Goal: Task Accomplishment & Management: Manage account settings

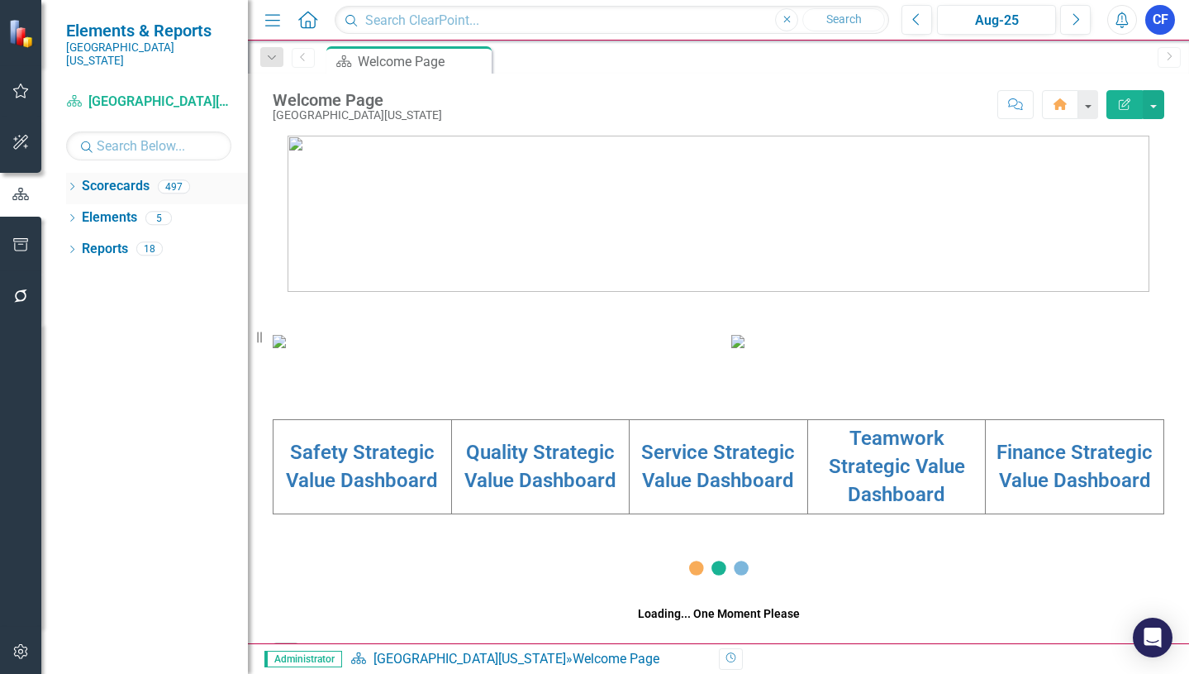
click at [79, 173] on div "Dropdown Scorecards 497" at bounding box center [157, 188] width 182 height 31
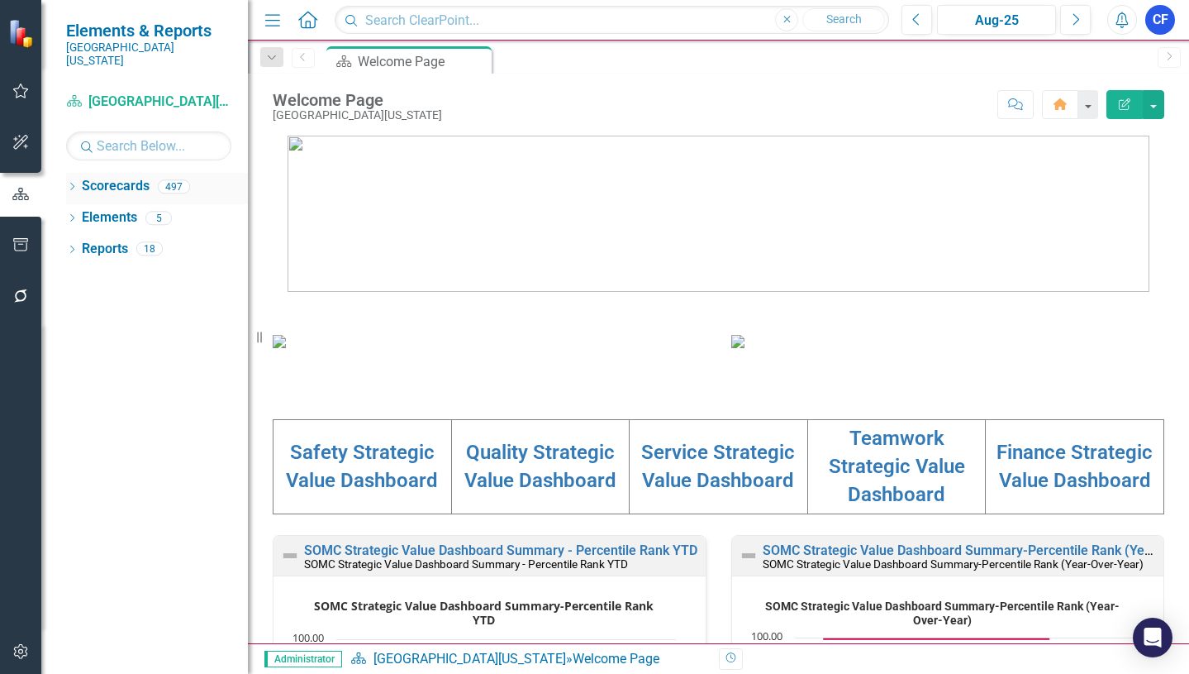
click at [74, 183] on icon "Dropdown" at bounding box center [72, 187] width 12 height 9
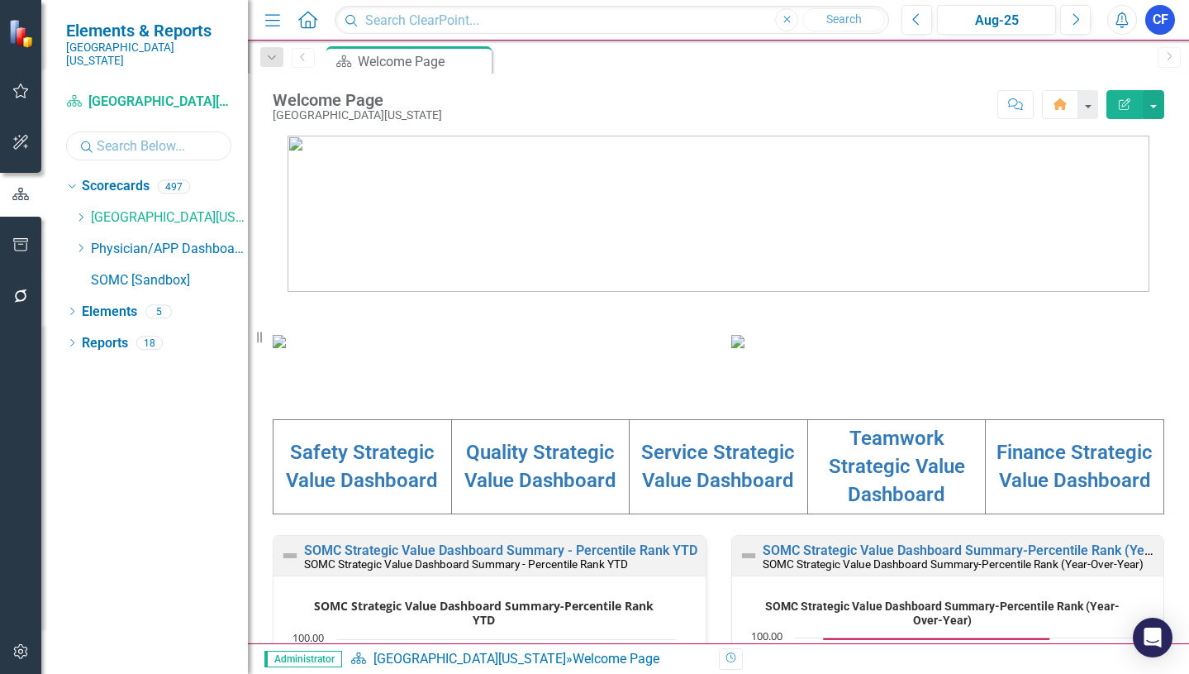
click at [171, 138] on input "text" at bounding box center [148, 145] width 165 height 29
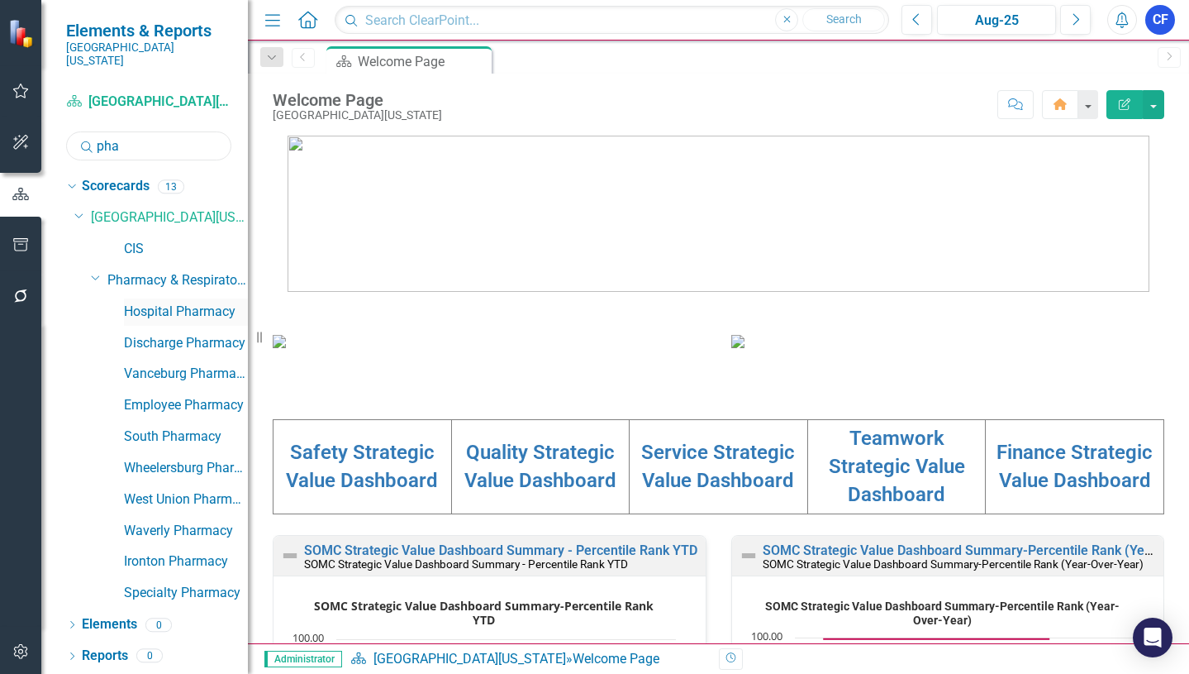
type input "pha"
click at [155, 302] on link "Hospital Pharmacy" at bounding box center [186, 311] width 124 height 19
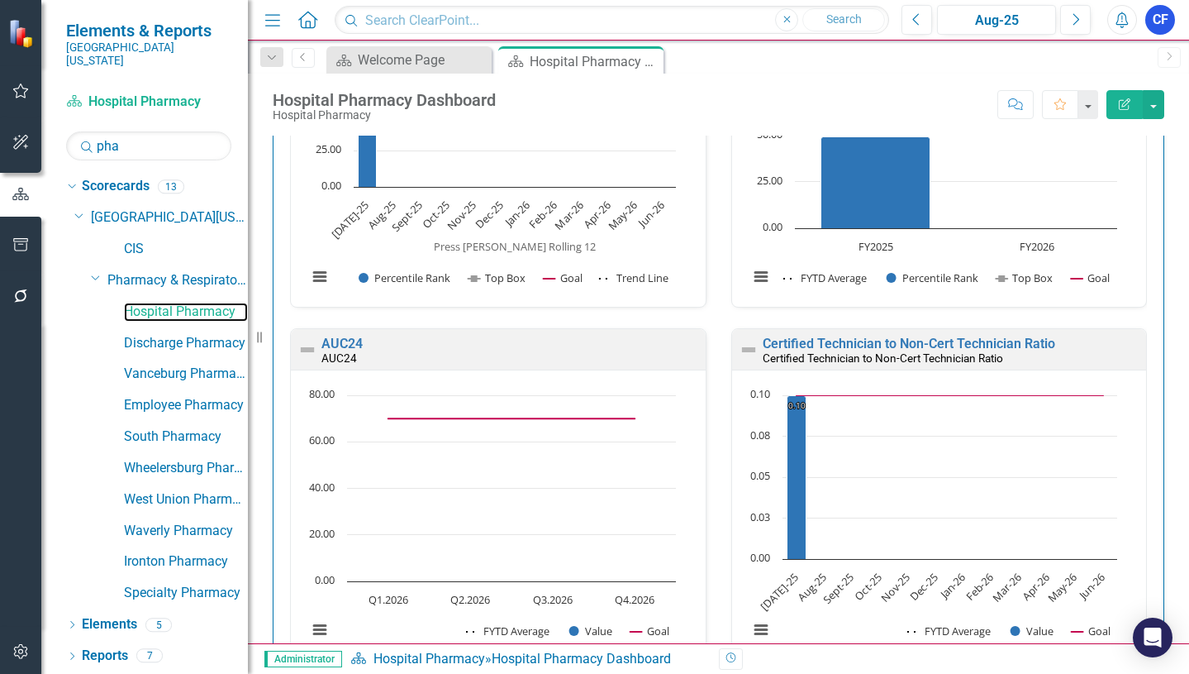
scroll to position [1871, 0]
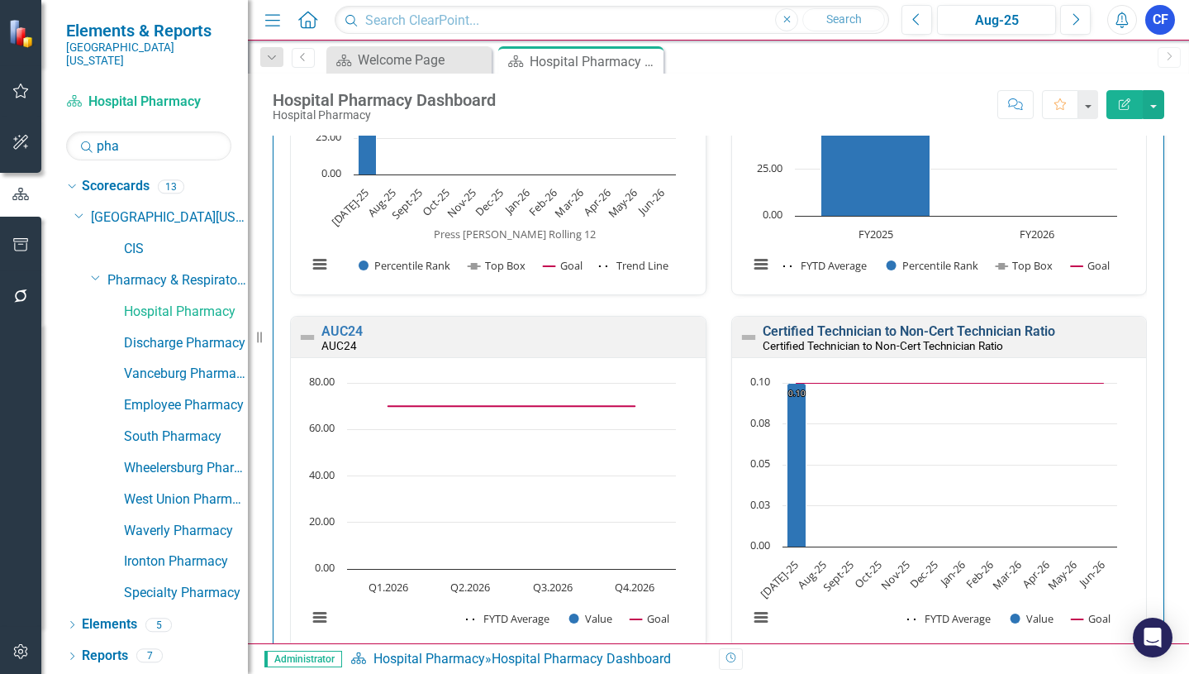
click at [862, 329] on link "Certified Technician to Non-Cert Technician Ratio" at bounding box center [909, 331] width 293 height 16
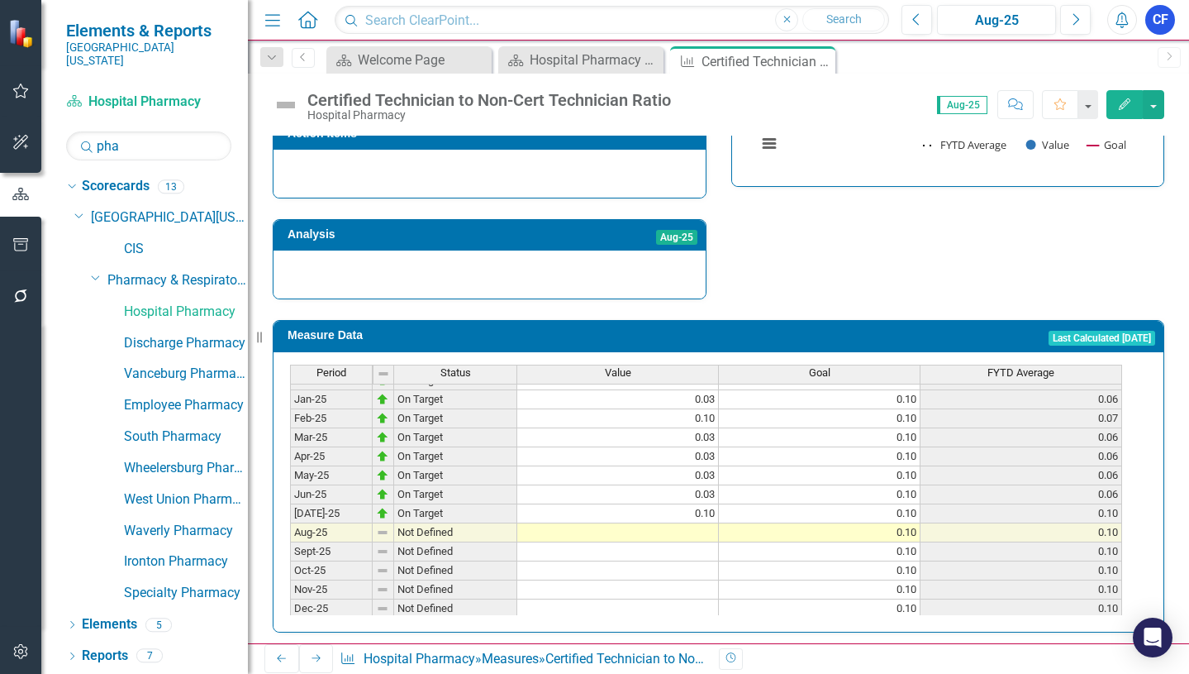
scroll to position [578, 0]
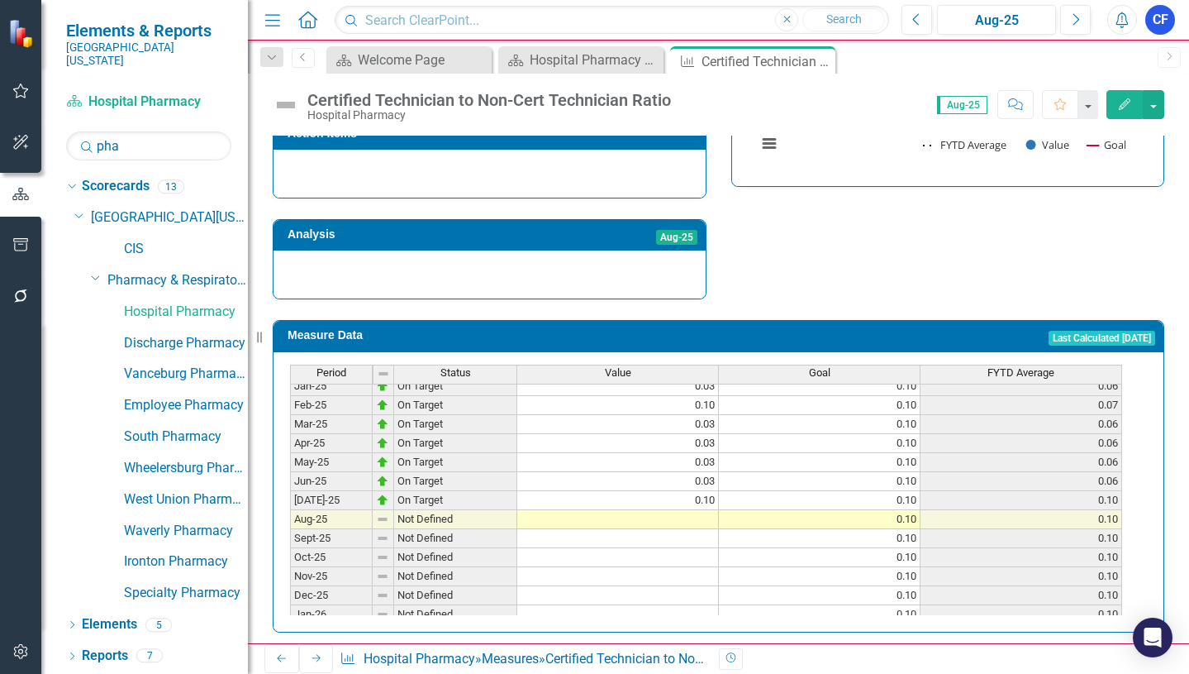
click at [694, 512] on tbody "Sep-23 On Target 0.05 0.10 0.07 Oct-23 Below Plan 0.20 0.10 0.10 Nov-23 Below P…" at bounding box center [706, 367] width 832 height 590
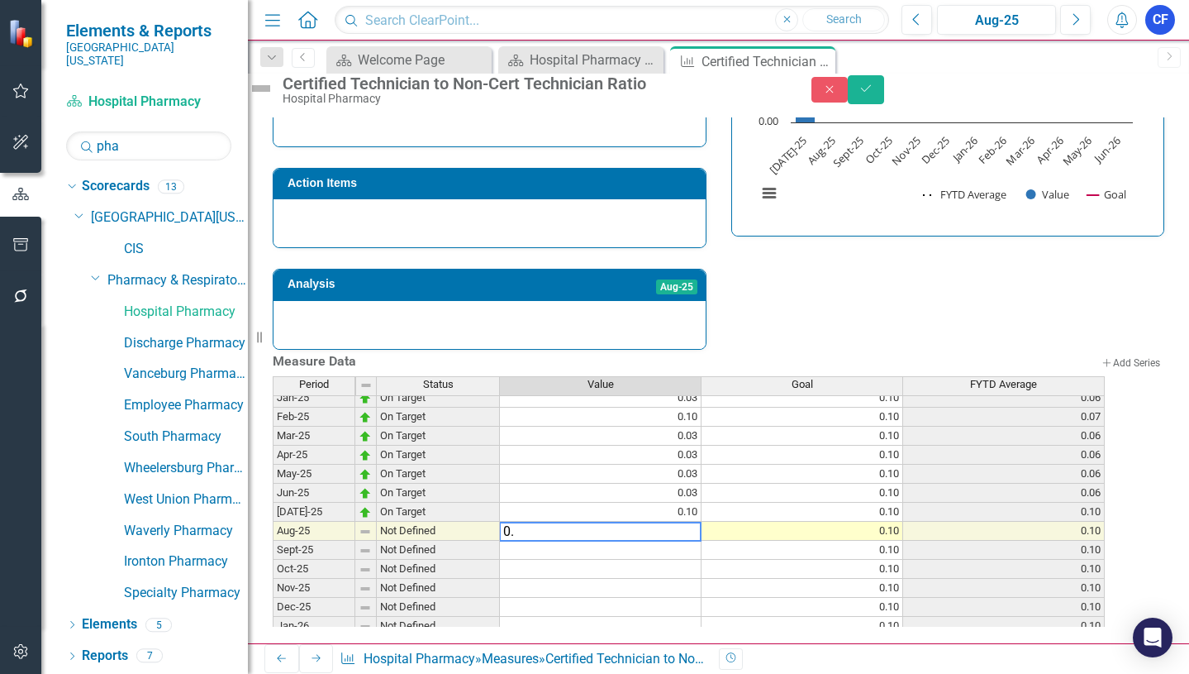
type textarea "0.1"
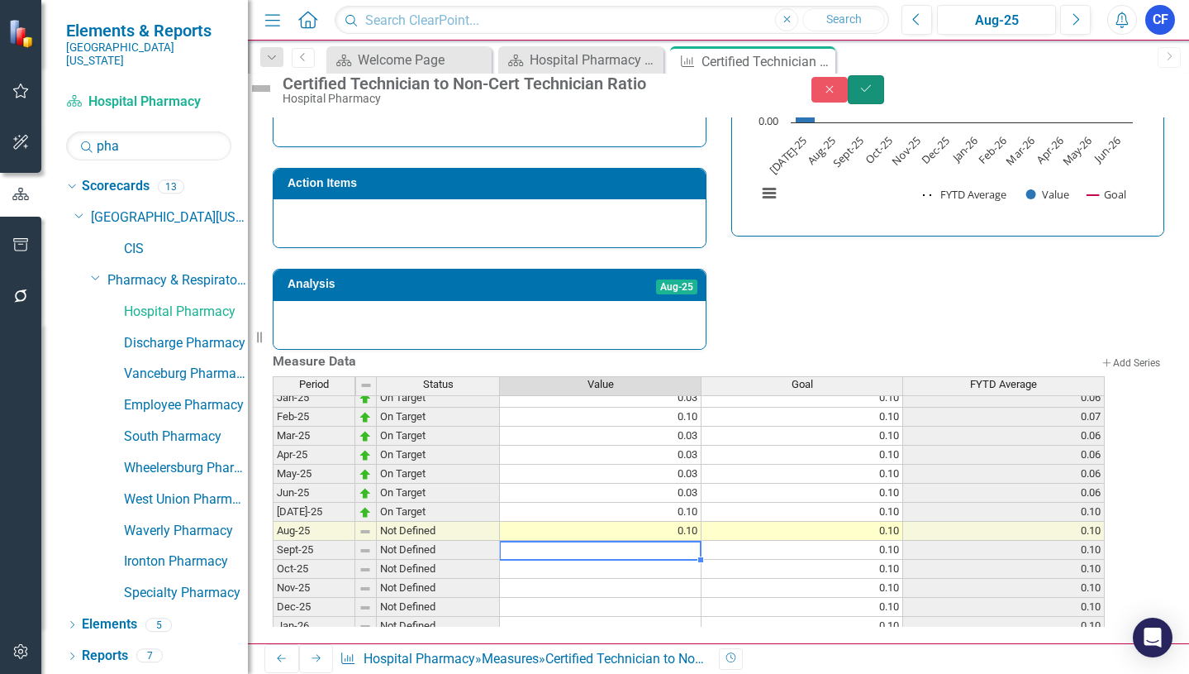
click at [884, 90] on button "Save" at bounding box center [866, 89] width 36 height 29
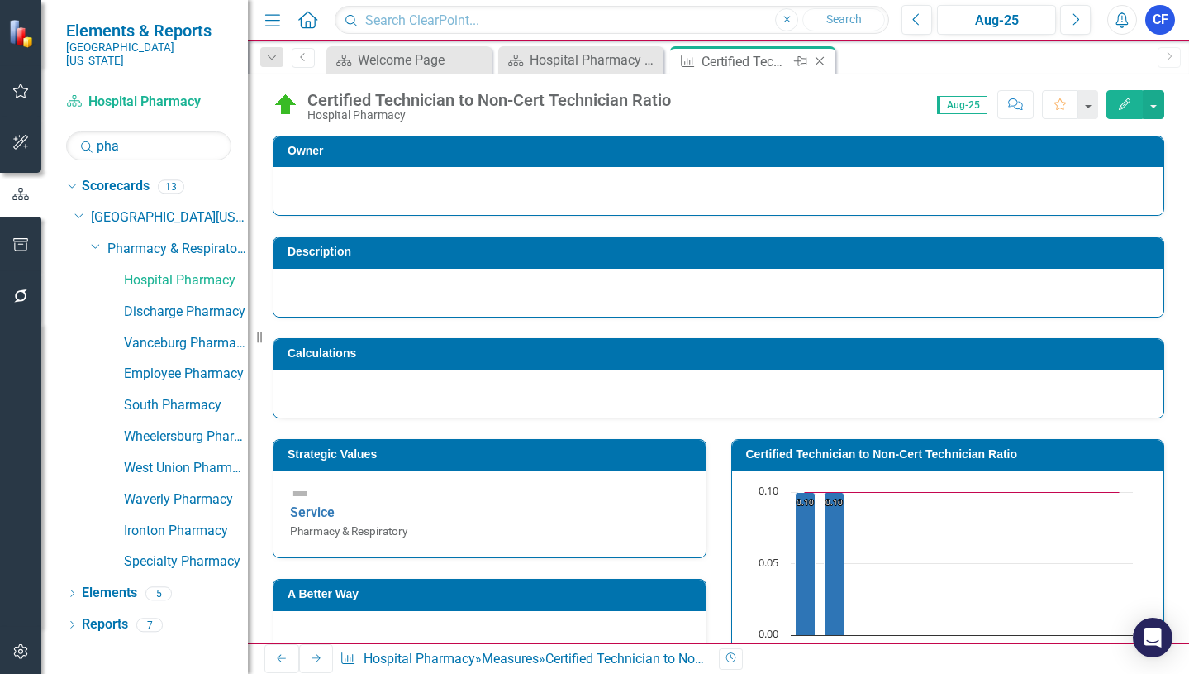
click at [821, 62] on icon "Close" at bounding box center [820, 61] width 17 height 13
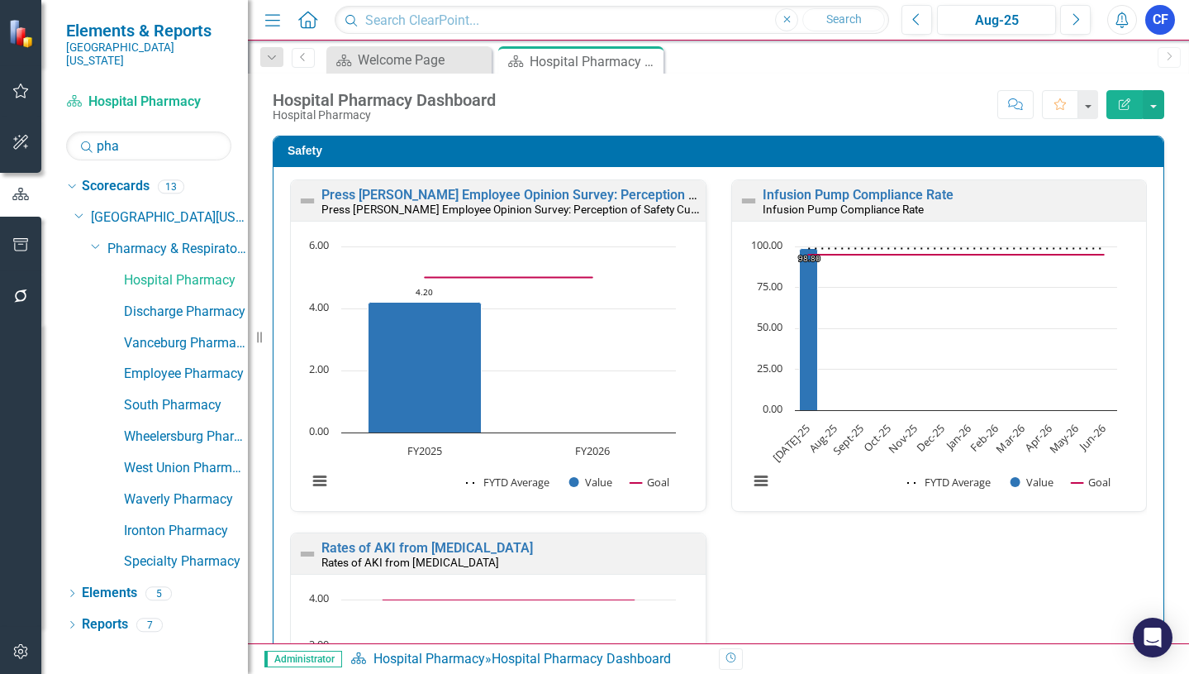
drag, startPoint x: 1164, startPoint y: 177, endPoint x: 1167, endPoint y: 169, distance: 8.9
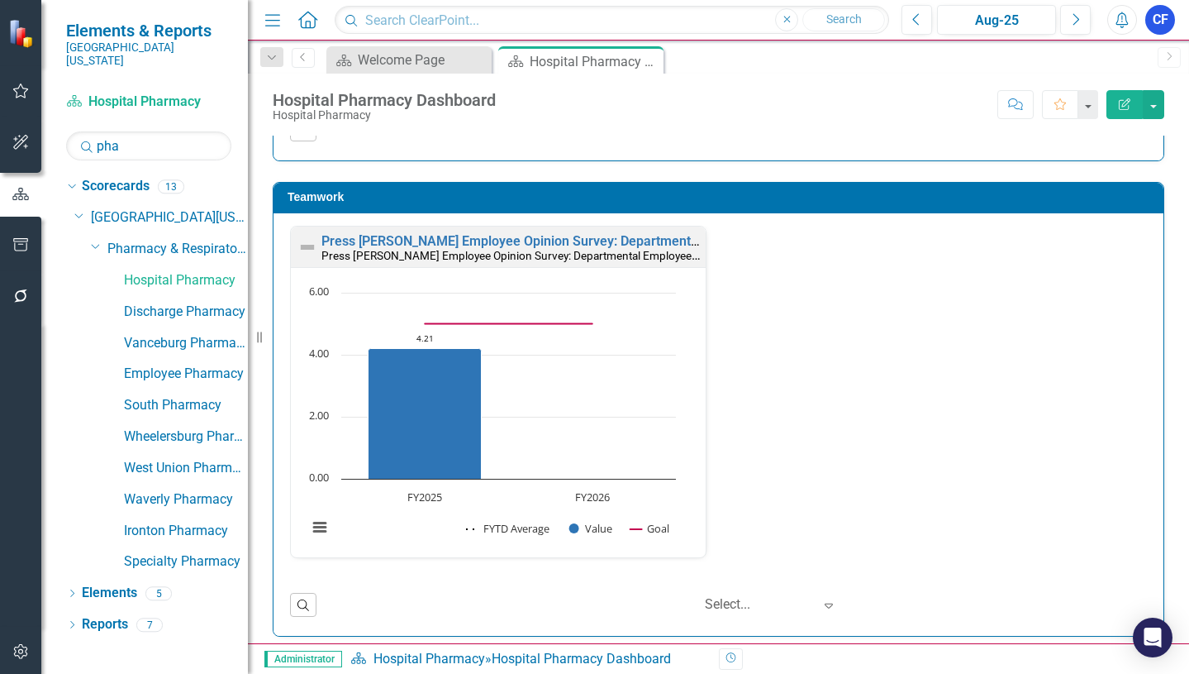
scroll to position [2674, 0]
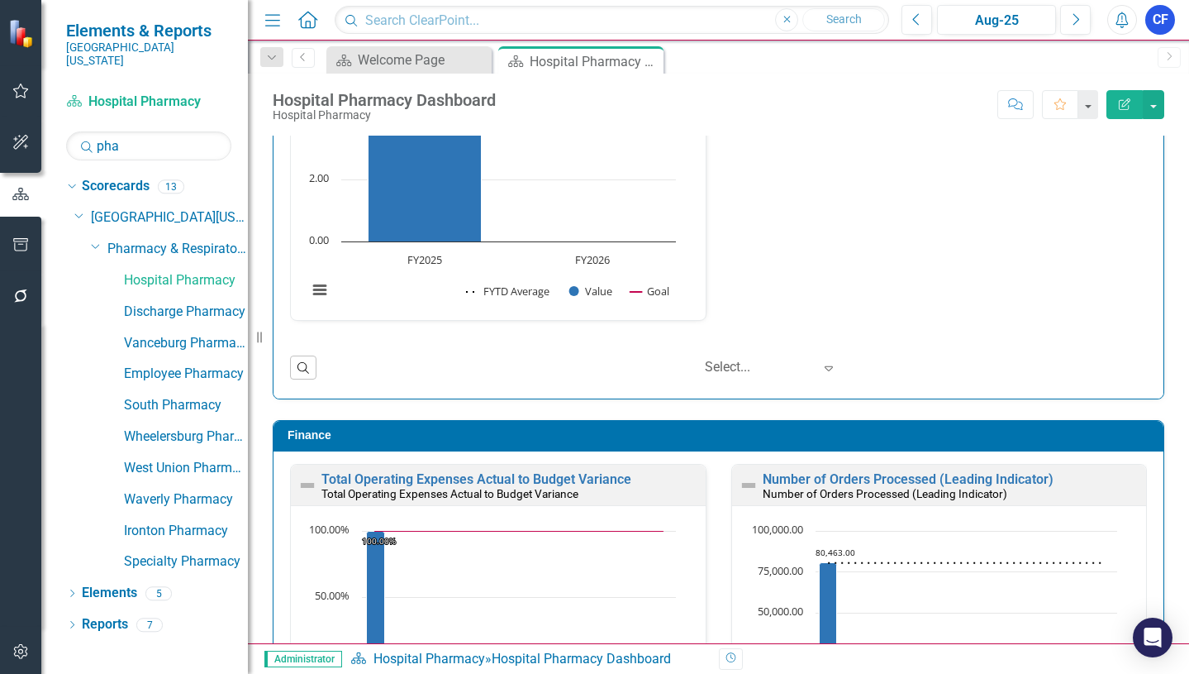
drag, startPoint x: 1176, startPoint y: 518, endPoint x: 1184, endPoint y: 544, distance: 26.9
click at [1185, 545] on div "Safety Press Ganey Employee Opinion Survey: Perception of Safety Culture Press …" at bounding box center [718, 389] width 941 height 507
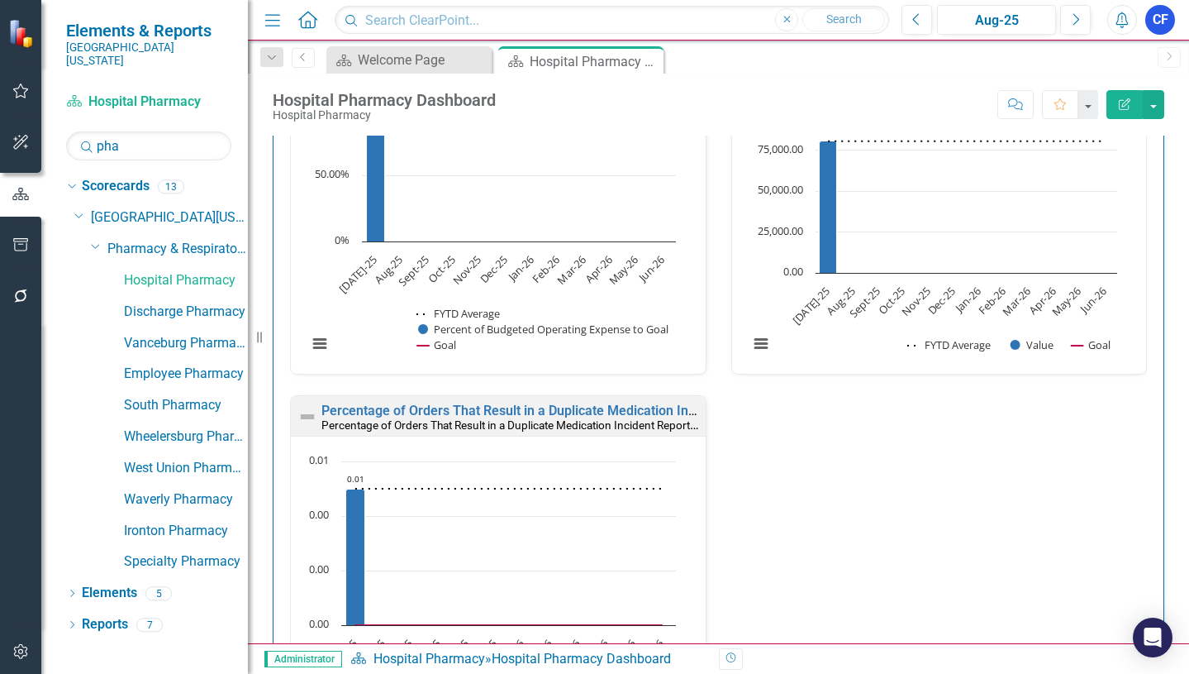
scroll to position [3108, 0]
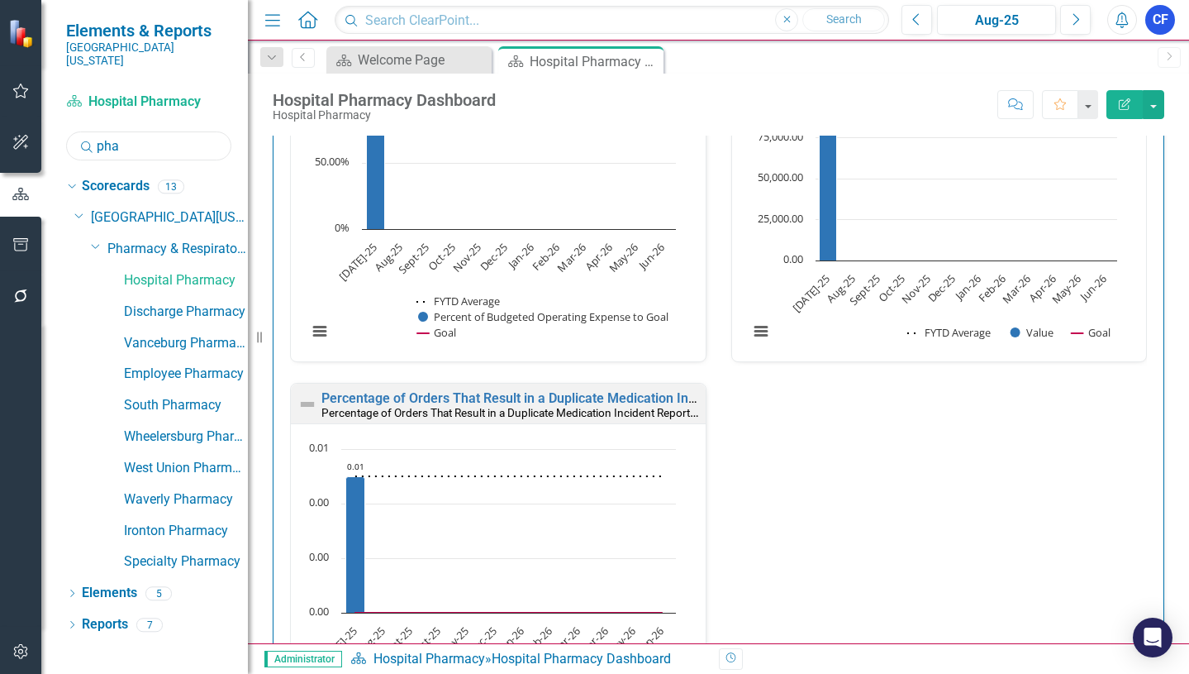
drag, startPoint x: 126, startPoint y: 137, endPoint x: 101, endPoint y: 128, distance: 26.4
click at [101, 131] on input "pha" at bounding box center [148, 145] width 165 height 29
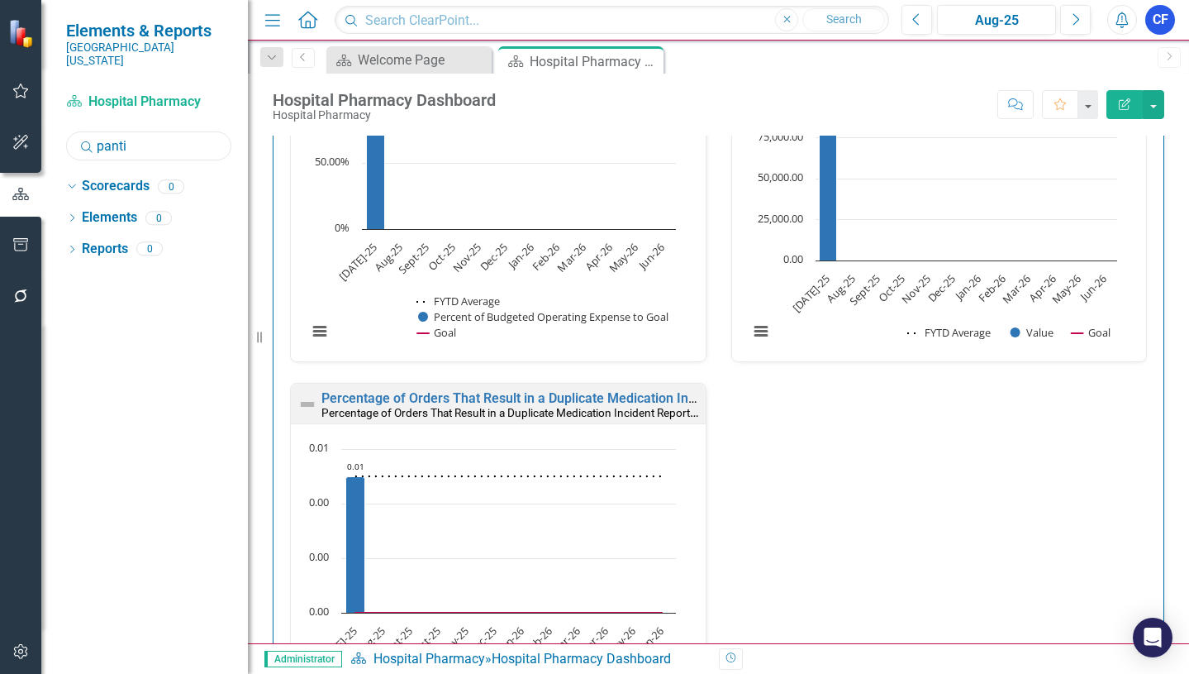
click at [102, 132] on input "panti" at bounding box center [148, 145] width 165 height 29
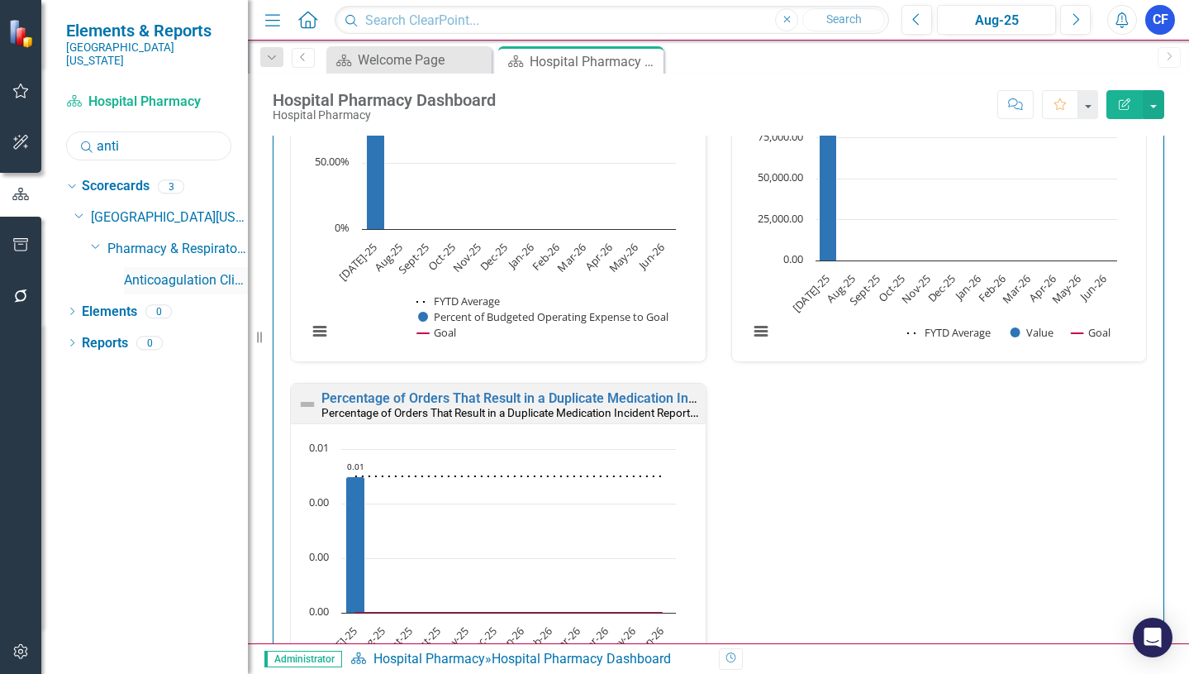
type input "anti"
click at [160, 271] on link "Anticoagulation Clinic" at bounding box center [186, 280] width 124 height 19
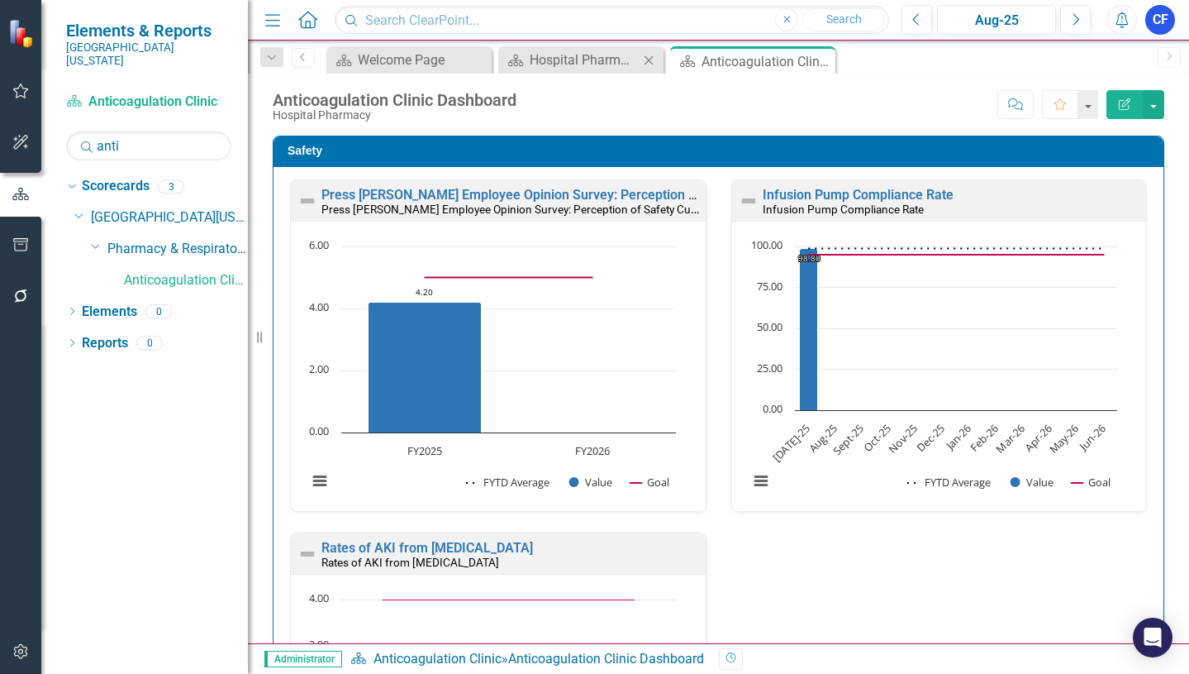
click at [653, 65] on icon "Close" at bounding box center [648, 60] width 17 height 13
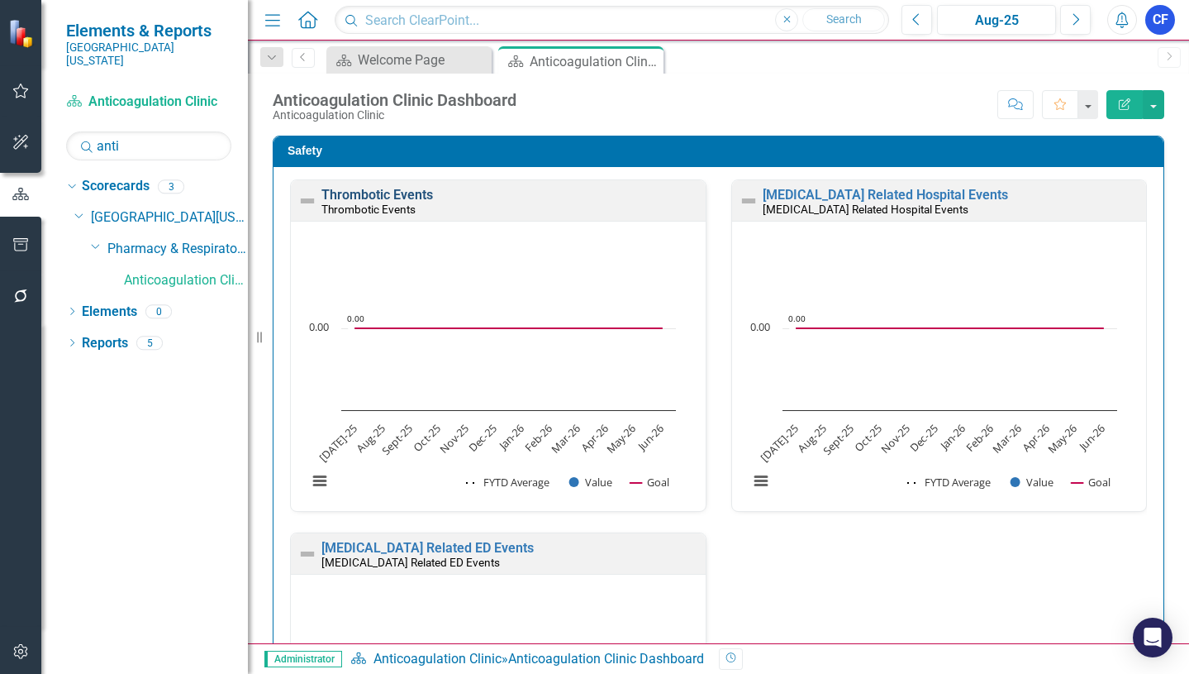
click at [390, 195] on link "Thrombotic Events" at bounding box center [377, 195] width 112 height 16
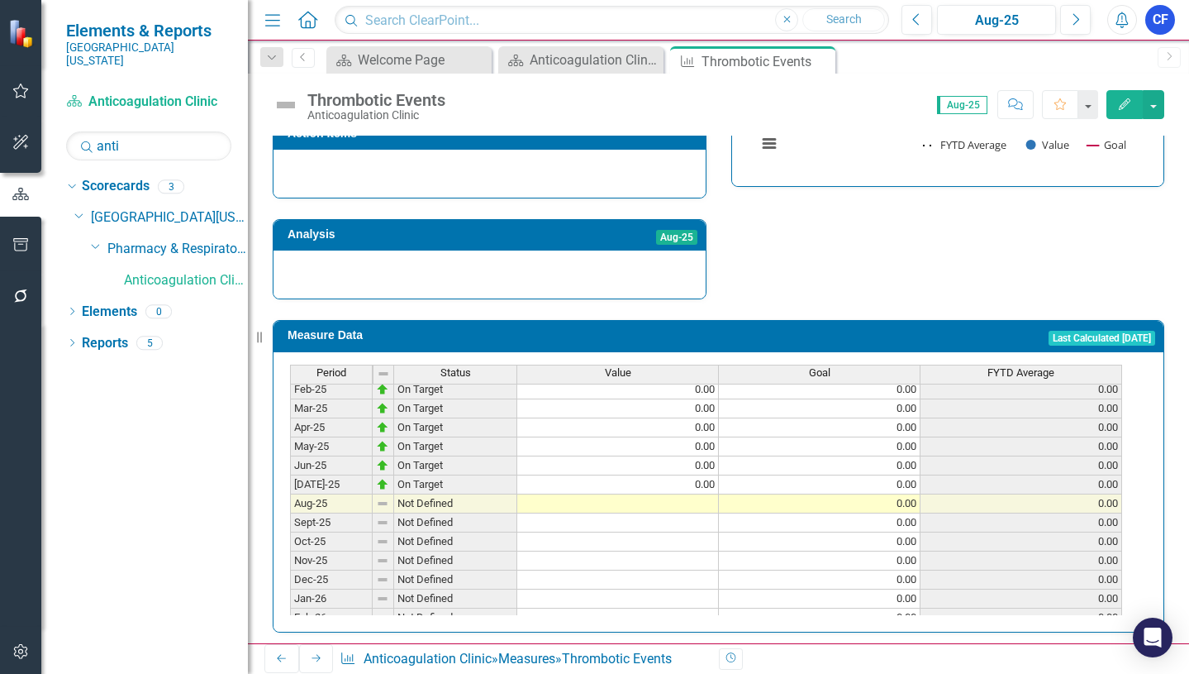
scroll to position [661, 0]
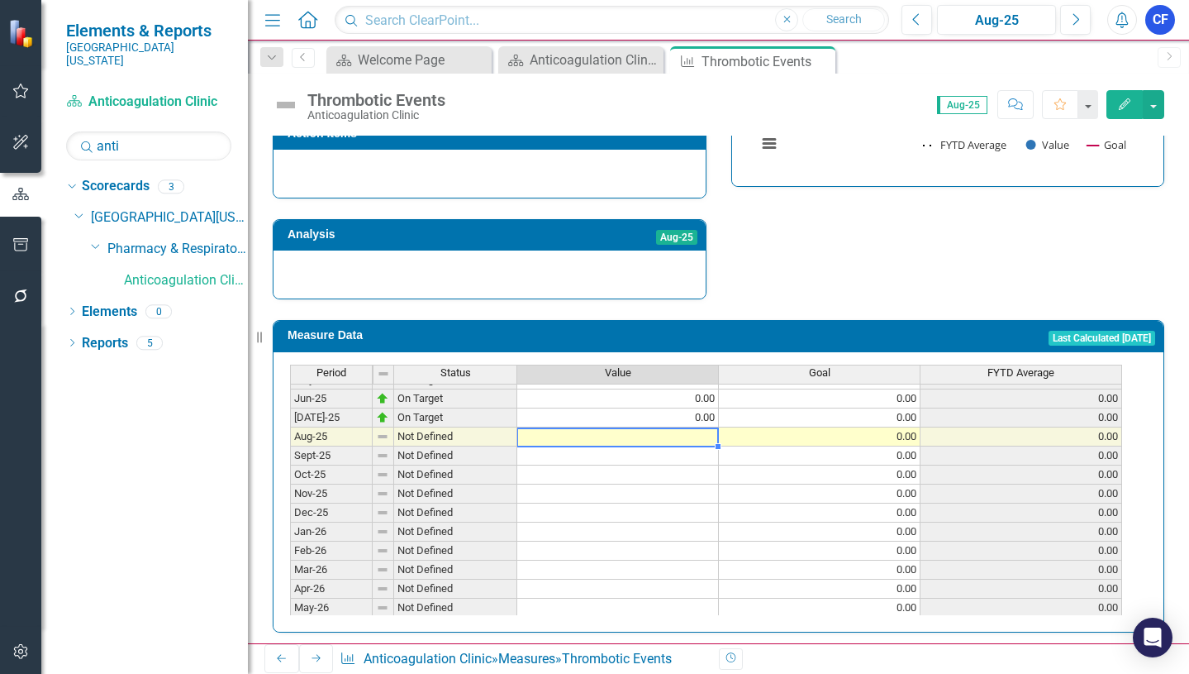
click at [702, 427] on tbody "May-24 On Target 0.00 0.00 0.00 Jun-24 On Target 0.00 0.00 0.00 Jul-24 On Targe…" at bounding box center [706, 388] width 832 height 495
type textarea "0"
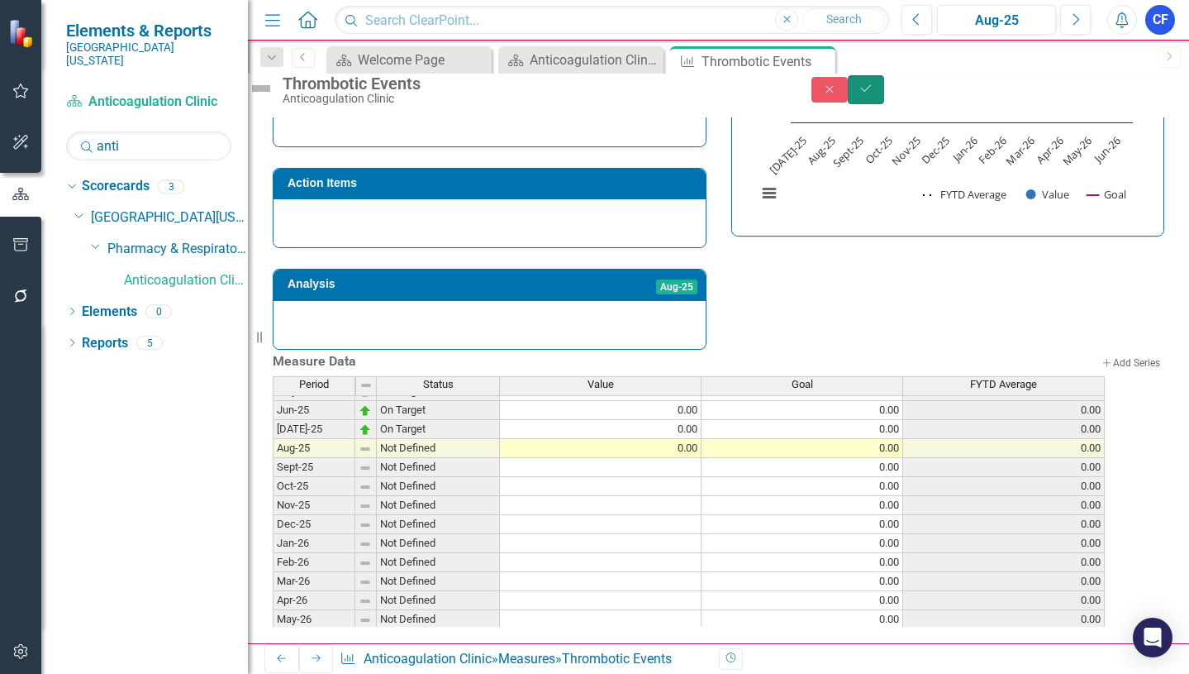
click at [884, 100] on button "Save" at bounding box center [866, 89] width 36 height 29
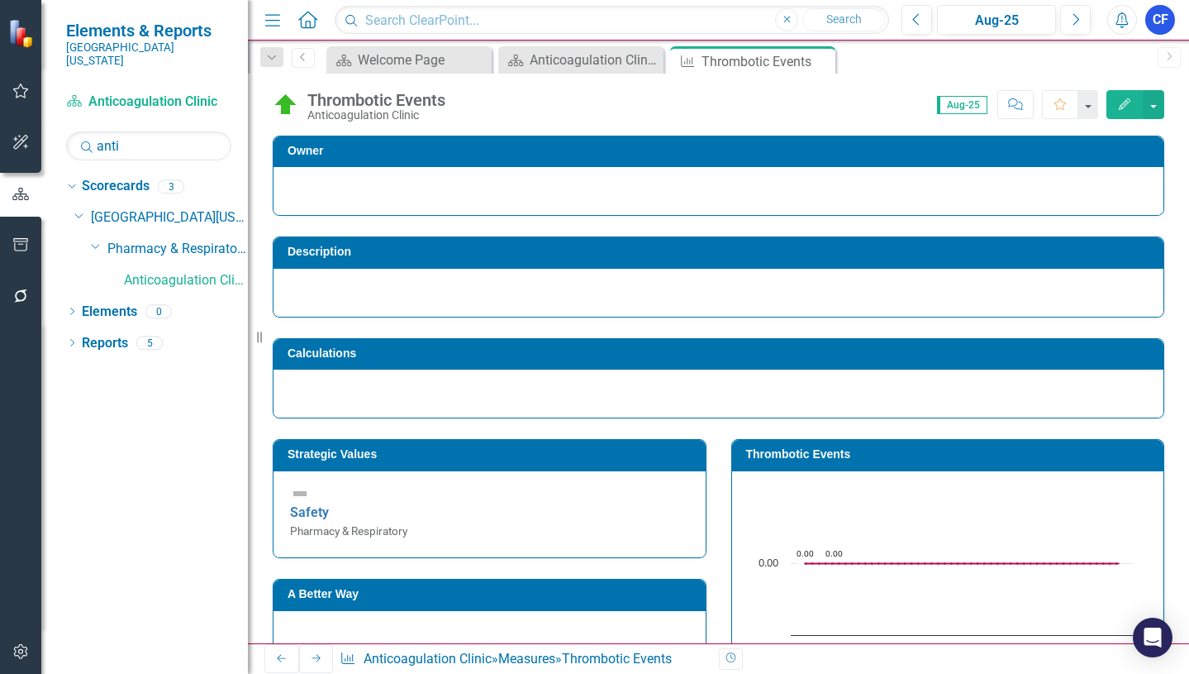
click at [310, 663] on icon "Next" at bounding box center [316, 658] width 13 height 10
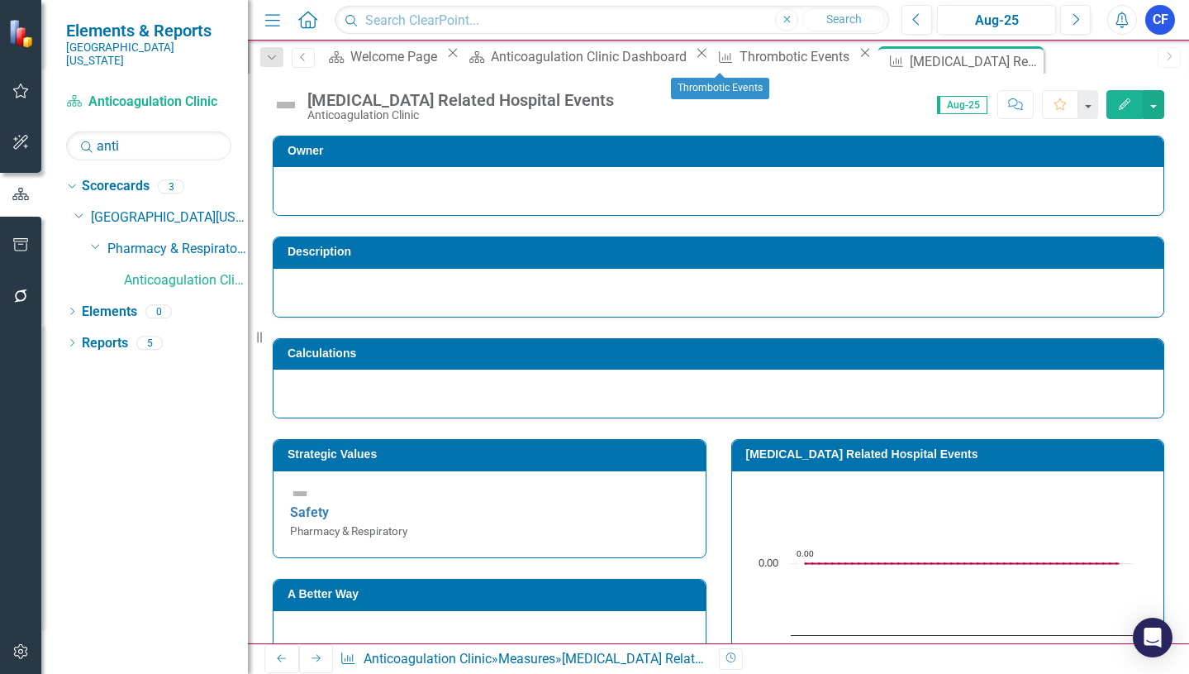
click at [857, 60] on icon "Close" at bounding box center [865, 52] width 17 height 13
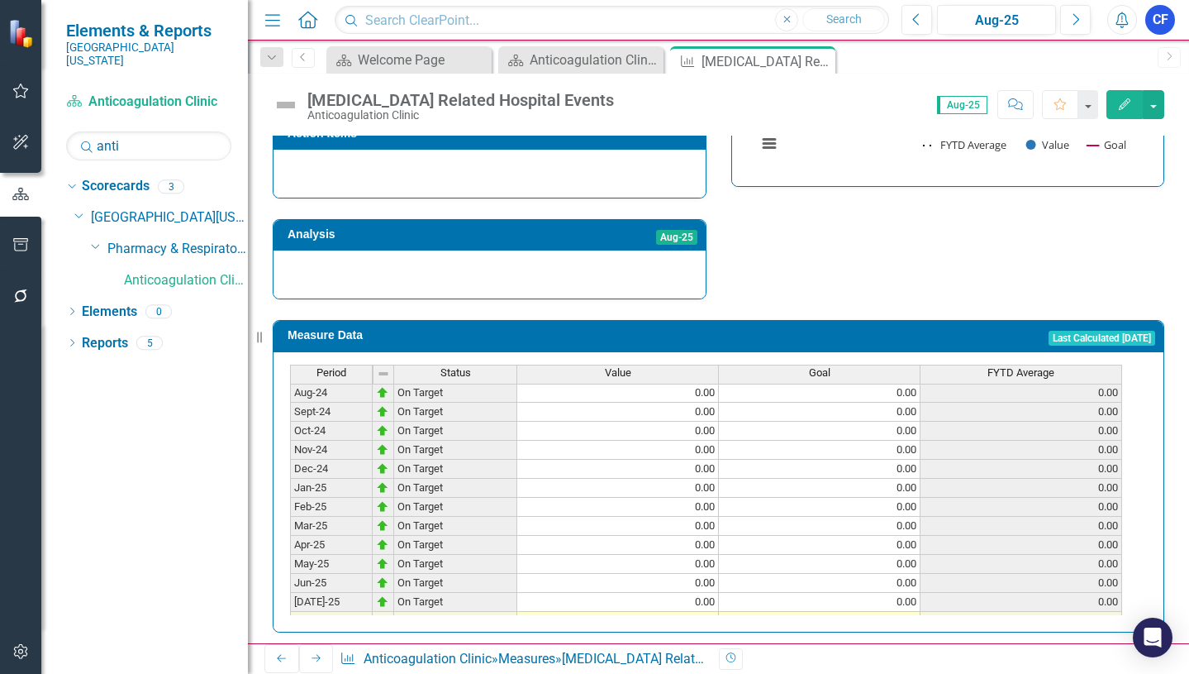
scroll to position [578, 0]
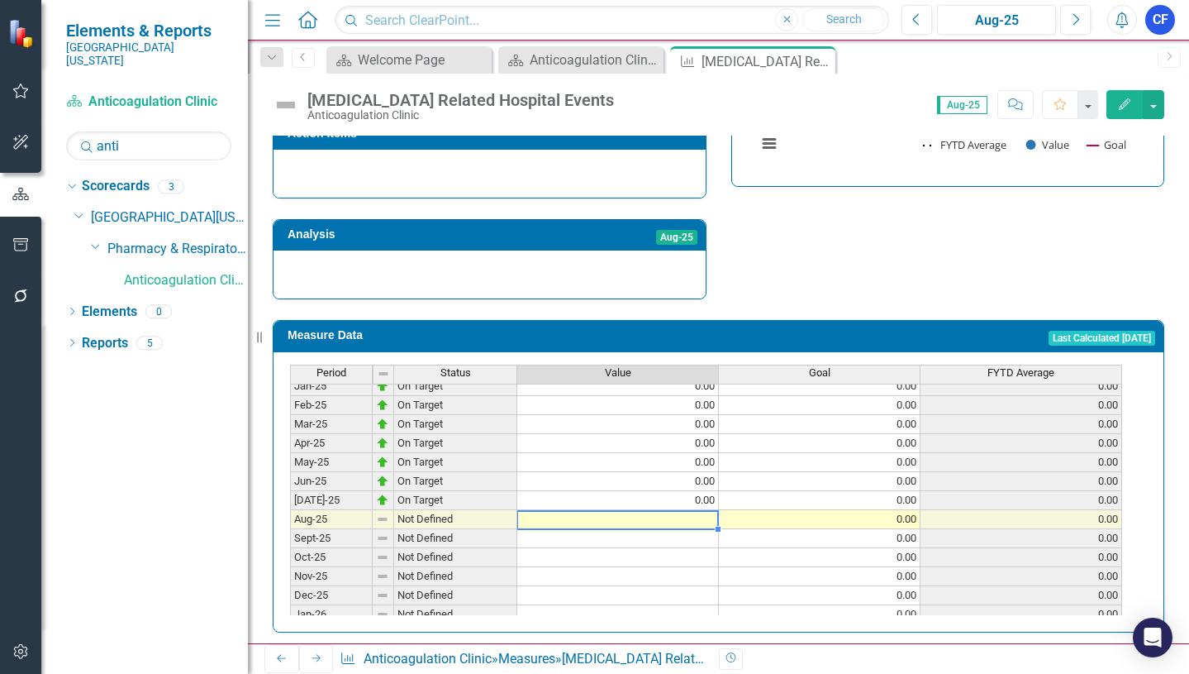
click at [290, 498] on div "Period Status Value Goal FYTD Average Feb-24 On Target 0.00 0.00 0.00 Mar-24 On…" at bounding box center [290, 433] width 0 height 572
type textarea "0"
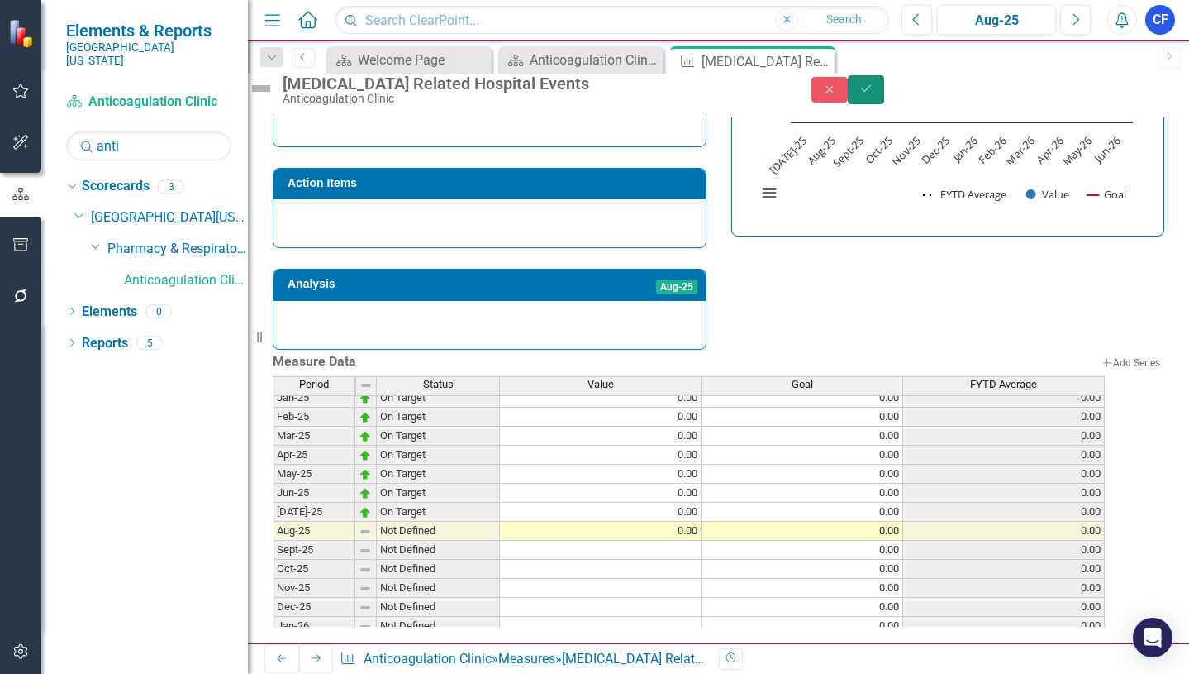
click at [884, 96] on button "Save" at bounding box center [866, 89] width 36 height 29
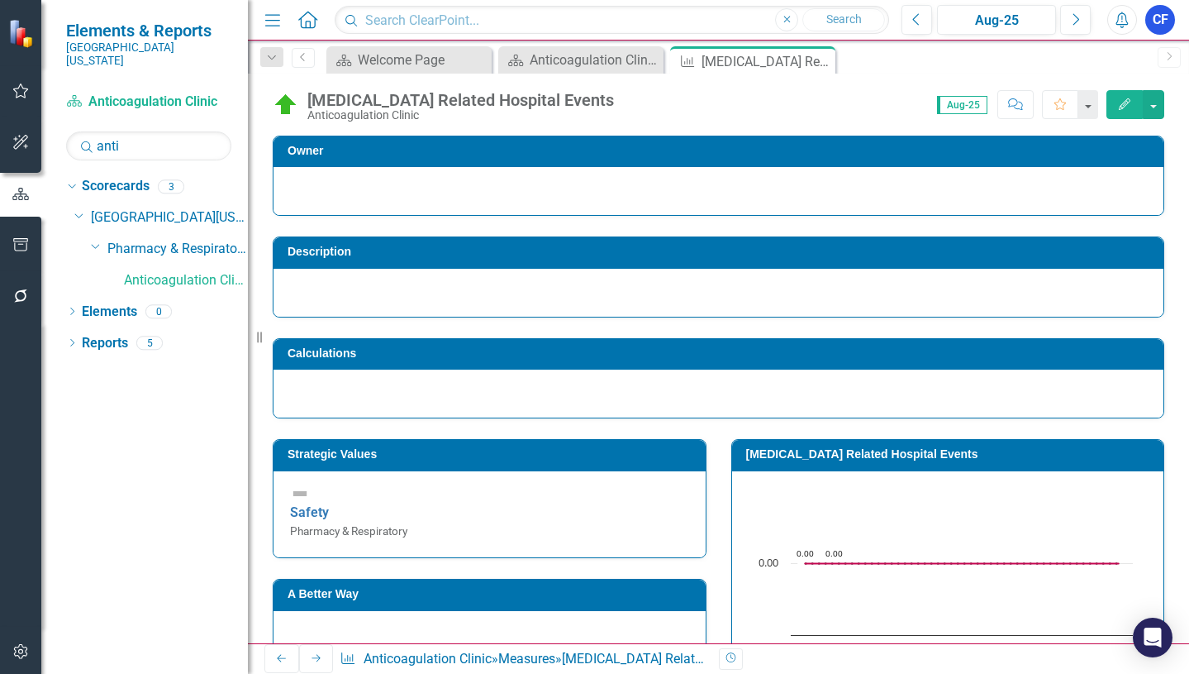
click at [312, 663] on icon "Next" at bounding box center [316, 658] width 13 height 10
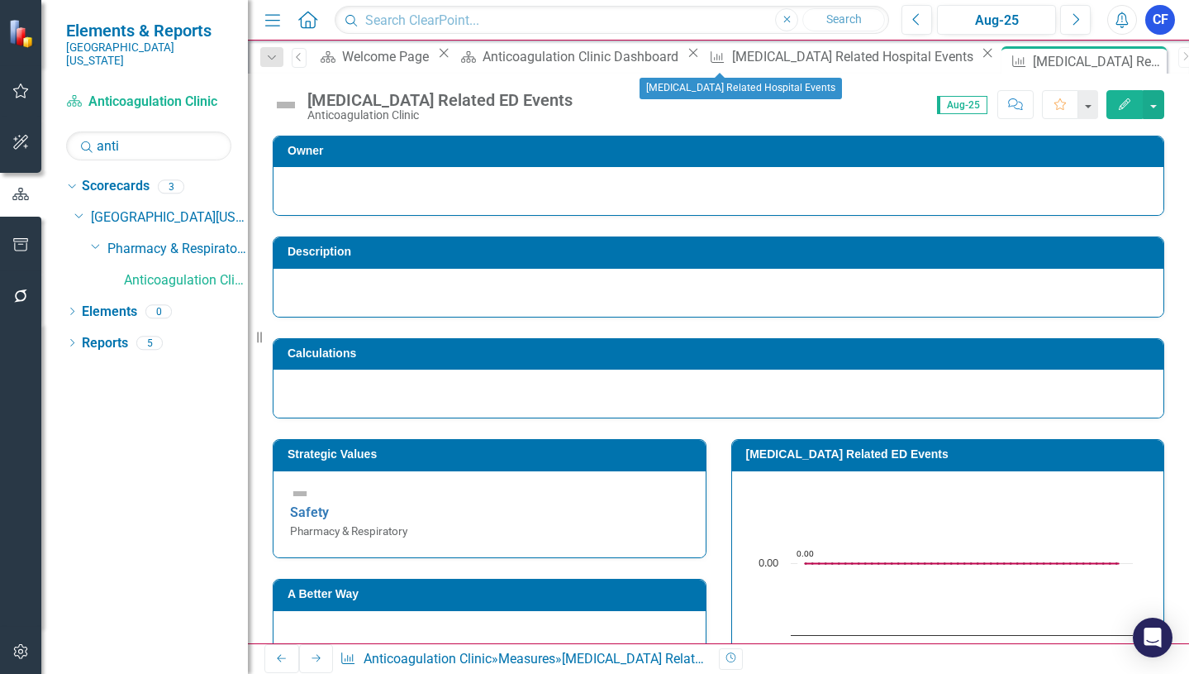
click at [979, 60] on icon "Close" at bounding box center [987, 52] width 17 height 13
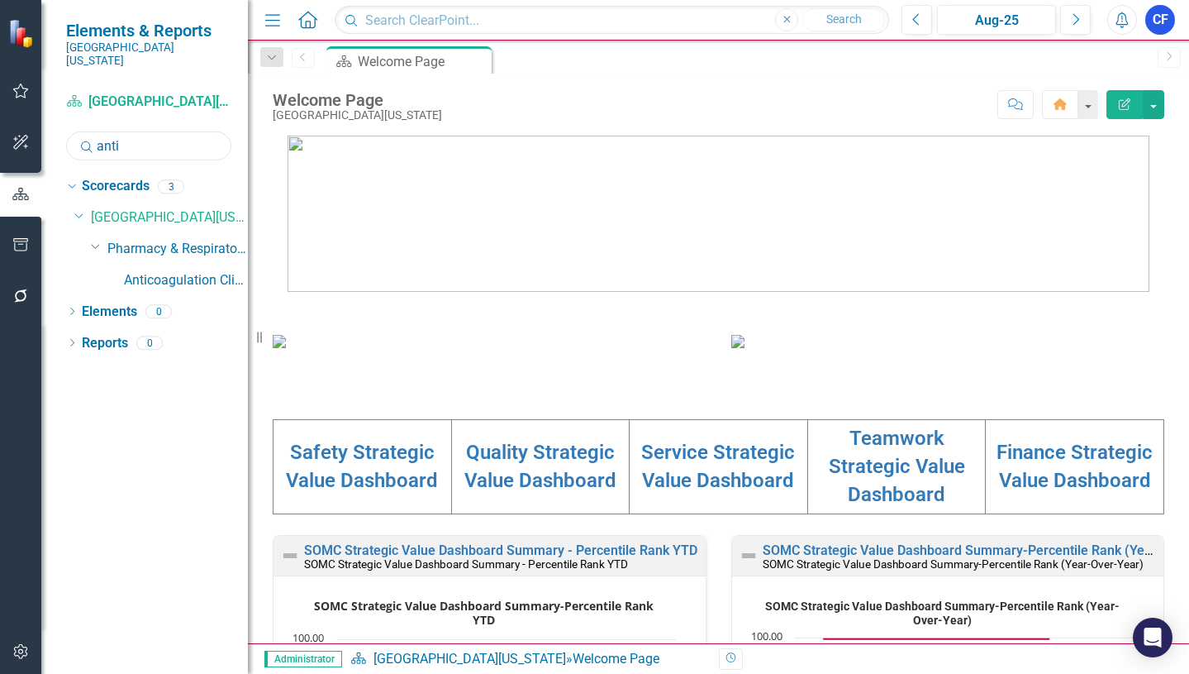
drag, startPoint x: 123, startPoint y: 127, endPoint x: 88, endPoint y: 127, distance: 34.7
click at [88, 131] on div "Search anti" at bounding box center [148, 145] width 165 height 29
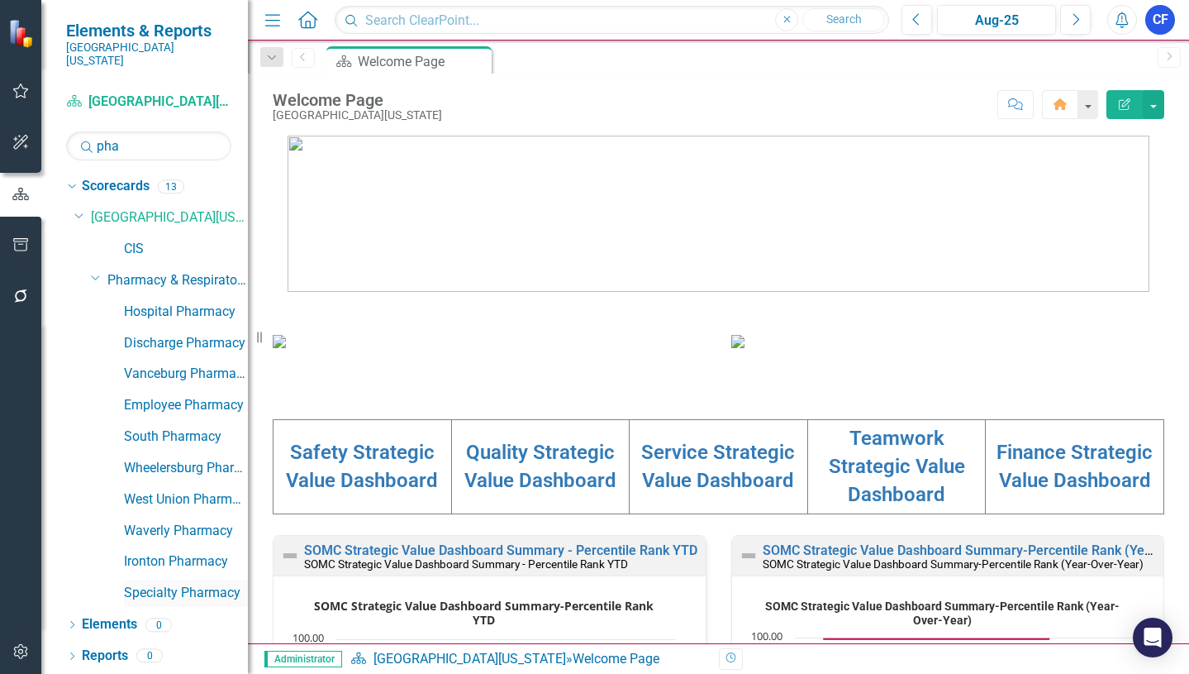
click at [143, 583] on link "Specialty Pharmacy" at bounding box center [186, 592] width 124 height 19
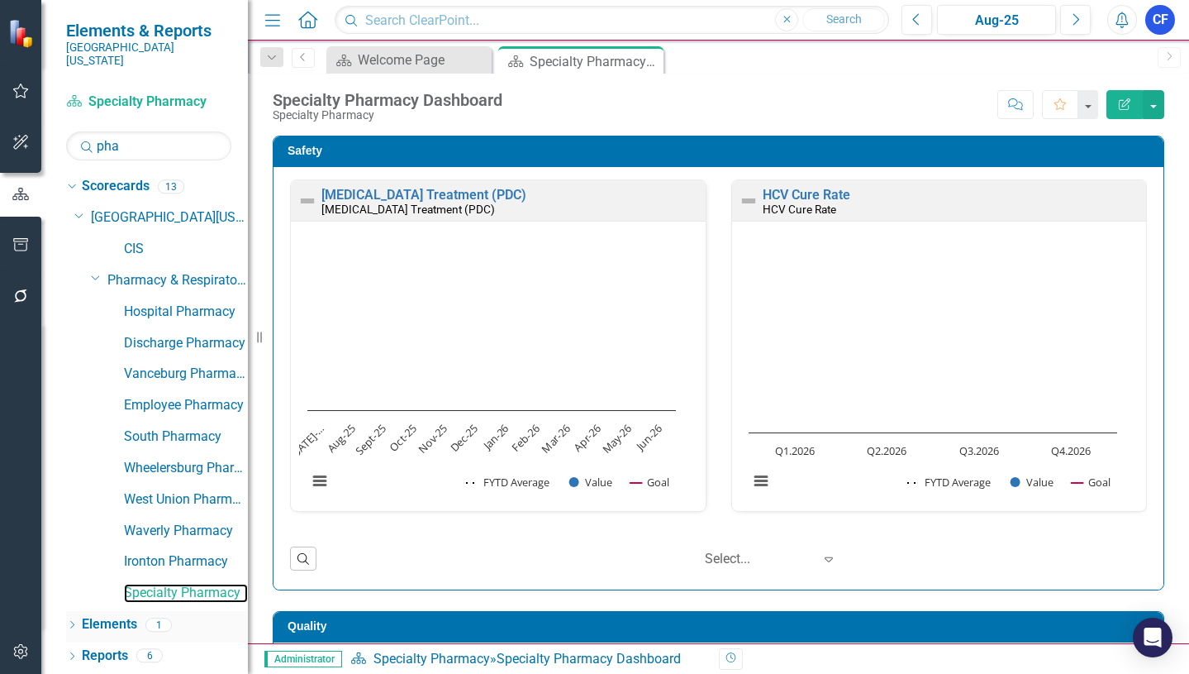
click at [107, 615] on link "Elements" at bounding box center [109, 624] width 55 height 19
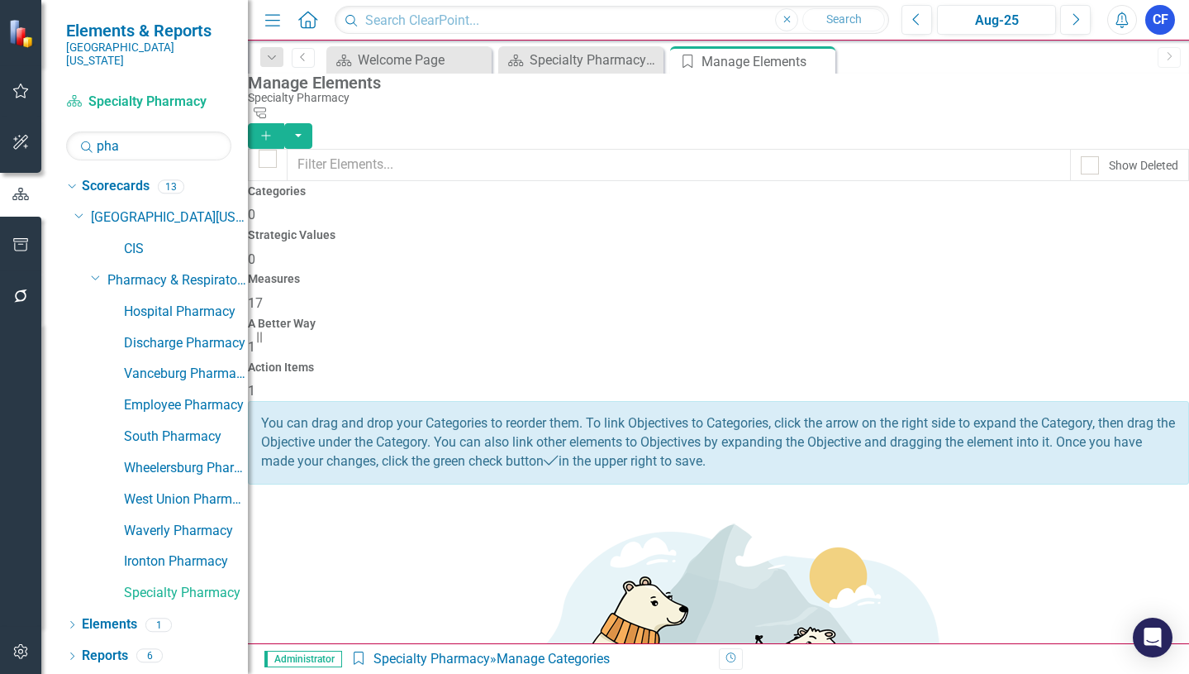
click at [1083, 361] on h4 "Action Items" at bounding box center [718, 367] width 941 height 12
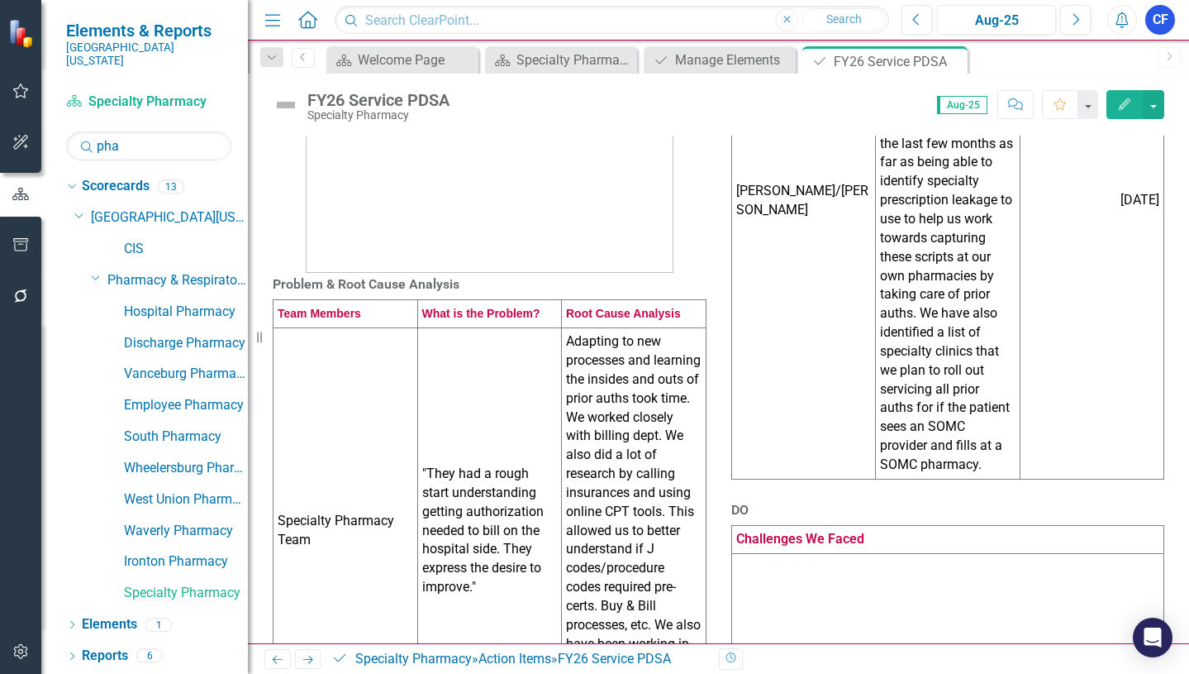
scroll to position [331, 0]
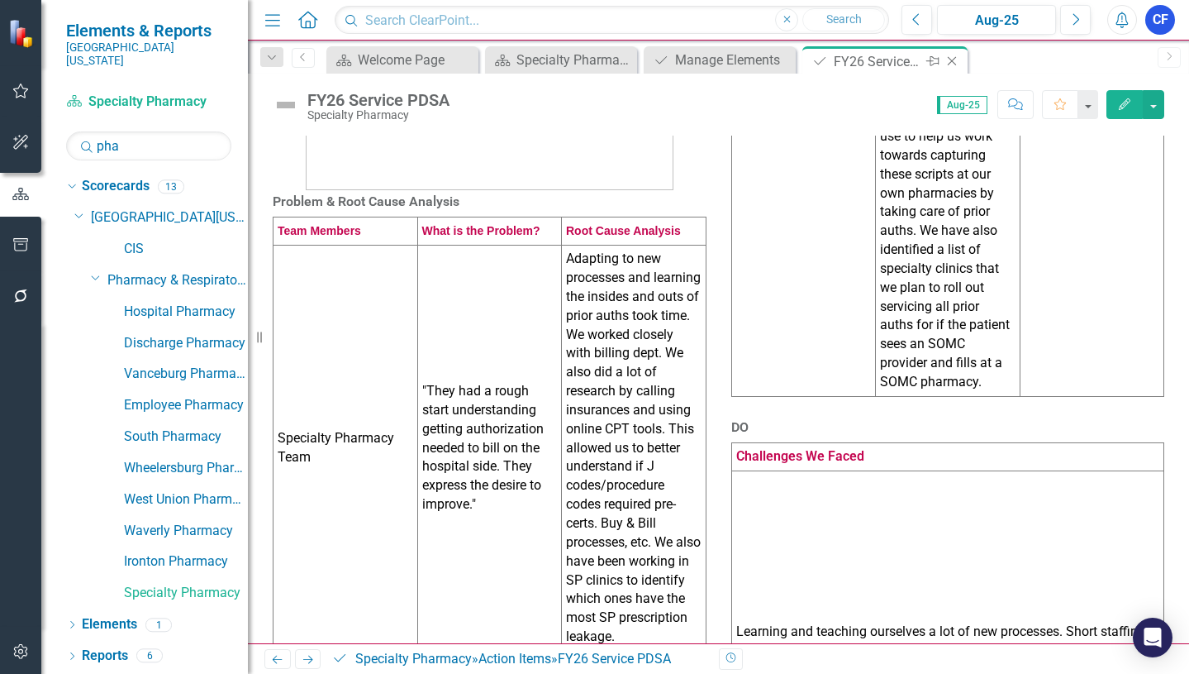
click at [955, 62] on icon "Close" at bounding box center [952, 61] width 17 height 13
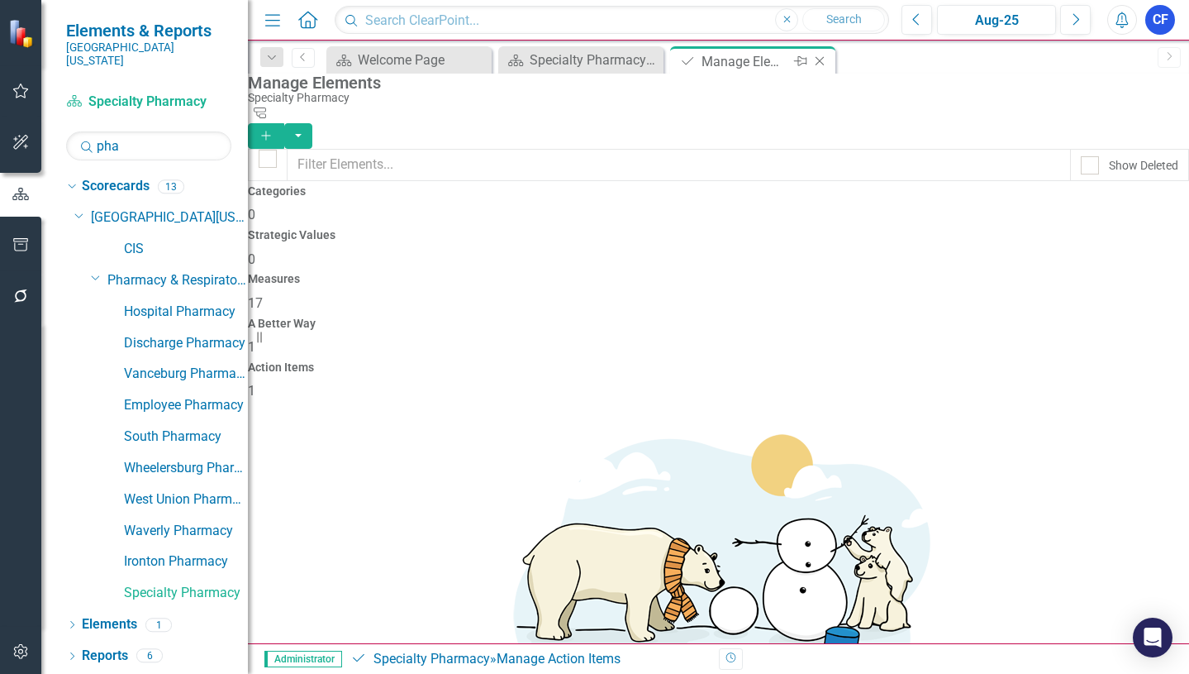
click at [820, 64] on icon "Close" at bounding box center [820, 61] width 17 height 13
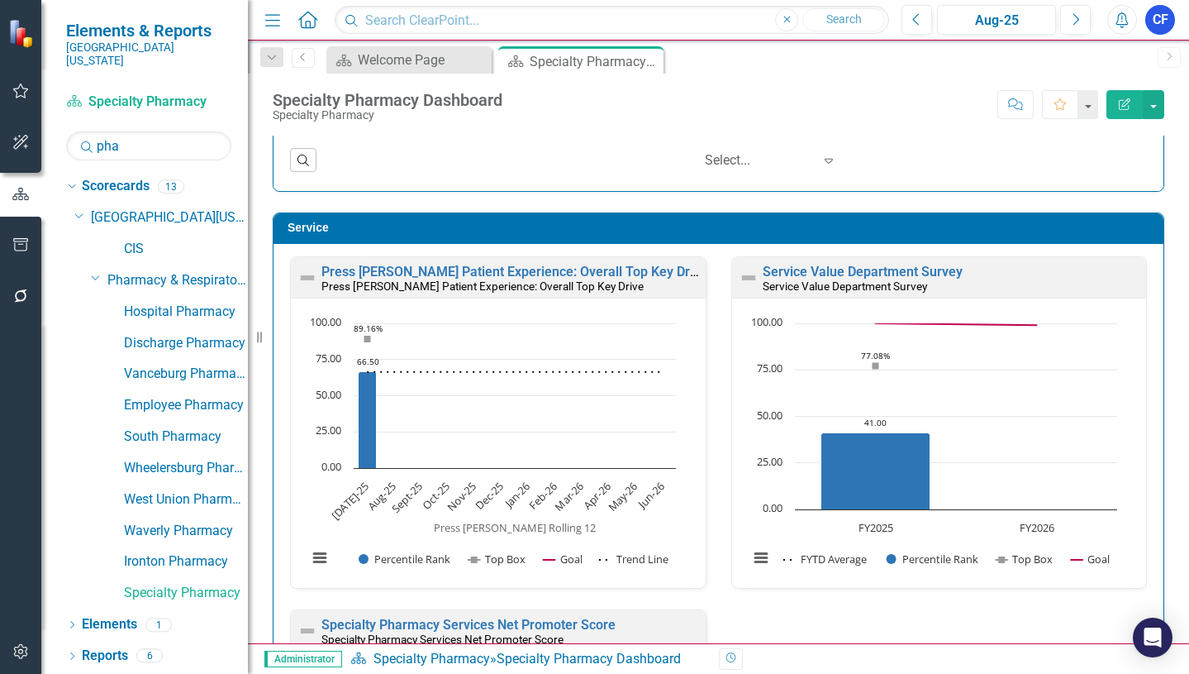
scroll to position [860, 0]
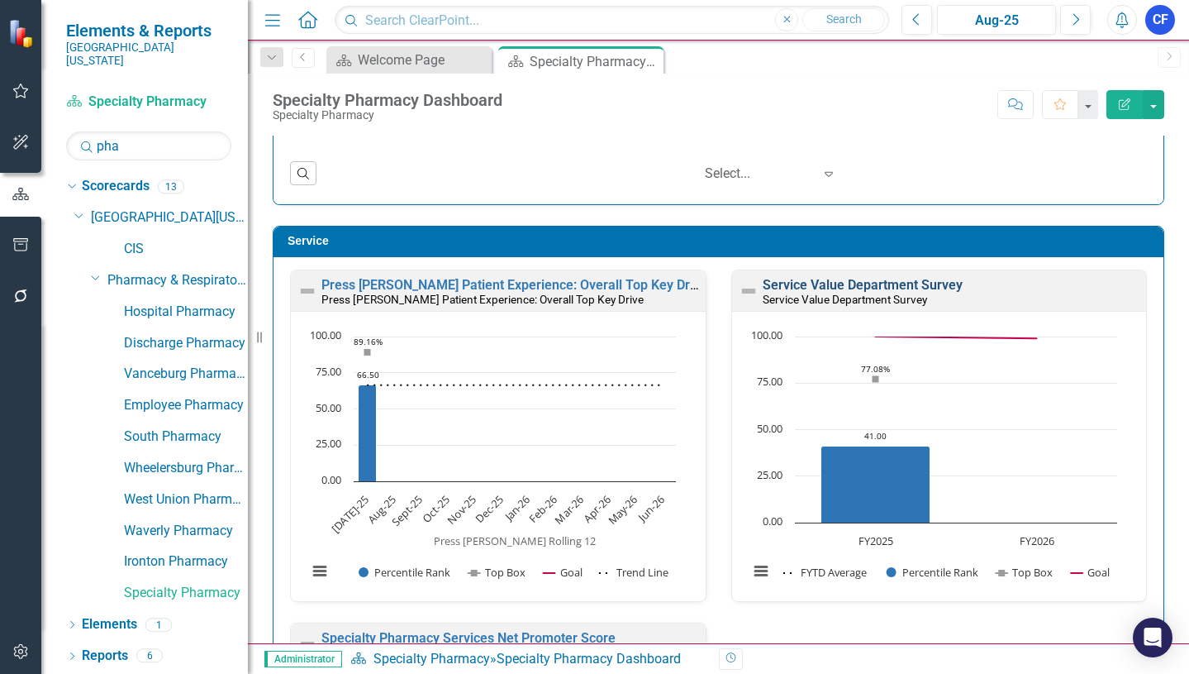
click at [896, 282] on link "Service Value Department Survey" at bounding box center [863, 285] width 200 height 16
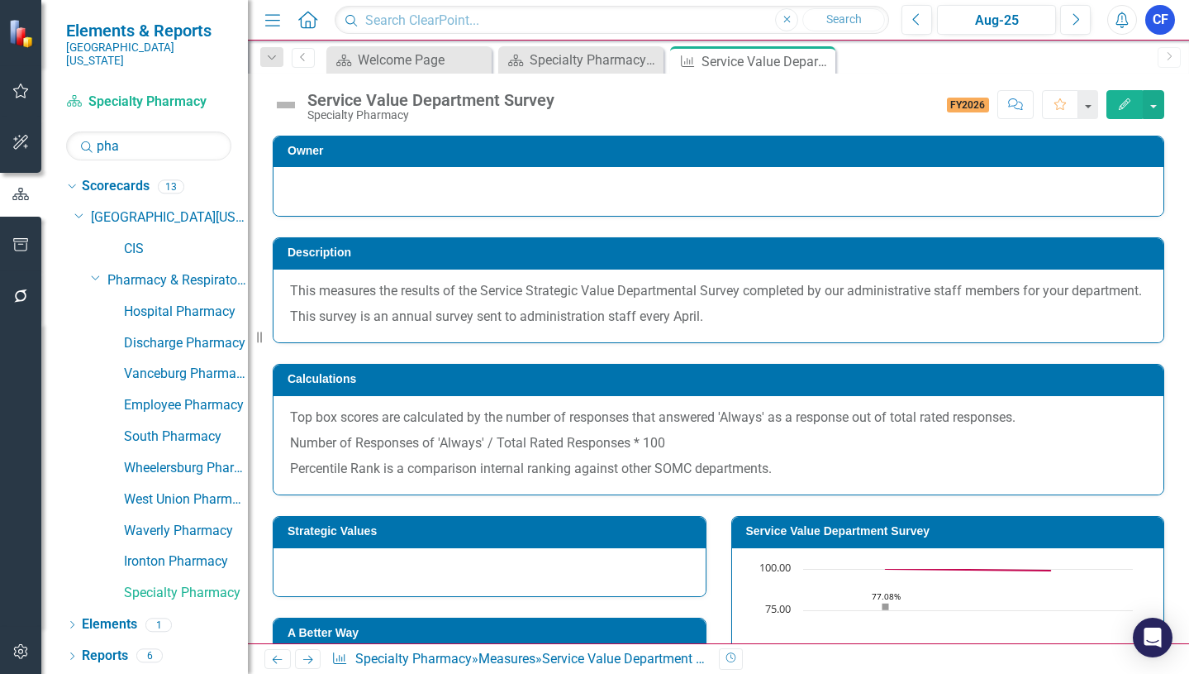
drag, startPoint x: 821, startPoint y: 61, endPoint x: 797, endPoint y: 64, distance: 25.0
click at [0, 0] on icon "Close" at bounding box center [0, 0] width 0 height 0
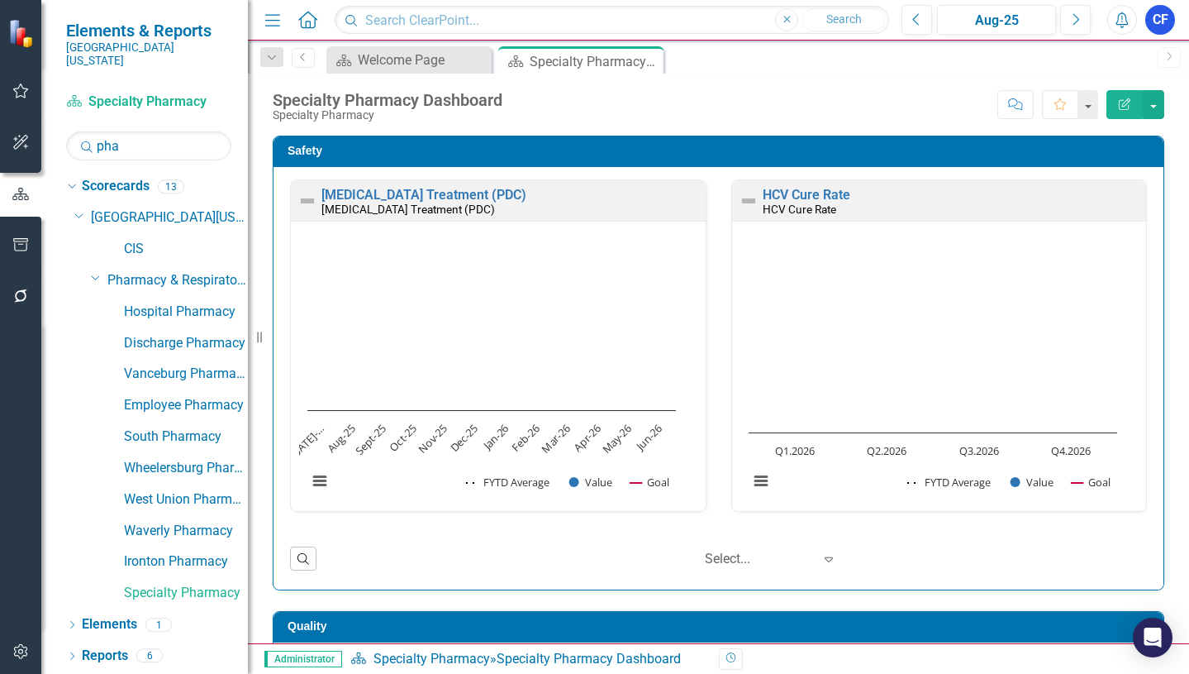
drag, startPoint x: 653, startPoint y: 60, endPoint x: 559, endPoint y: 71, distance: 94.1
click at [0, 0] on icon "Close" at bounding box center [0, 0] width 0 height 0
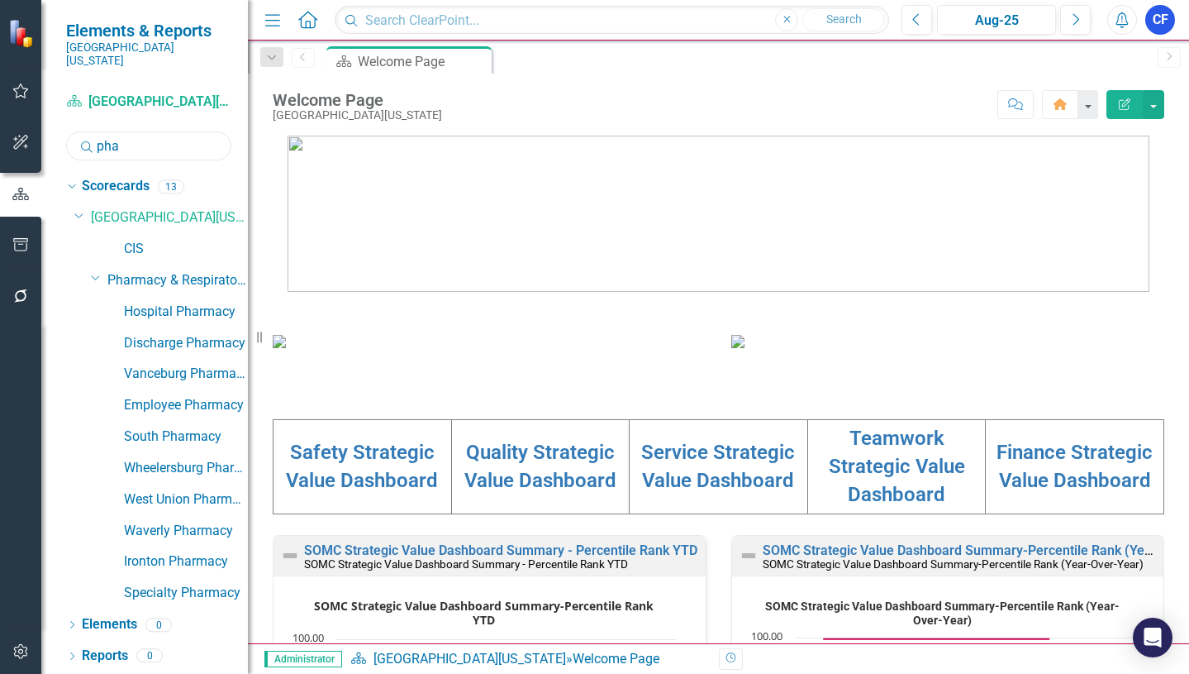
drag, startPoint x: 129, startPoint y: 136, endPoint x: 93, endPoint y: 136, distance: 36.4
click at [93, 136] on div "Search pha" at bounding box center [148, 145] width 165 height 29
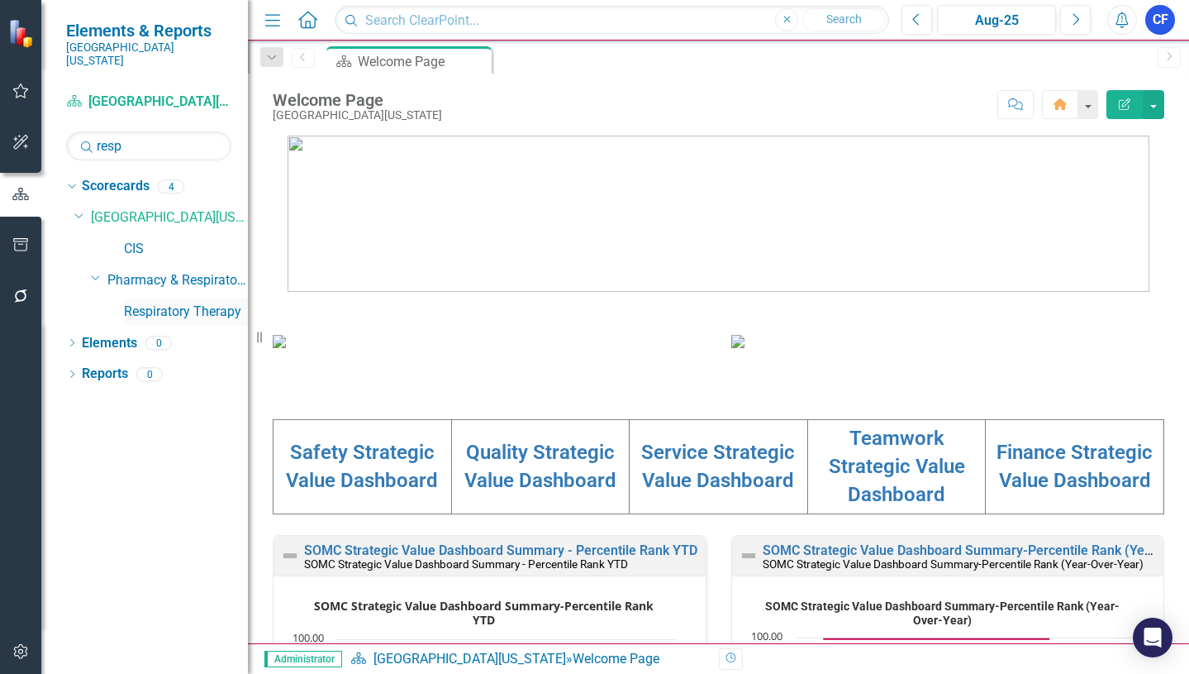
click at [179, 302] on link "Respiratory Therapy" at bounding box center [186, 311] width 124 height 19
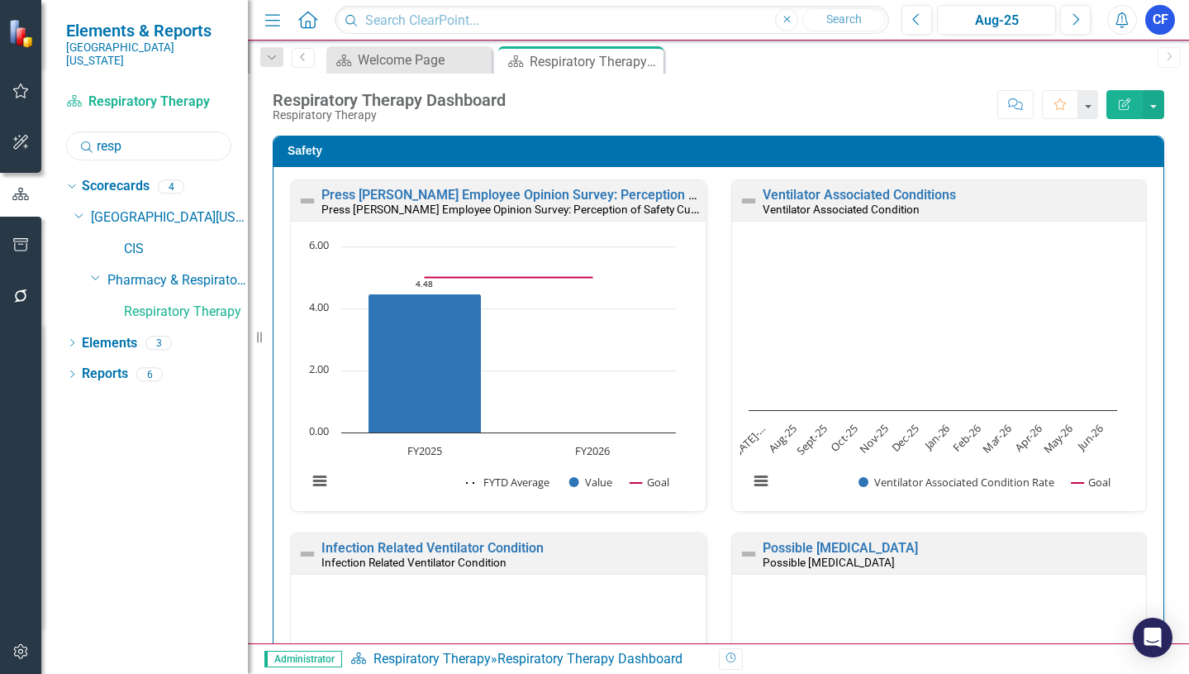
click at [135, 134] on input "resp" at bounding box center [148, 145] width 165 height 29
drag, startPoint x: 131, startPoint y: 134, endPoint x: 88, endPoint y: 134, distance: 43.0
click at [88, 134] on div "Search resp" at bounding box center [148, 145] width 165 height 29
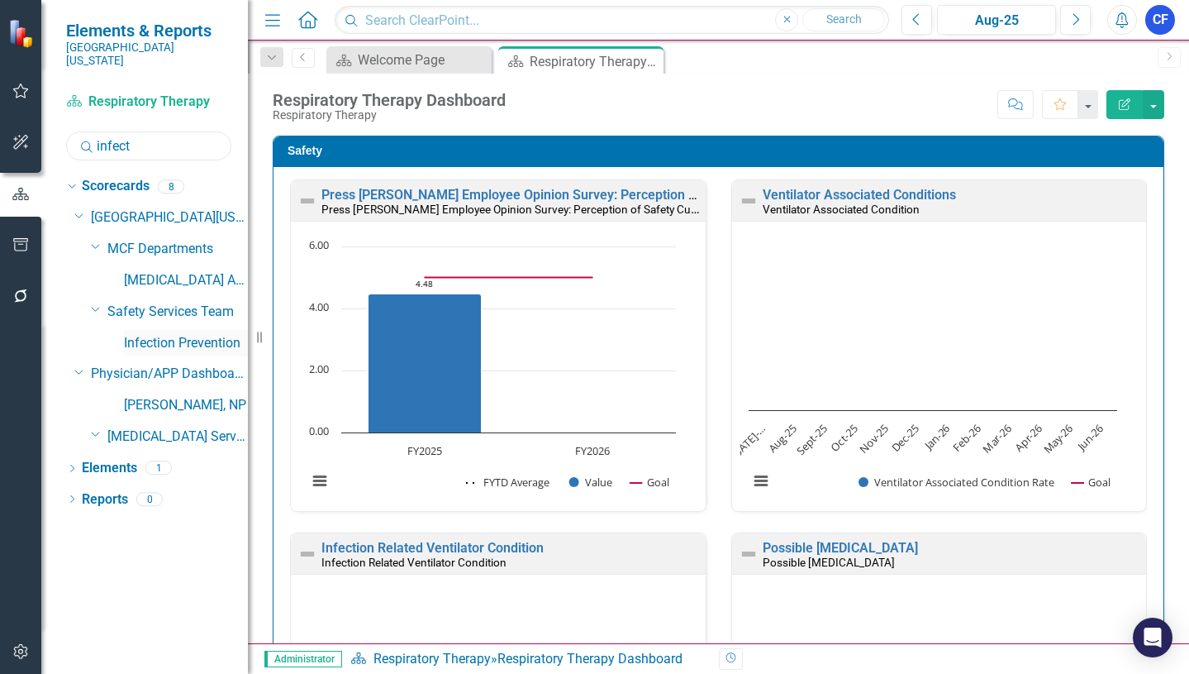
type input "infect"
click at [223, 334] on link "Infection Prevention" at bounding box center [186, 343] width 124 height 19
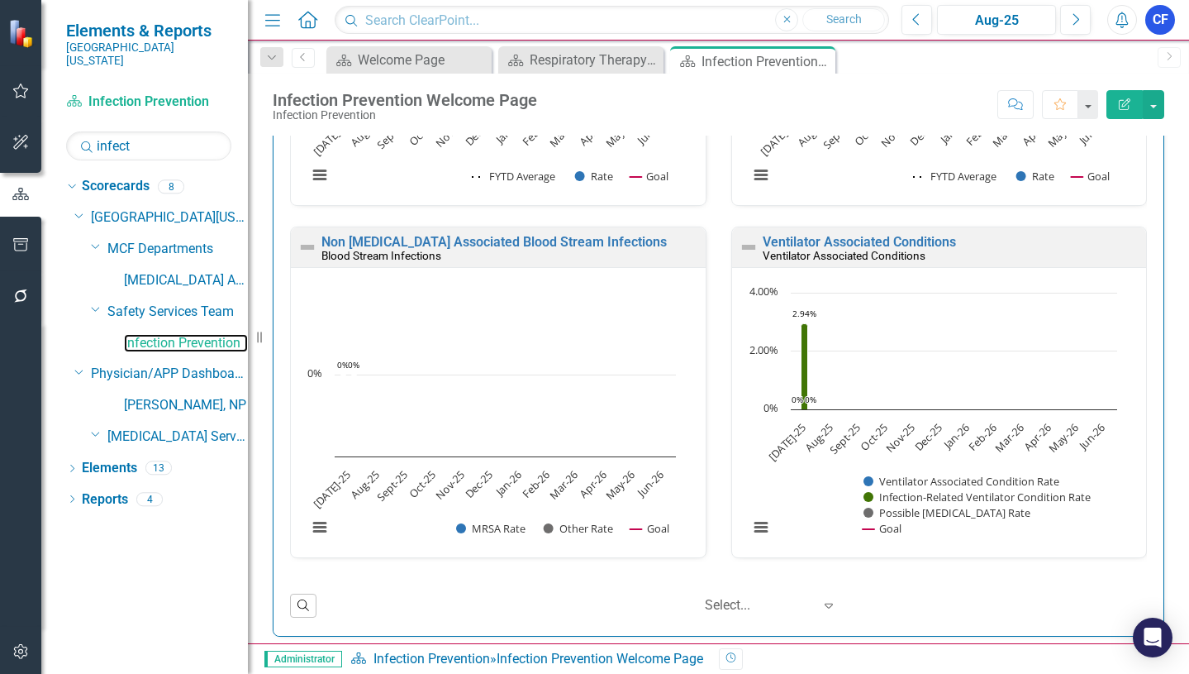
scroll to position [645, 0]
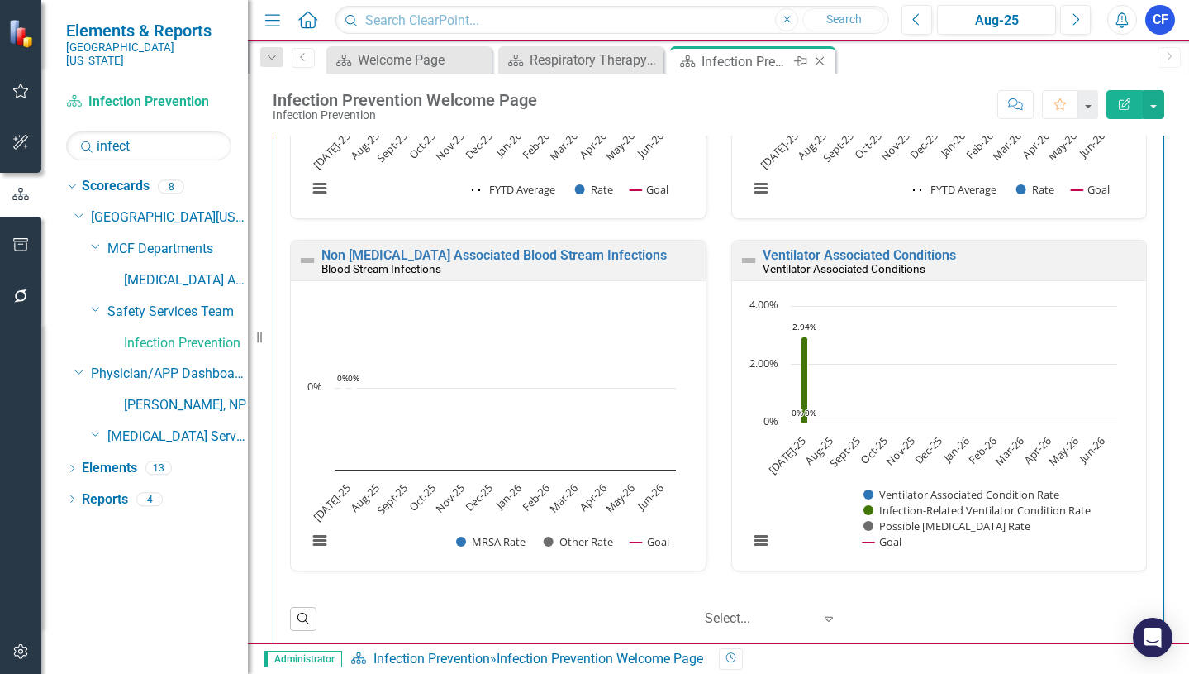
click at [823, 58] on icon at bounding box center [820, 61] width 9 height 9
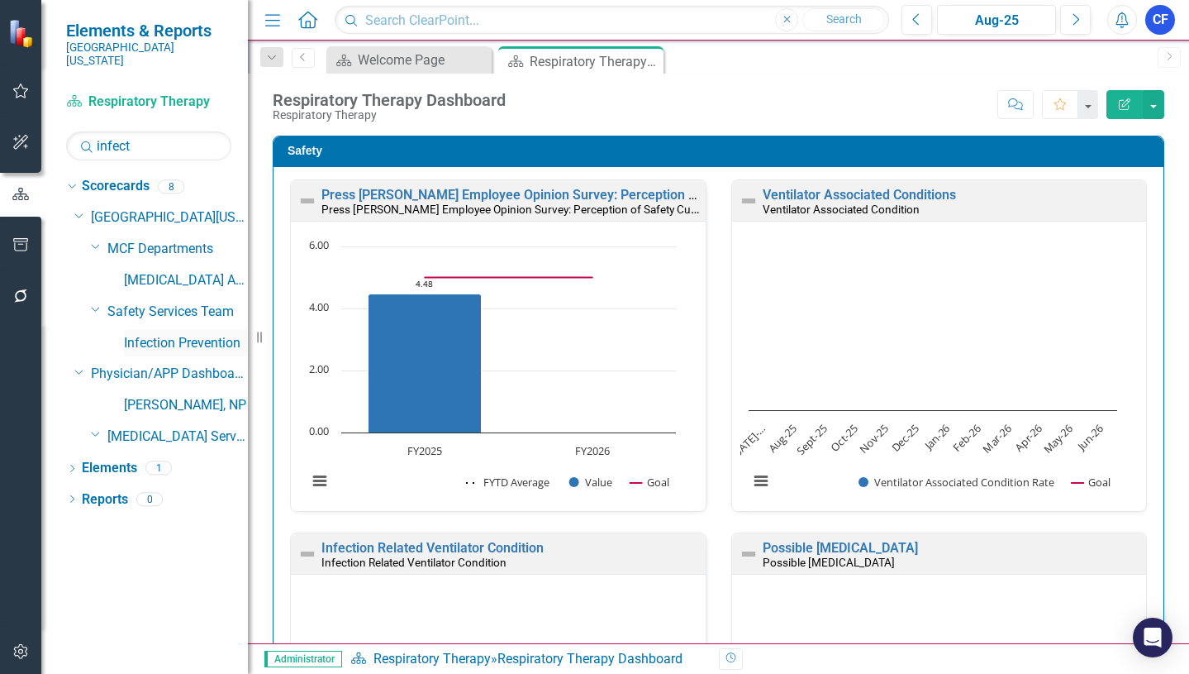
click at [178, 334] on link "Infection Prevention" at bounding box center [186, 343] width 124 height 19
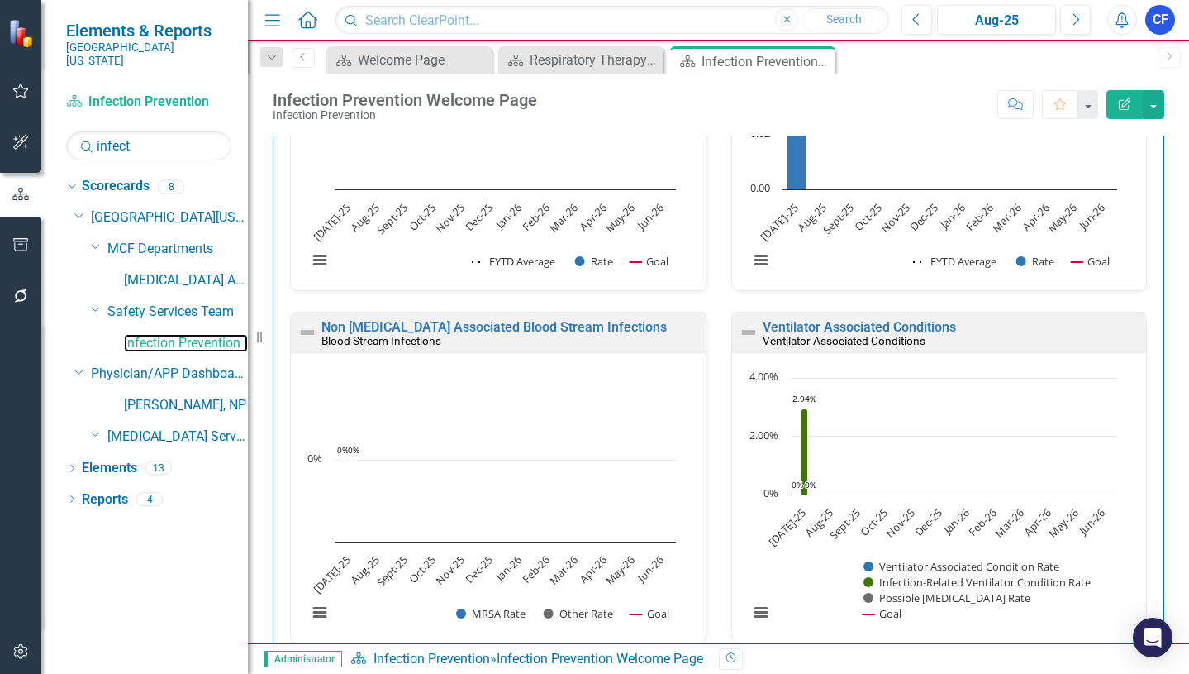
scroll to position [578, 0]
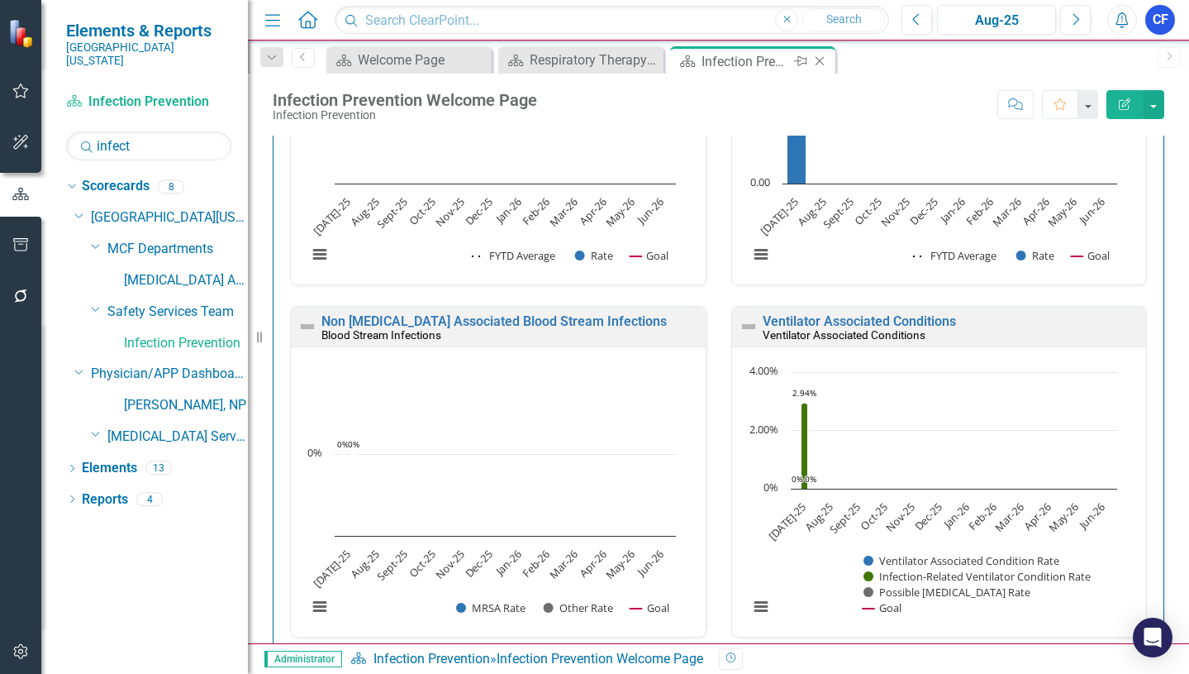
click at [822, 58] on icon "Close" at bounding box center [820, 61] width 17 height 13
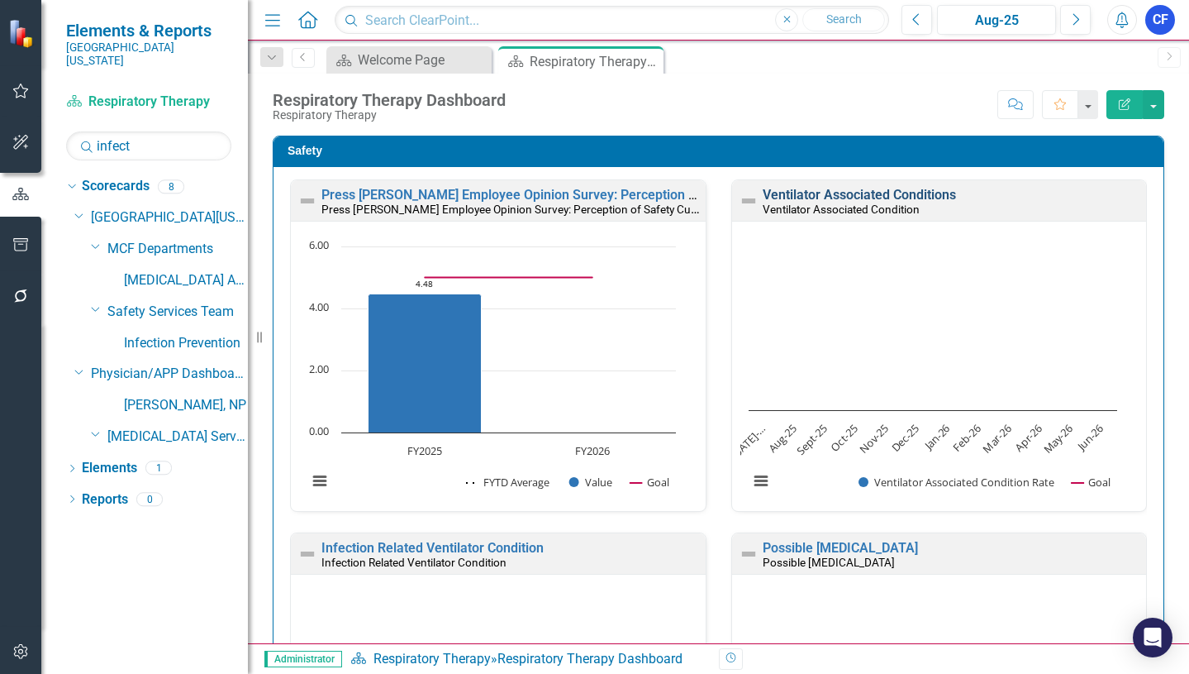
click at [871, 193] on link "Ventilator Associated Conditions" at bounding box center [859, 195] width 193 height 16
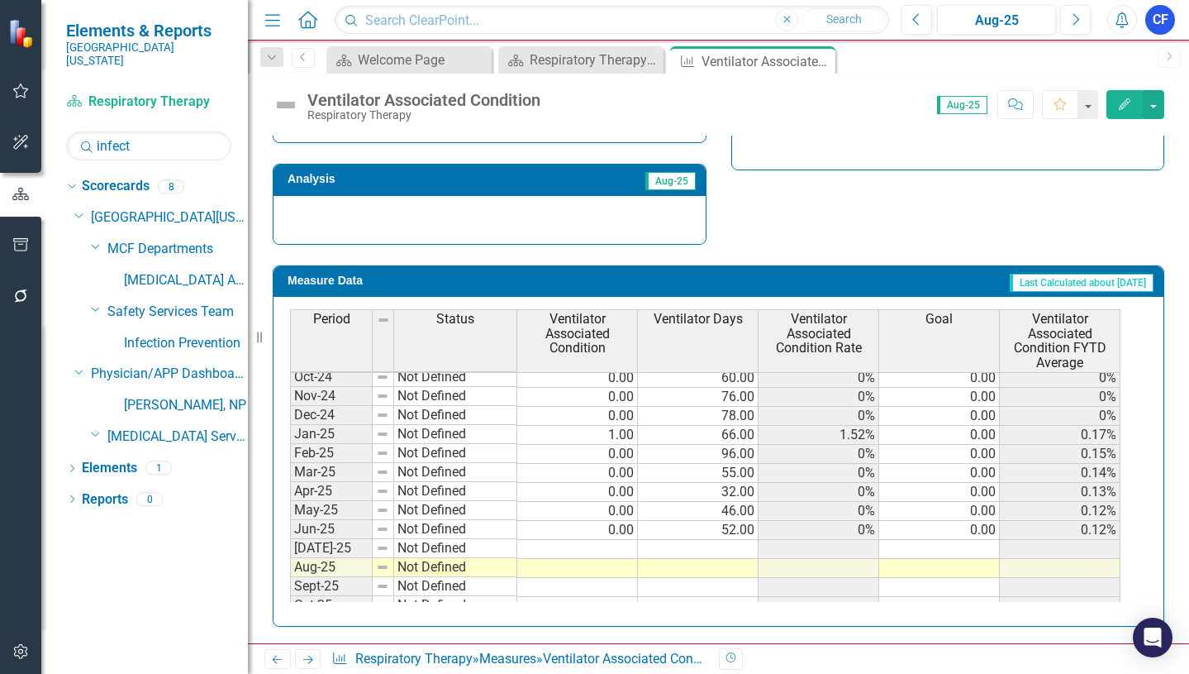
scroll to position [578, 0]
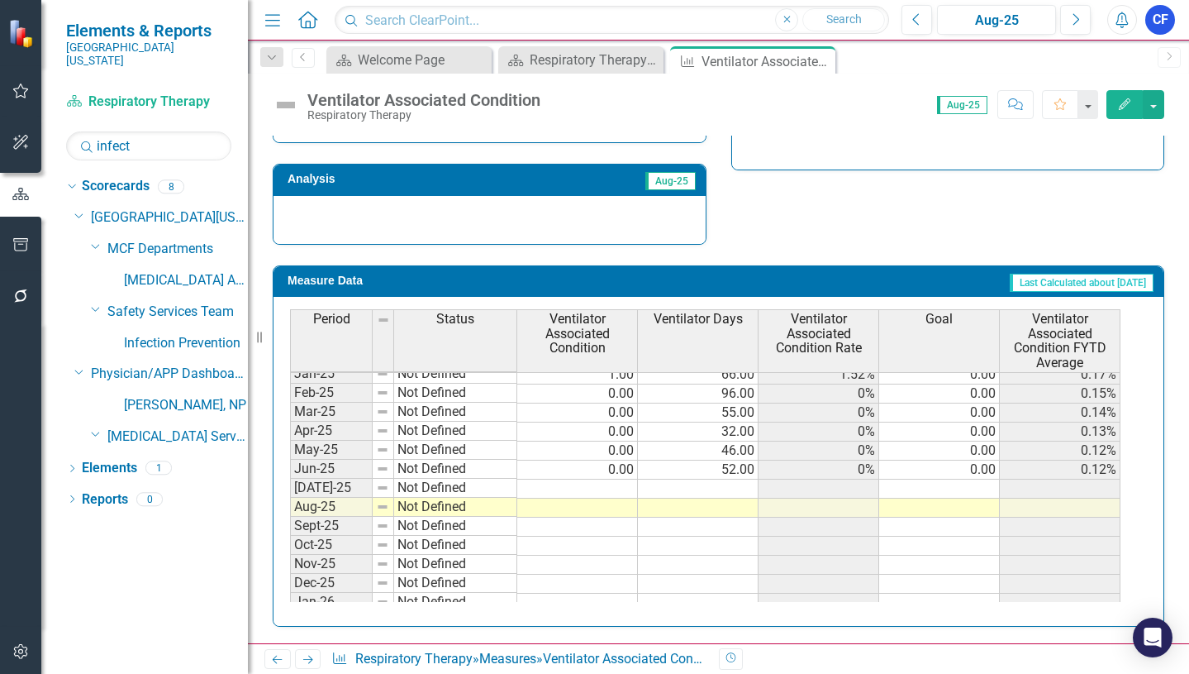
click at [621, 485] on tbody "[DATE]-23 Not Defined 0.00 72.00 0% 0.00 0% Aug-23 Not Defined 0.00 68.00 0% 0.…" at bounding box center [705, 317] width 831 height 590
type textarea "0"
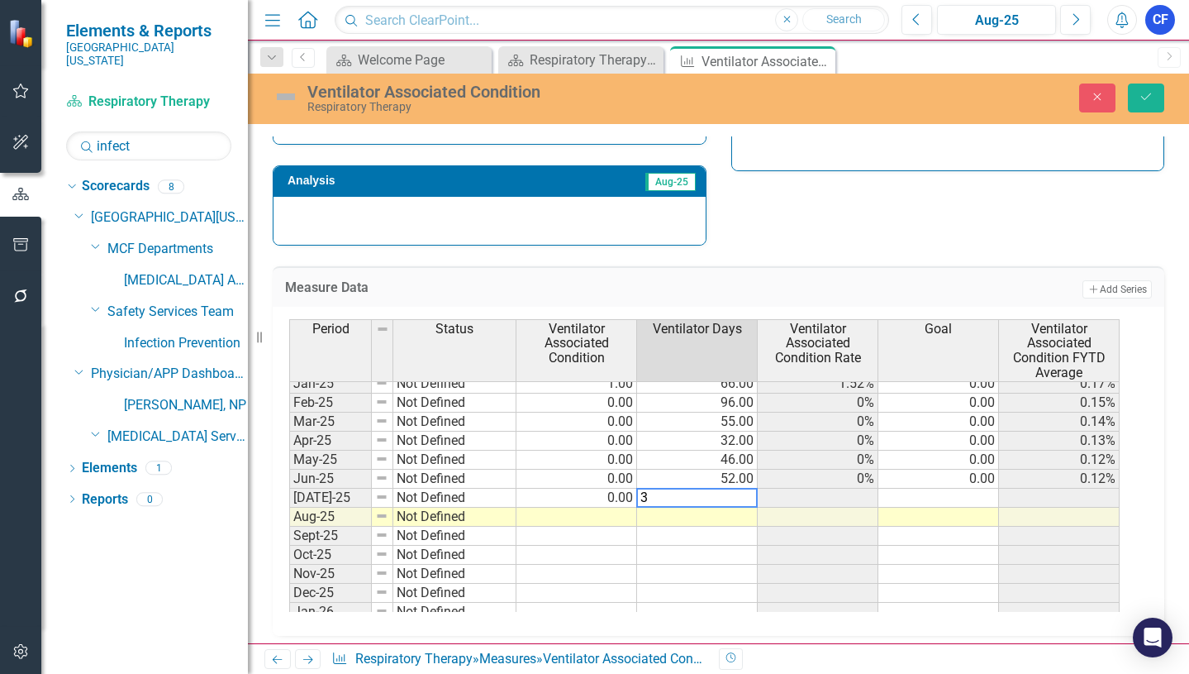
type textarea "34"
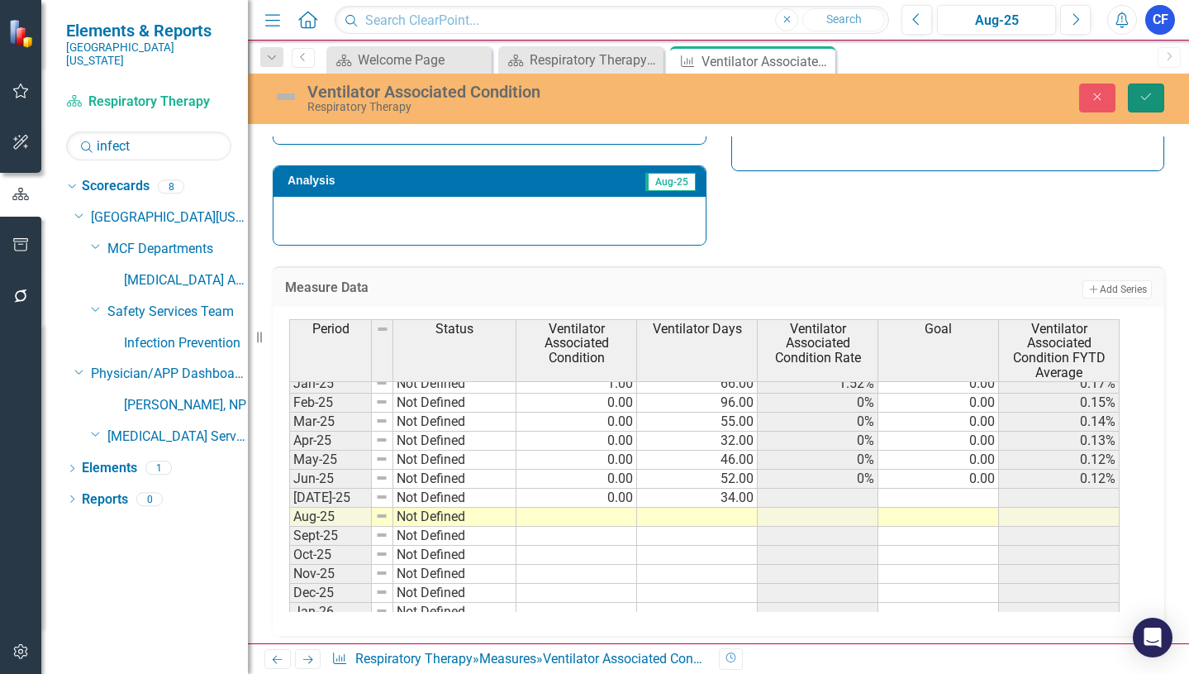
click at [1140, 93] on icon "Save" at bounding box center [1146, 97] width 15 height 12
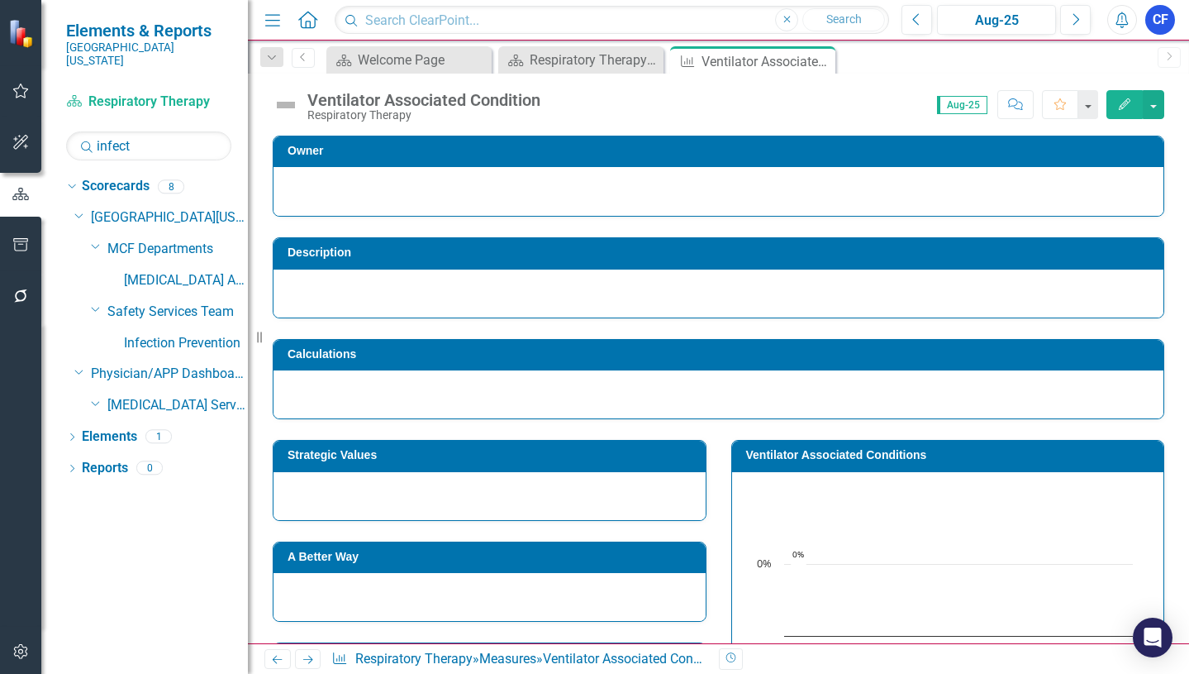
click at [307, 659] on icon "Next" at bounding box center [308, 659] width 14 height 11
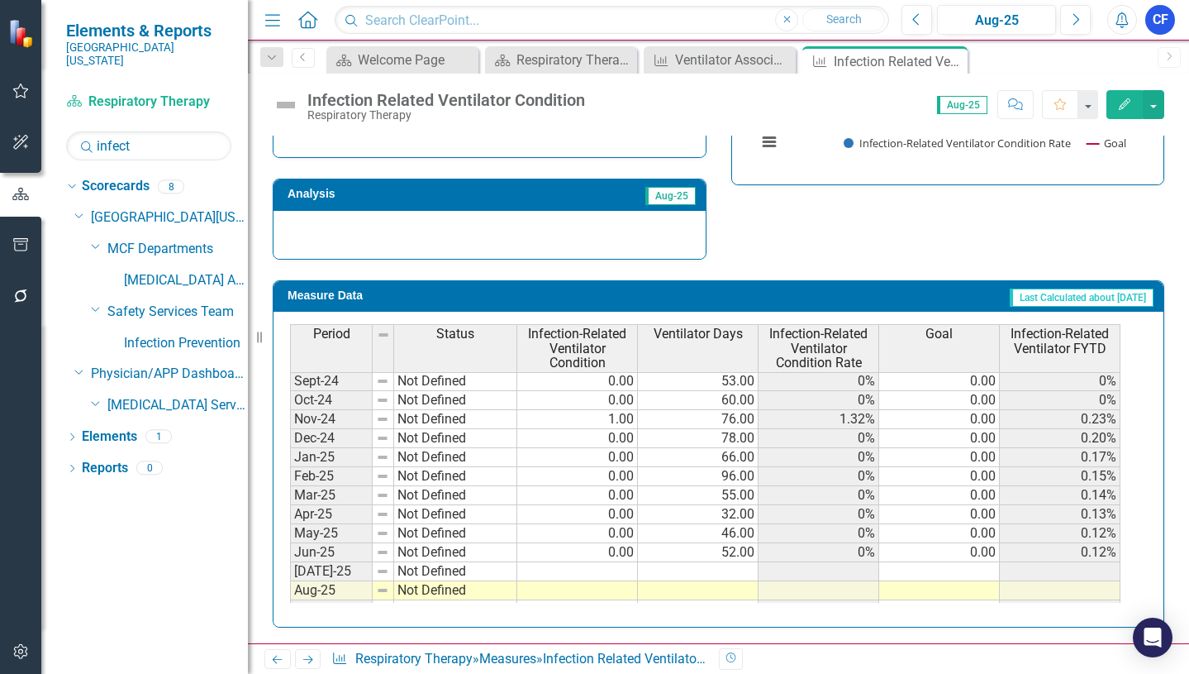
scroll to position [661, 0]
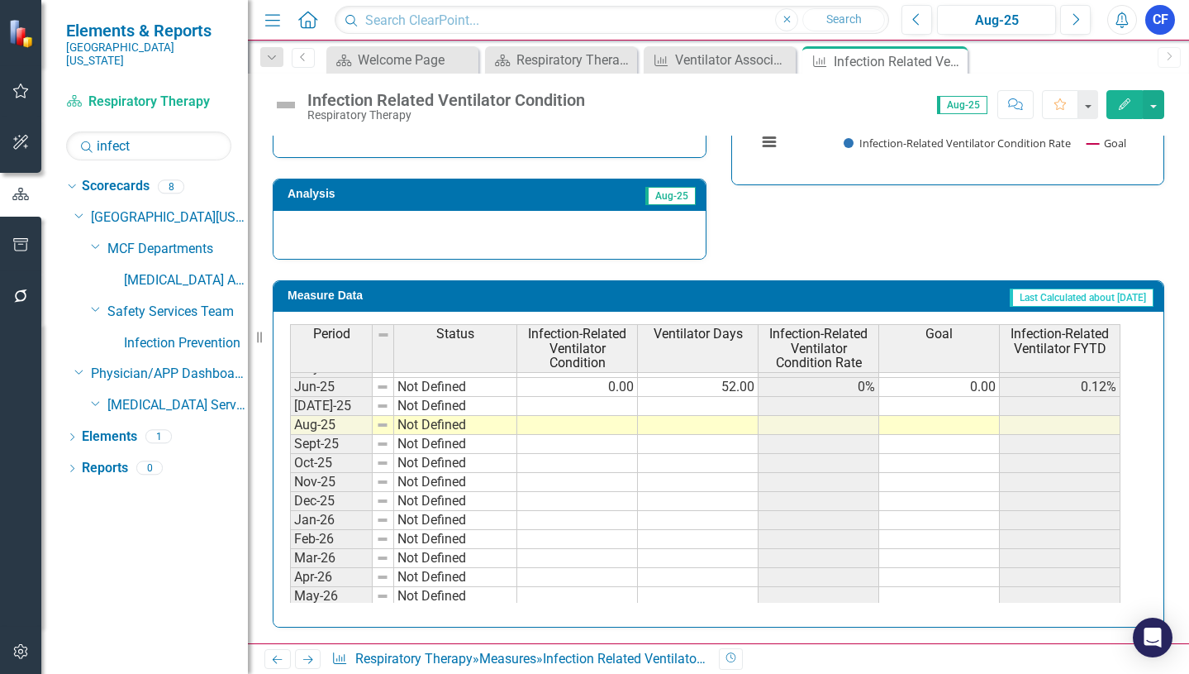
click at [619, 407] on tbody "Jan-24 Not Defined 0.00 80.00 0% 0.00 0% Feb-24 Not Defined 0.00 104.00 0% 0.00…" at bounding box center [705, 339] width 831 height 571
type textarea "1"
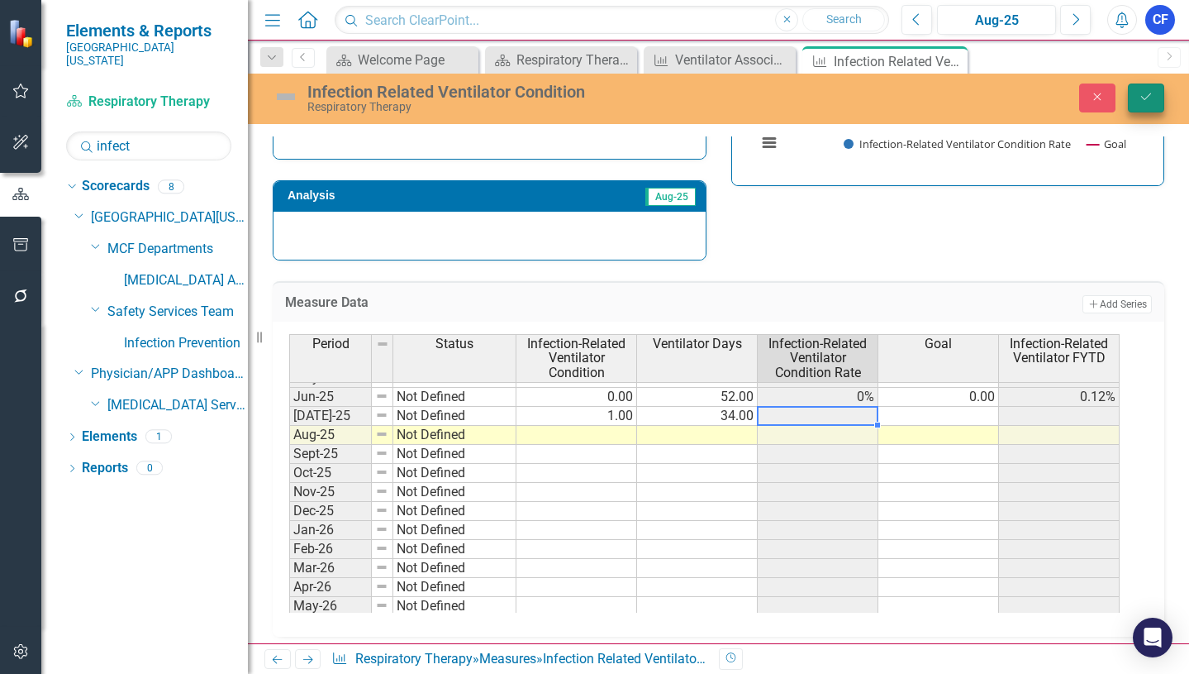
type textarea "34"
click at [1136, 98] on button "Save" at bounding box center [1146, 97] width 36 height 29
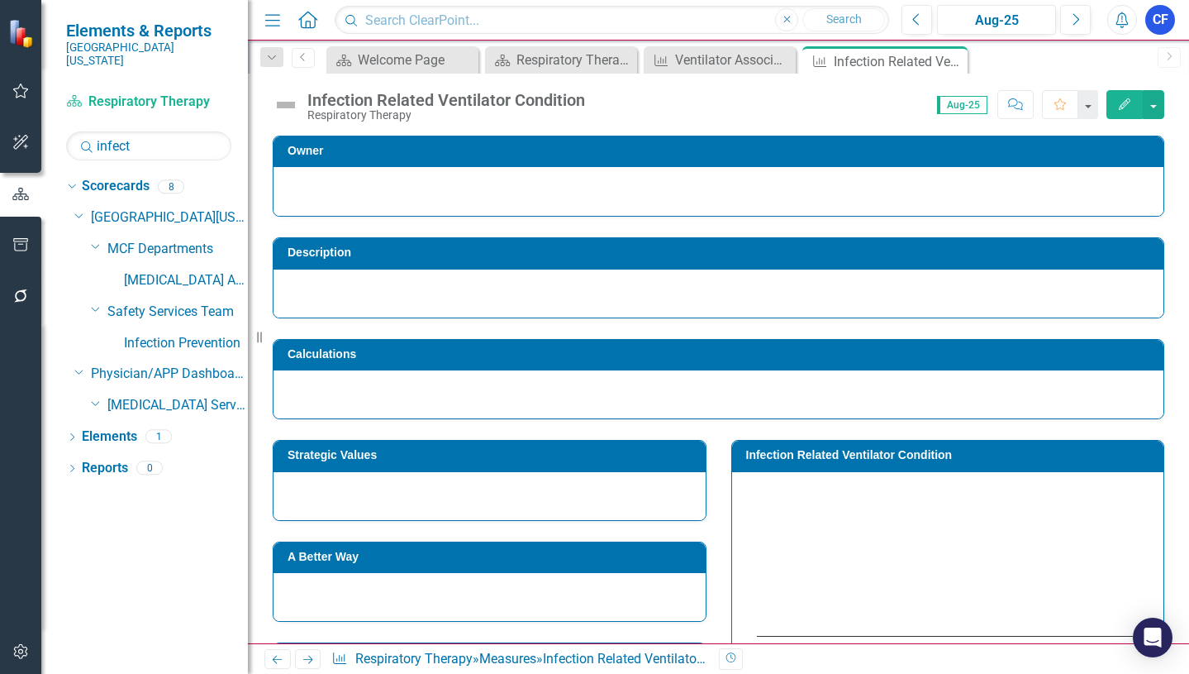
click at [314, 659] on icon "Next" at bounding box center [308, 659] width 14 height 11
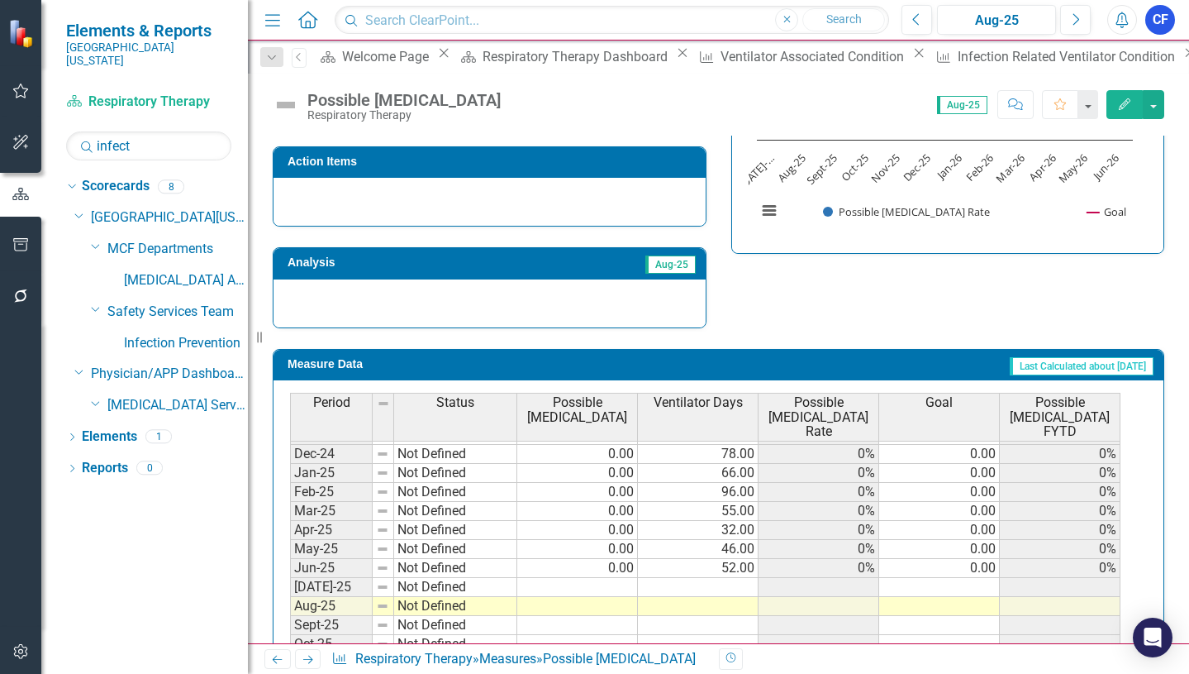
scroll to position [578, 0]
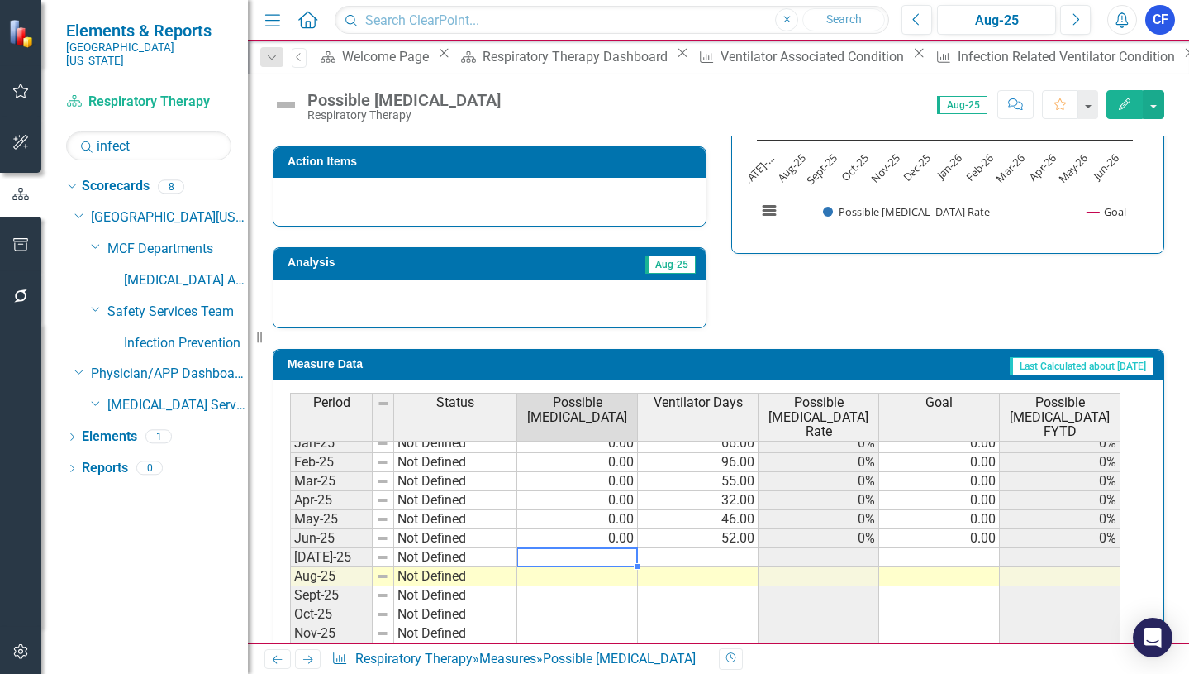
click at [626, 561] on tbody "Feb-24 Not Defined 0.00 104.00 0% 0.00 0% Mar-24 Not Defined 0.00 101.00 0% 0.0…" at bounding box center [705, 500] width 831 height 552
type textarea "0"
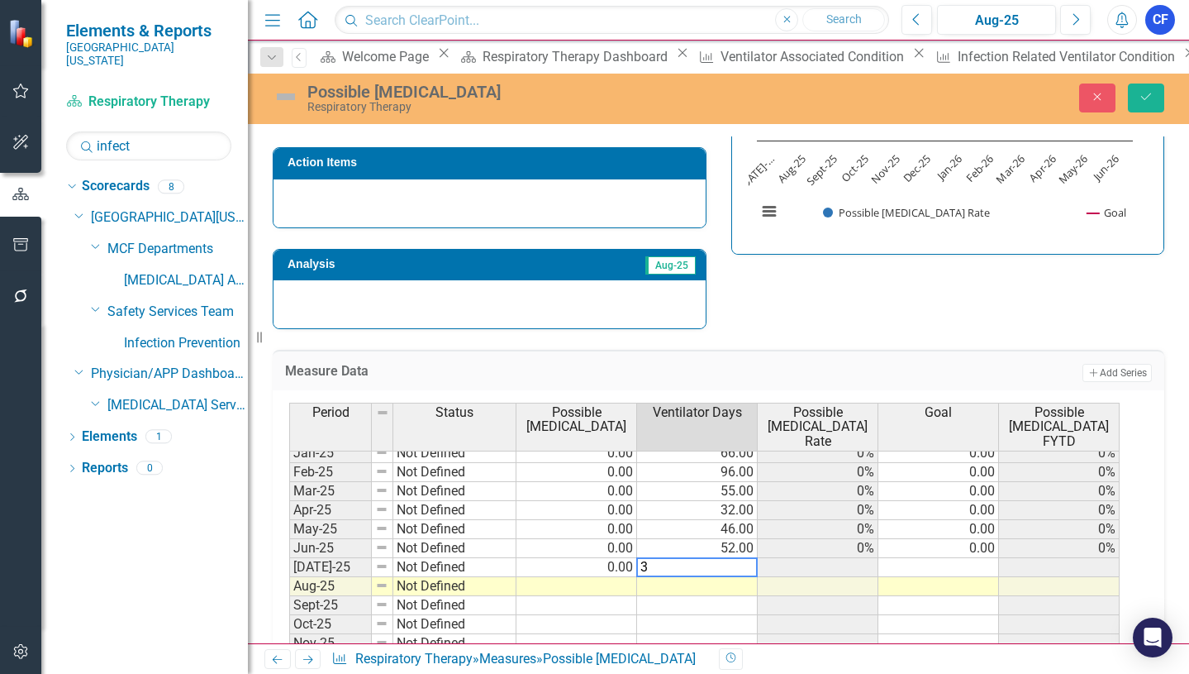
type textarea "34"
click at [1148, 102] on icon "Save" at bounding box center [1146, 97] width 15 height 12
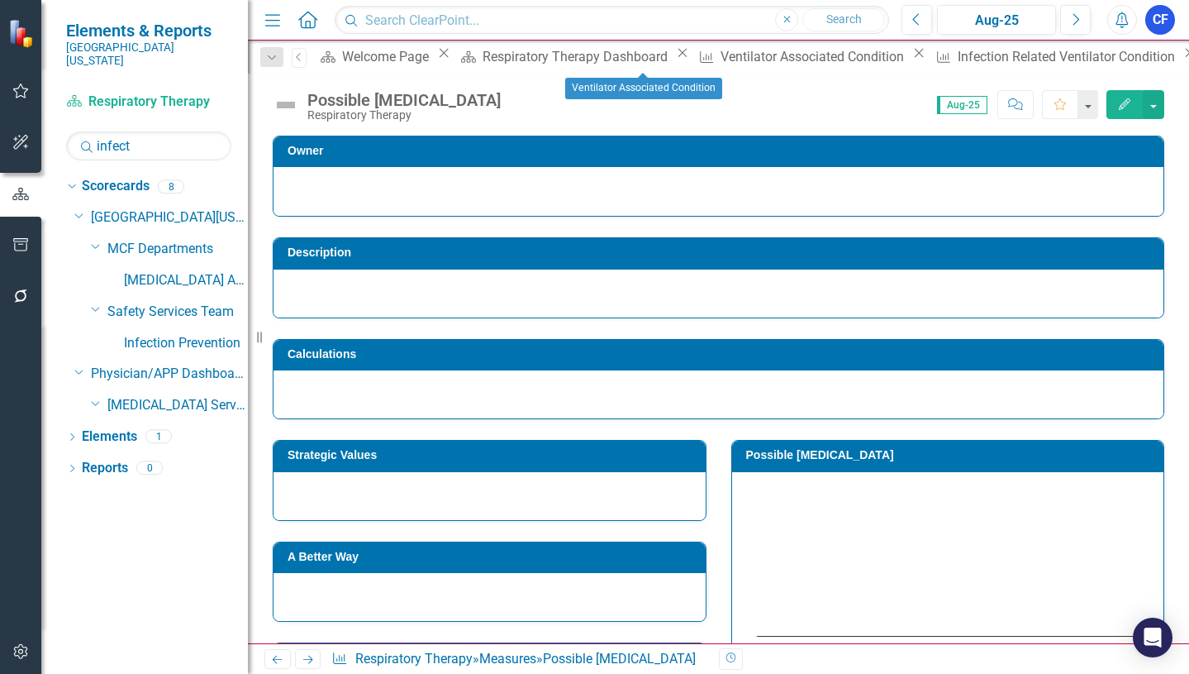
click at [911, 60] on icon "Close" at bounding box center [919, 52] width 17 height 13
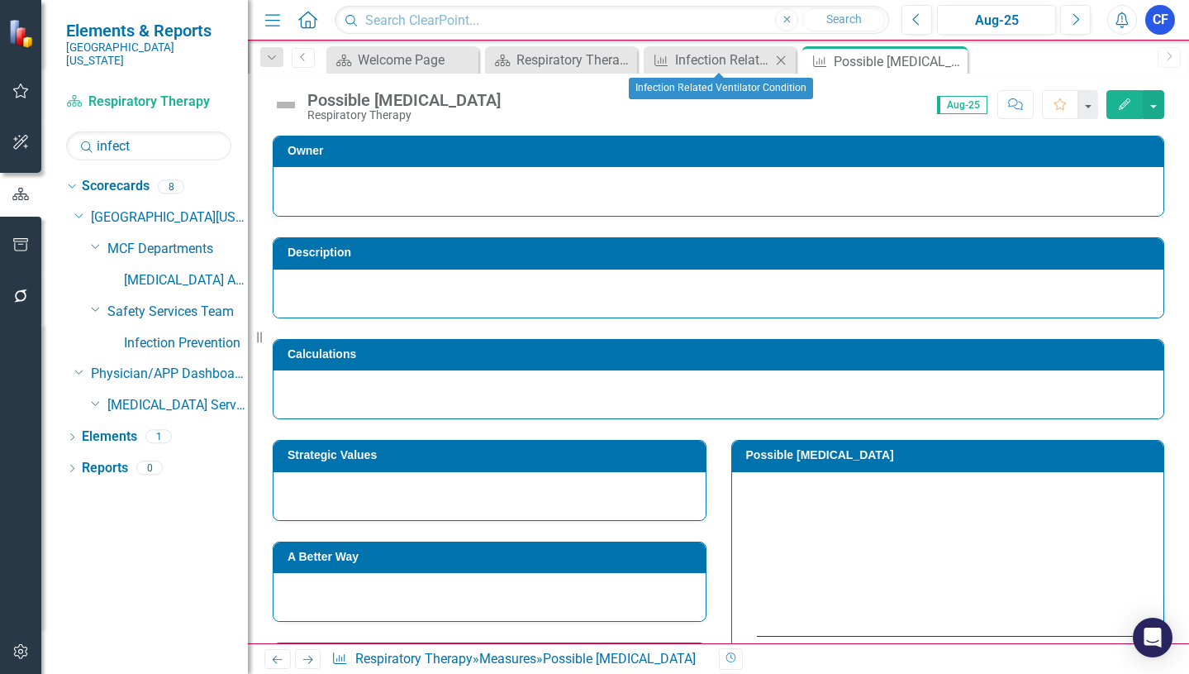
drag, startPoint x: 783, startPoint y: 59, endPoint x: 850, endPoint y: 60, distance: 67.0
click at [784, 59] on icon "Close" at bounding box center [781, 60] width 17 height 13
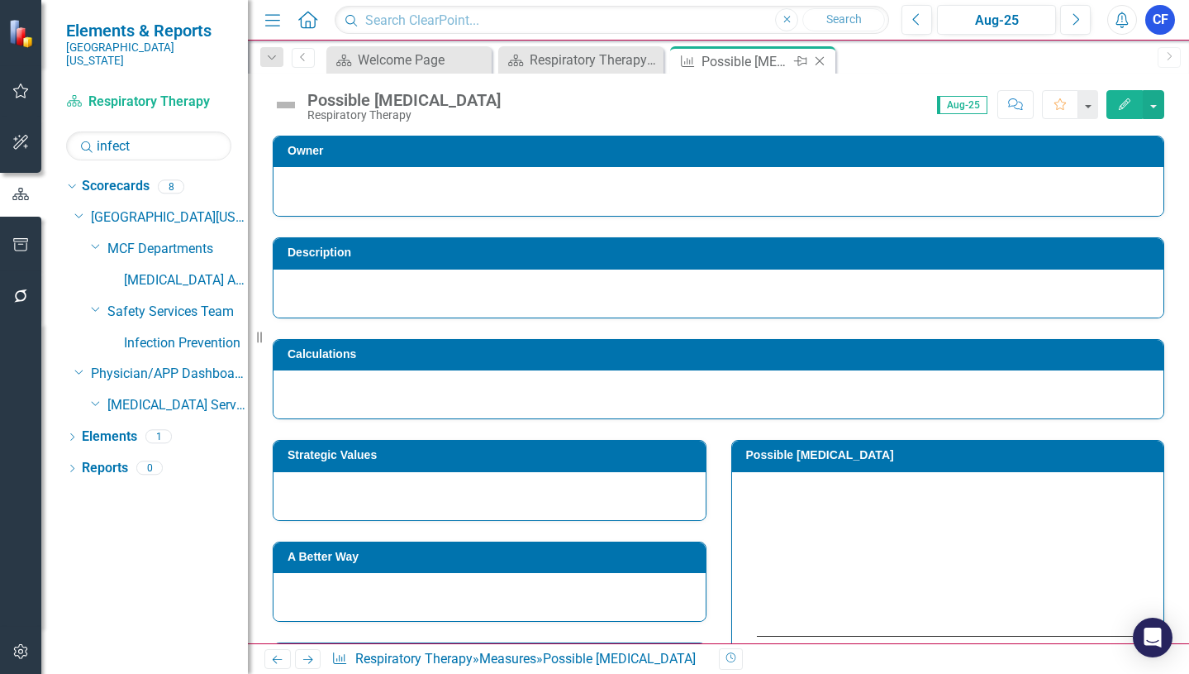
click at [818, 60] on icon "Close" at bounding box center [820, 61] width 17 height 13
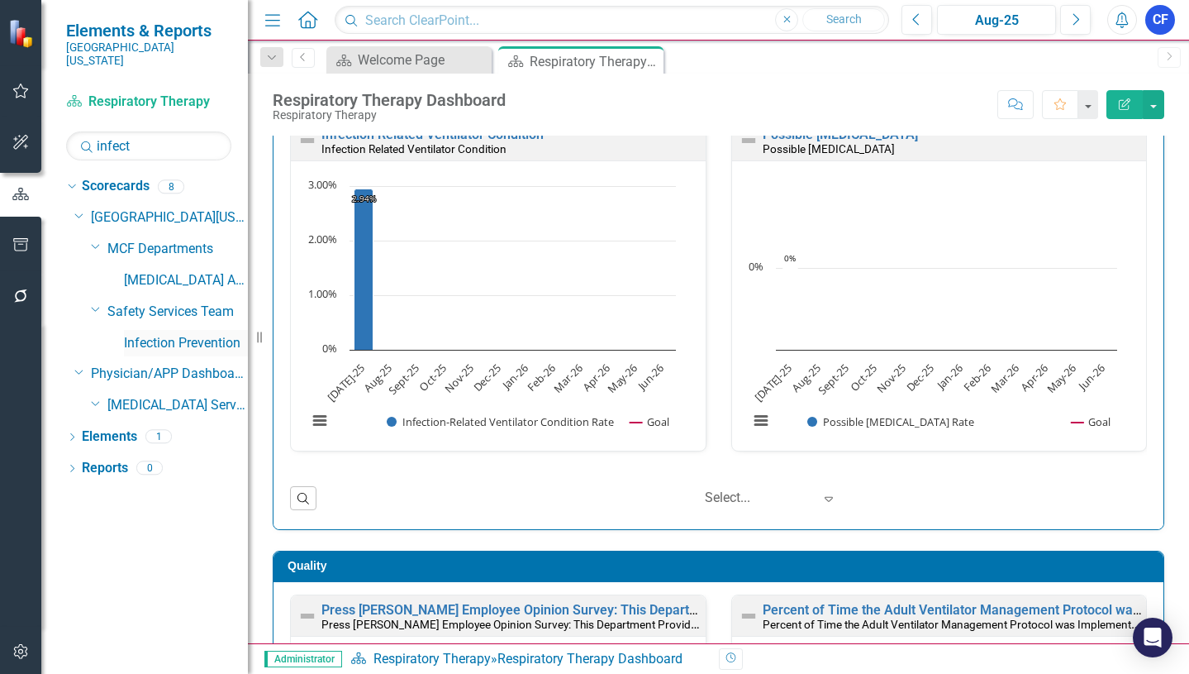
click at [202, 334] on link "Infection Prevention" at bounding box center [186, 343] width 124 height 19
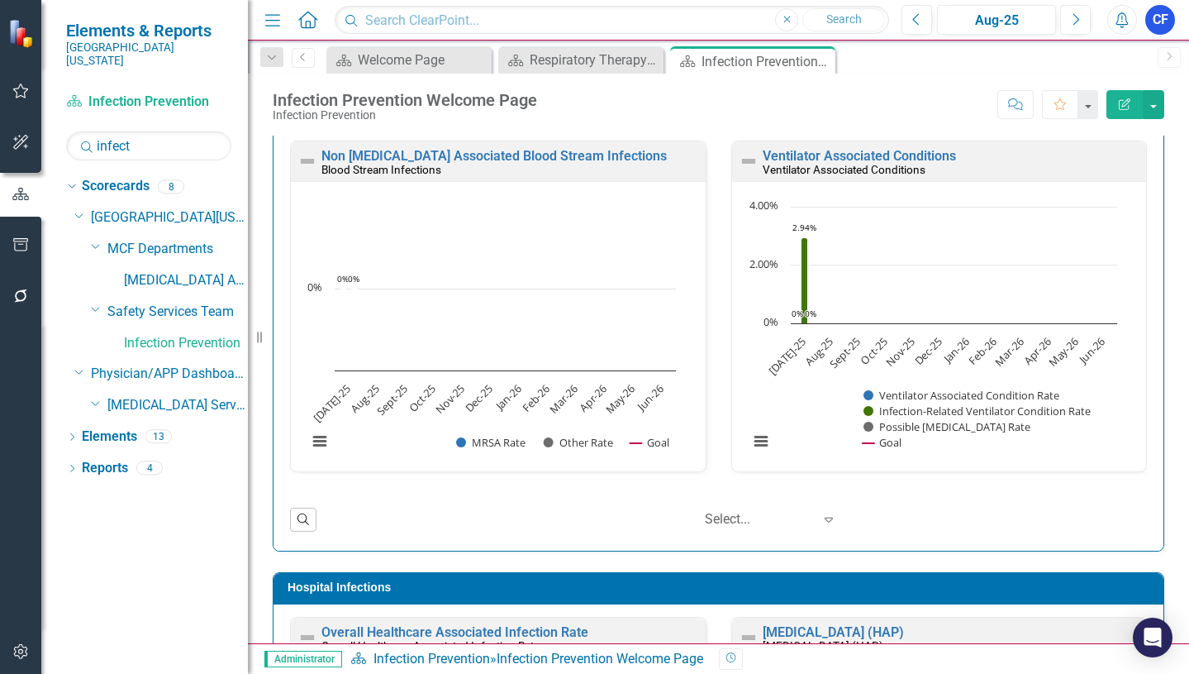
click at [0, 0] on icon "Close" at bounding box center [0, 0] width 0 height 0
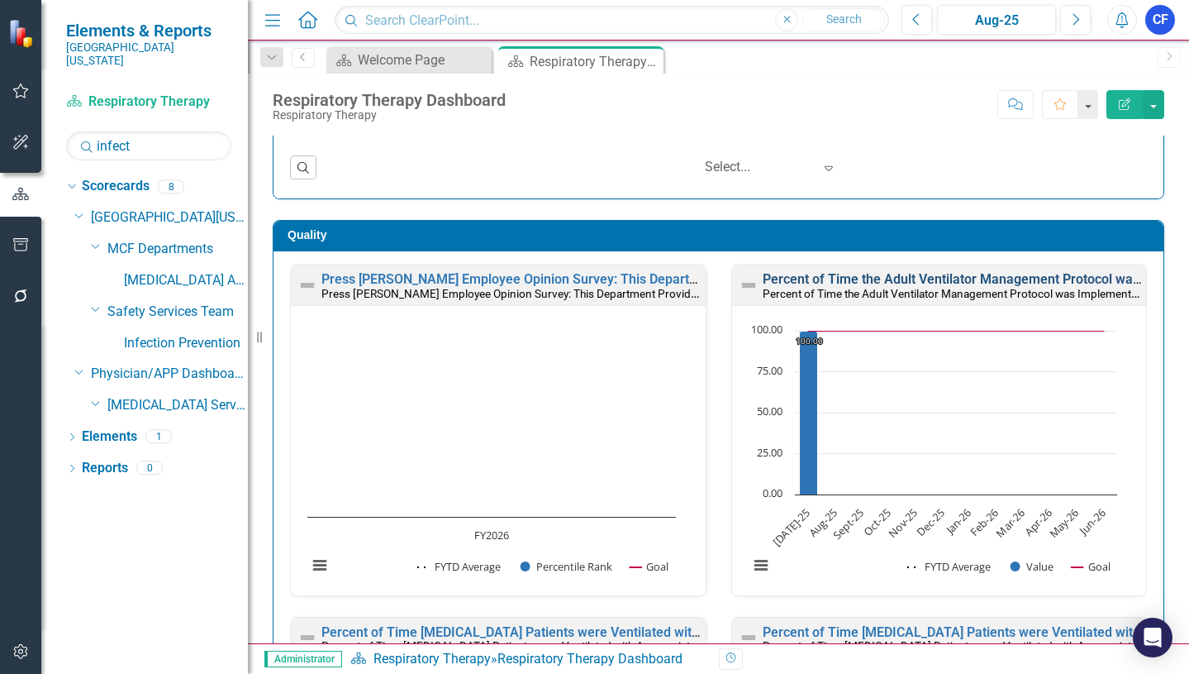
click at [863, 281] on link "Percent of Time the Adult Ventilator Management Protocol was Implemented on [ME…" at bounding box center [1137, 279] width 749 height 16
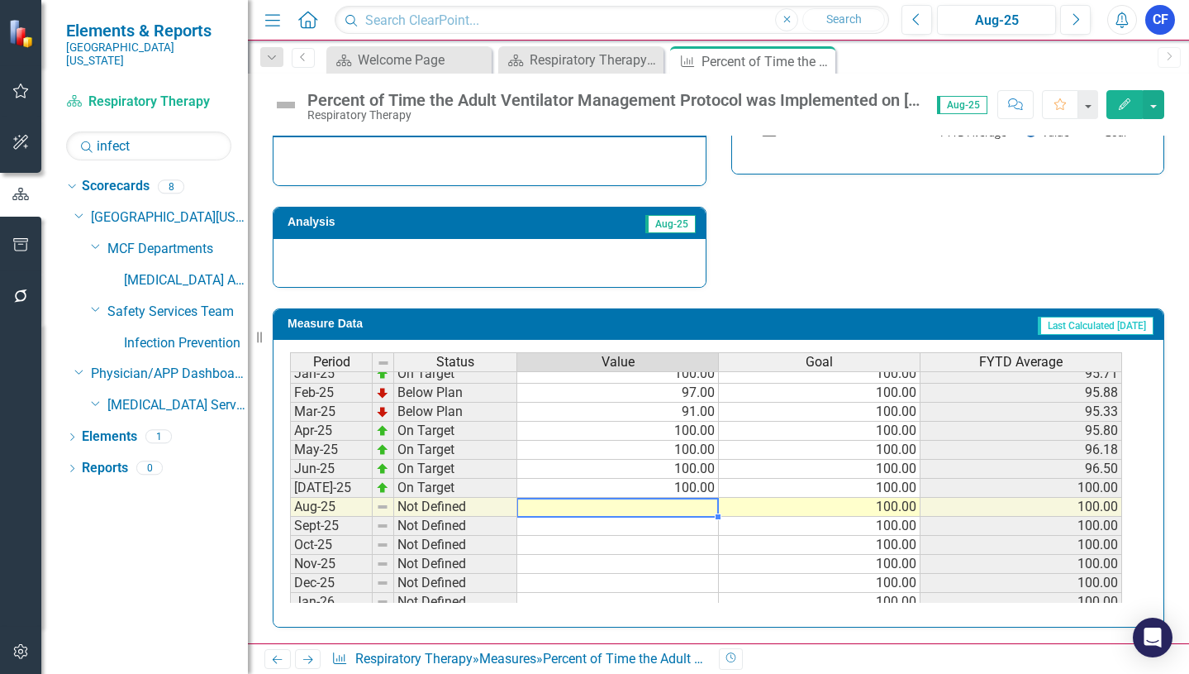
click at [678, 502] on tbody "Jan-24 On Target 100.00 100.00 97.00 Feb-24 On Target 100.00 100.00 97.38 Mar-2…" at bounding box center [706, 421] width 832 height 571
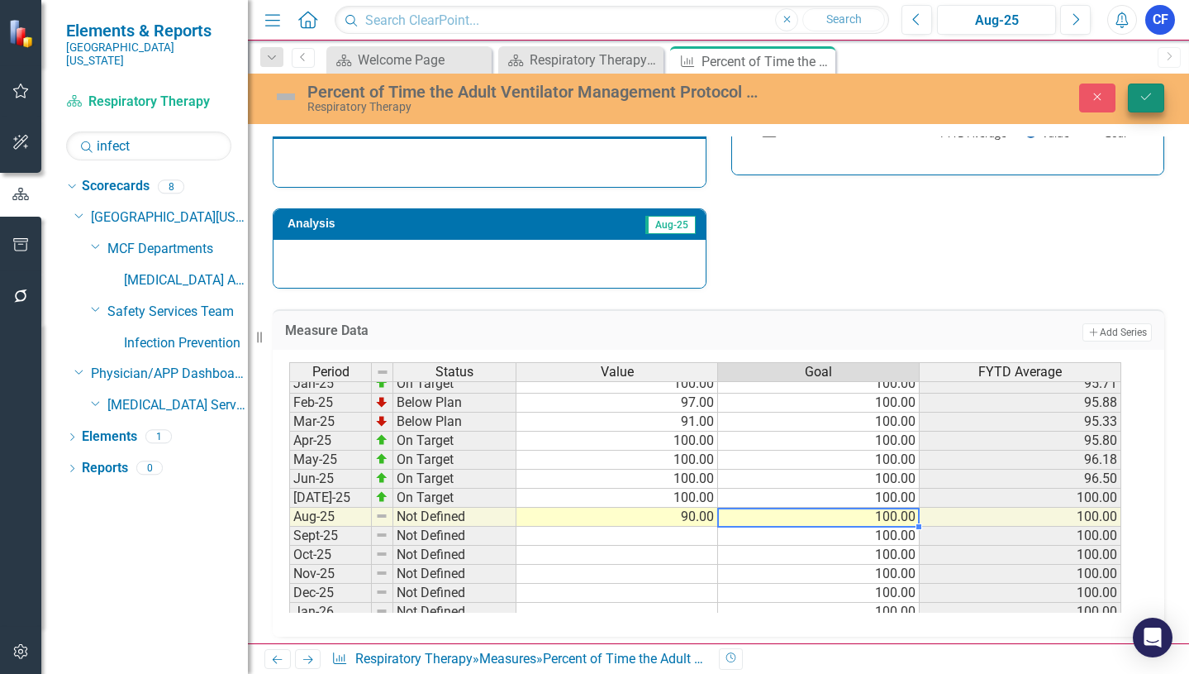
type textarea "100"
click at [1147, 102] on icon "Save" at bounding box center [1146, 97] width 15 height 12
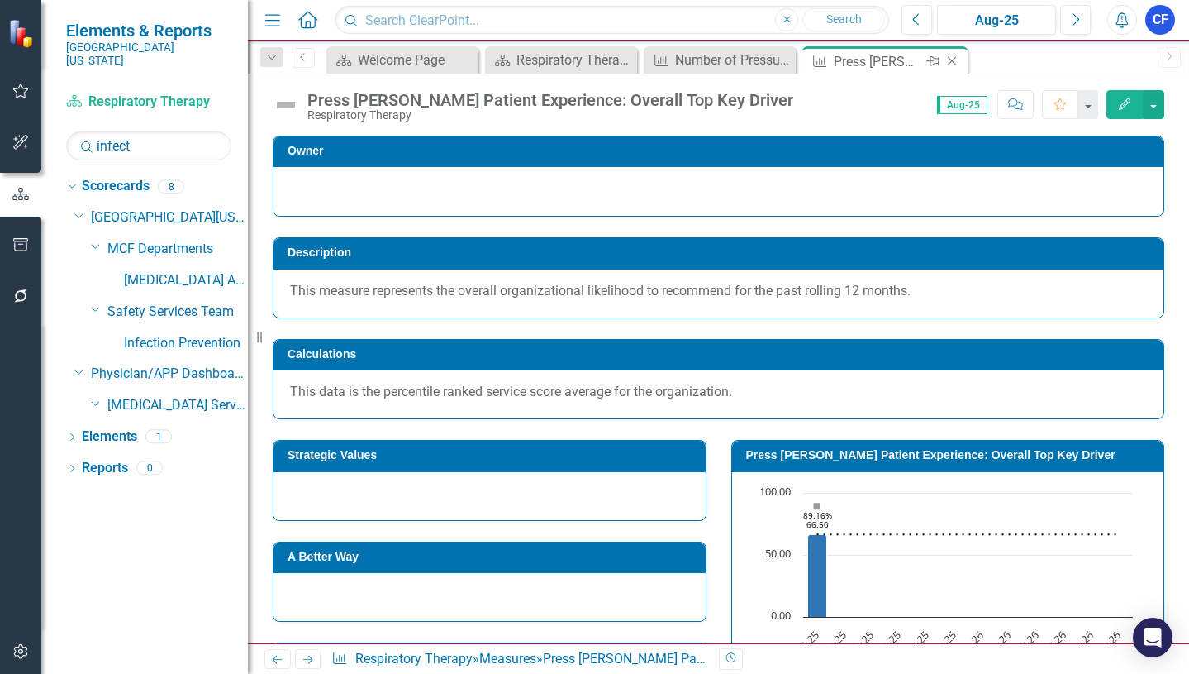
click at [955, 58] on icon "Close" at bounding box center [952, 61] width 17 height 13
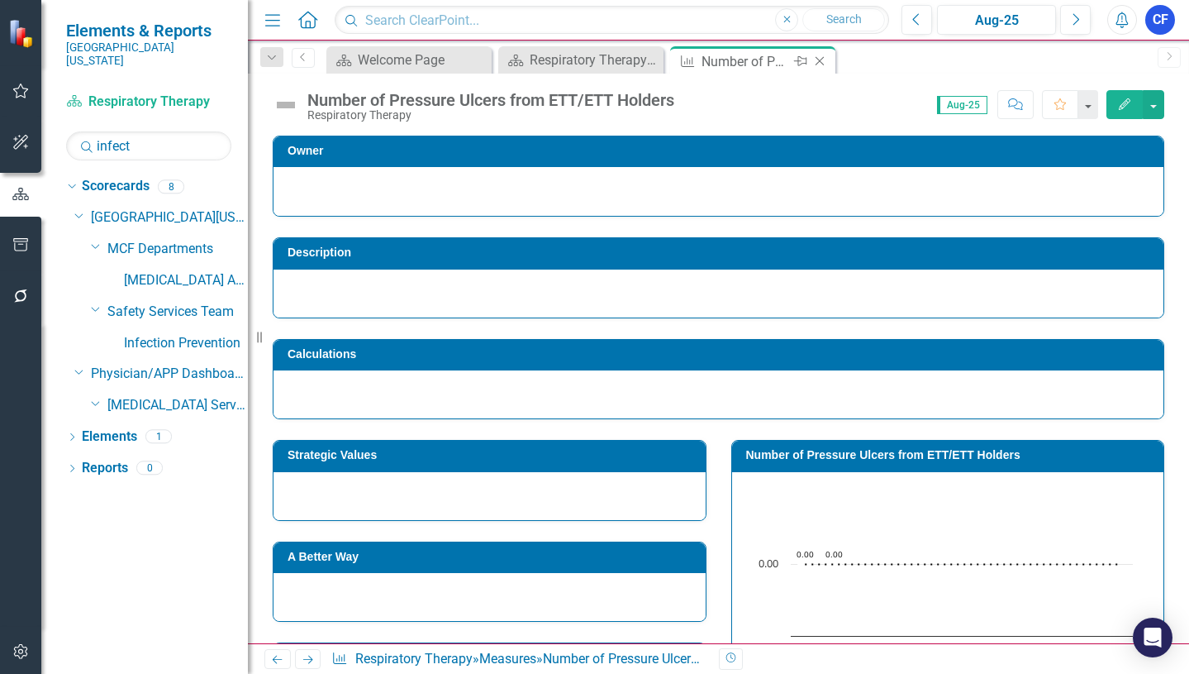
click at [821, 63] on icon at bounding box center [820, 61] width 9 height 9
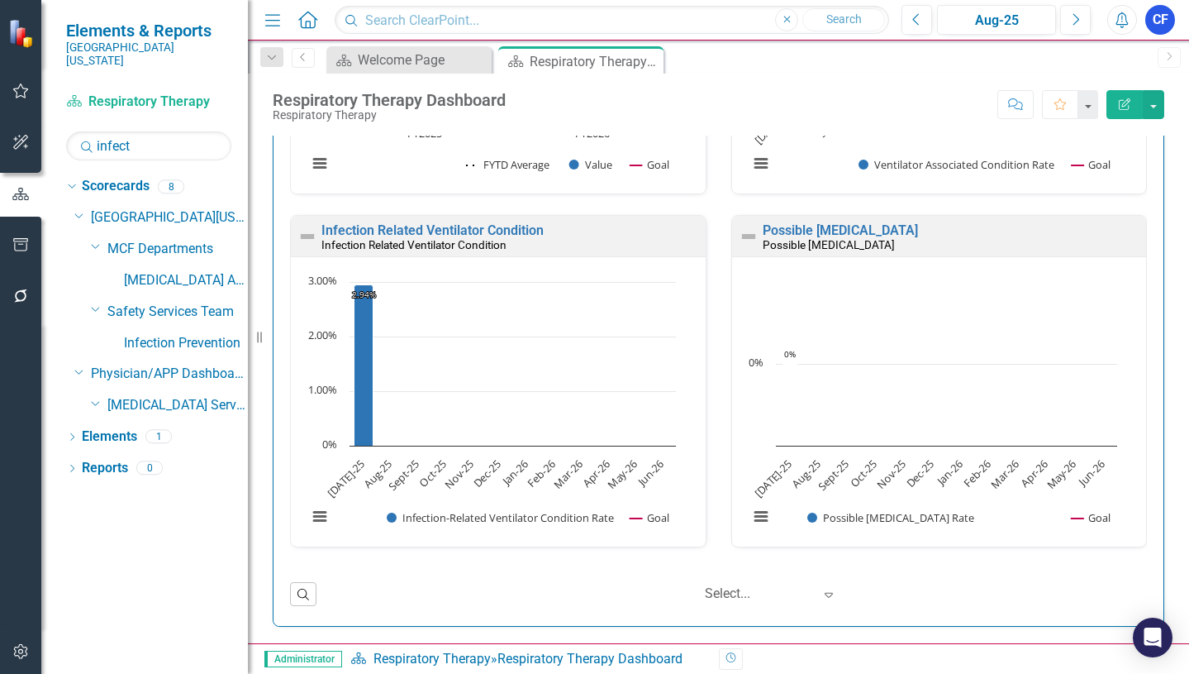
scroll to position [331, 0]
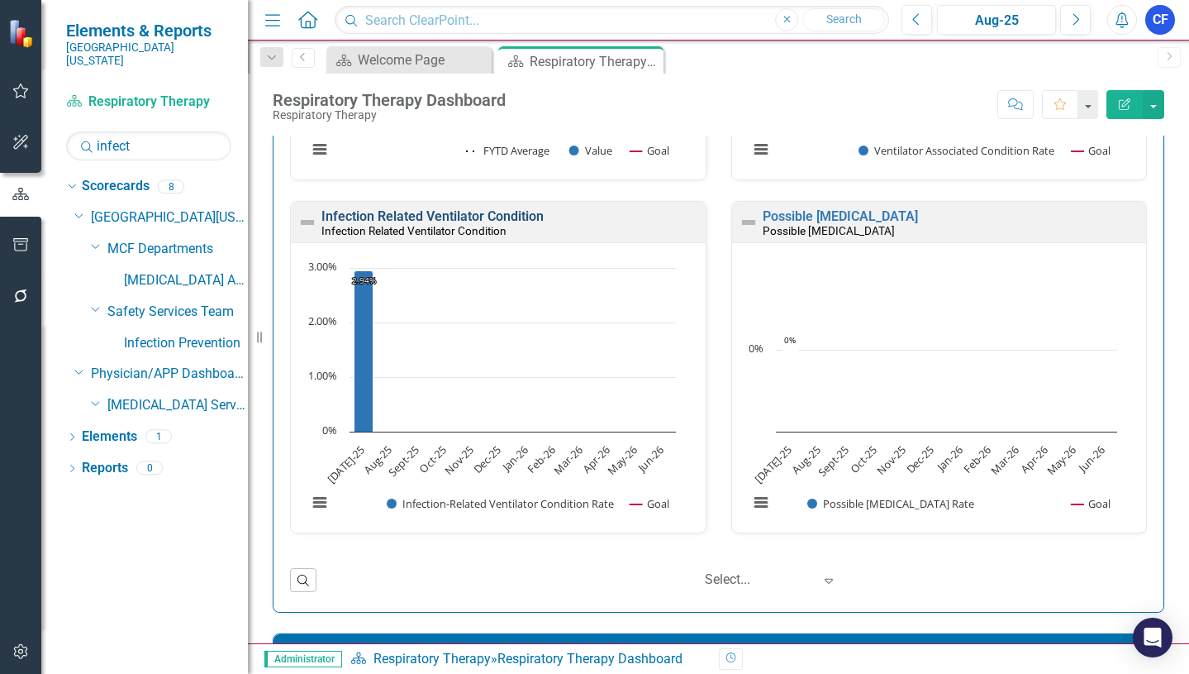
click at [382, 214] on link "Infection Related Ventilator Condition" at bounding box center [432, 216] width 222 height 16
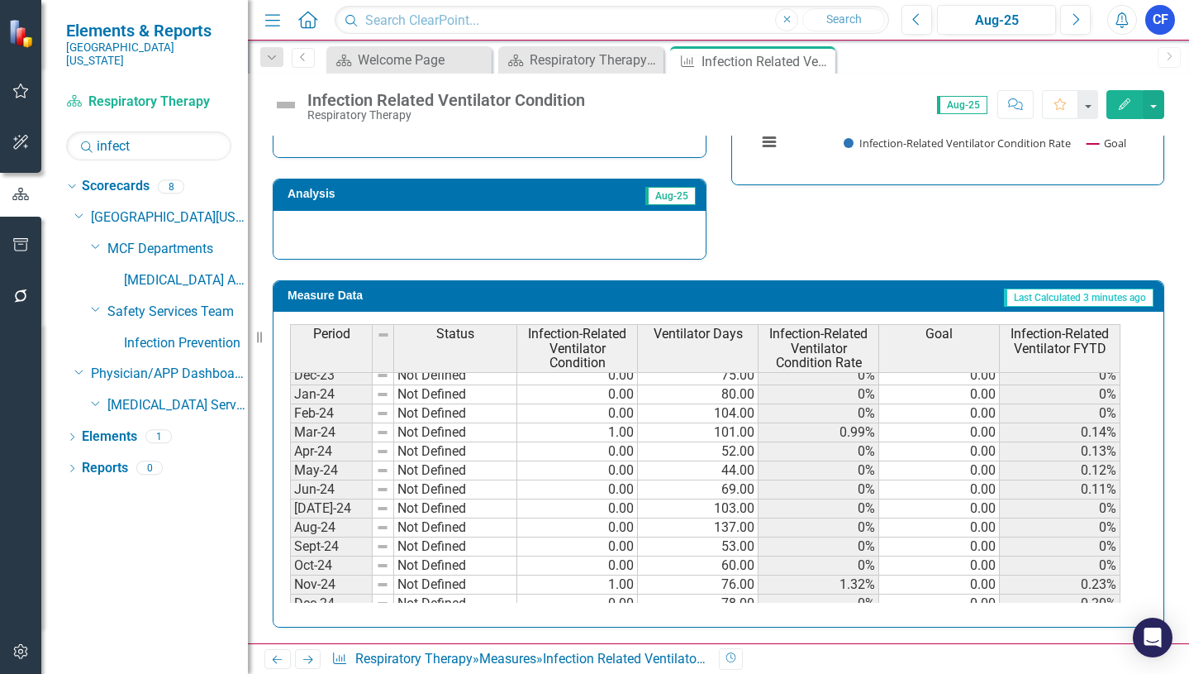
scroll to position [578, 0]
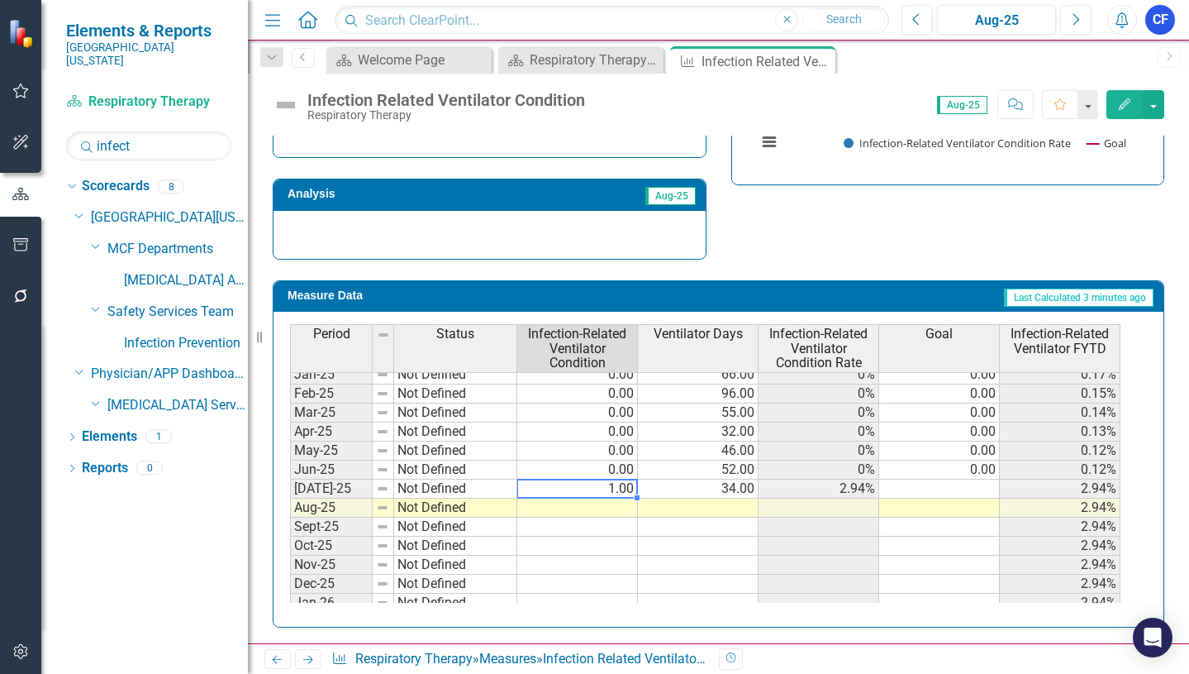
click at [629, 489] on tbody "Feb-24 Not Defined 0.00 104.00 0% 0.00 0% Mar-24 Not Defined 1.00 101.00 0.99% …" at bounding box center [705, 431] width 831 height 552
type textarea "0"
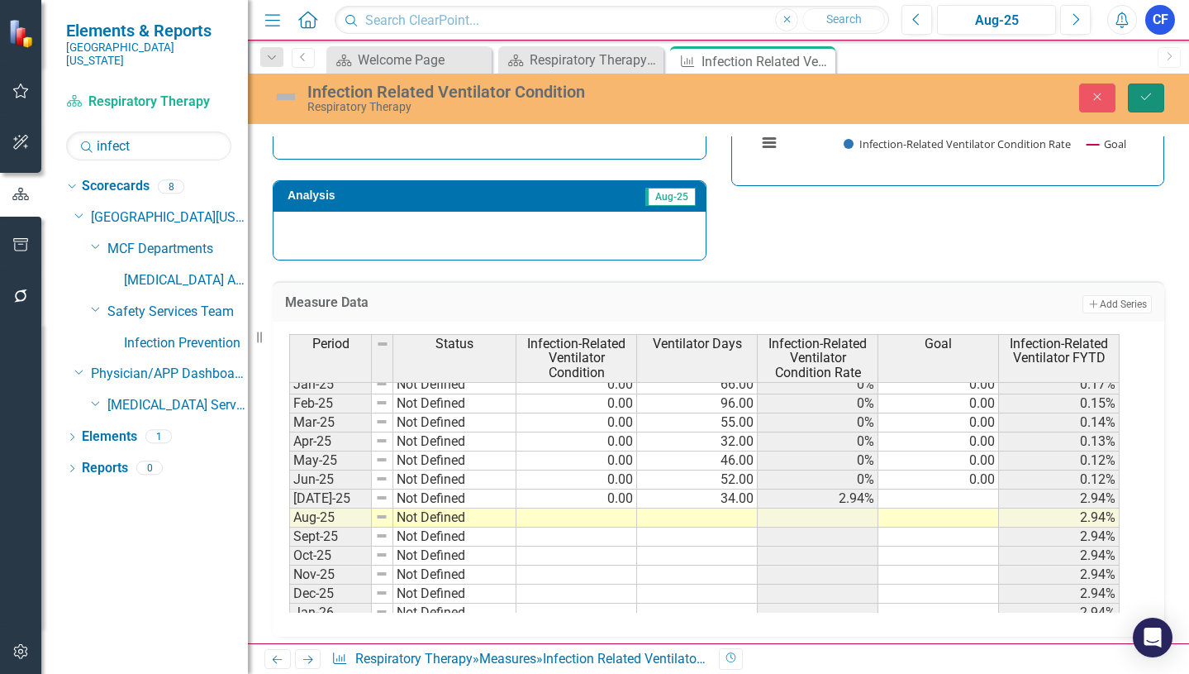
click at [1147, 98] on icon "submit" at bounding box center [1146, 96] width 10 height 7
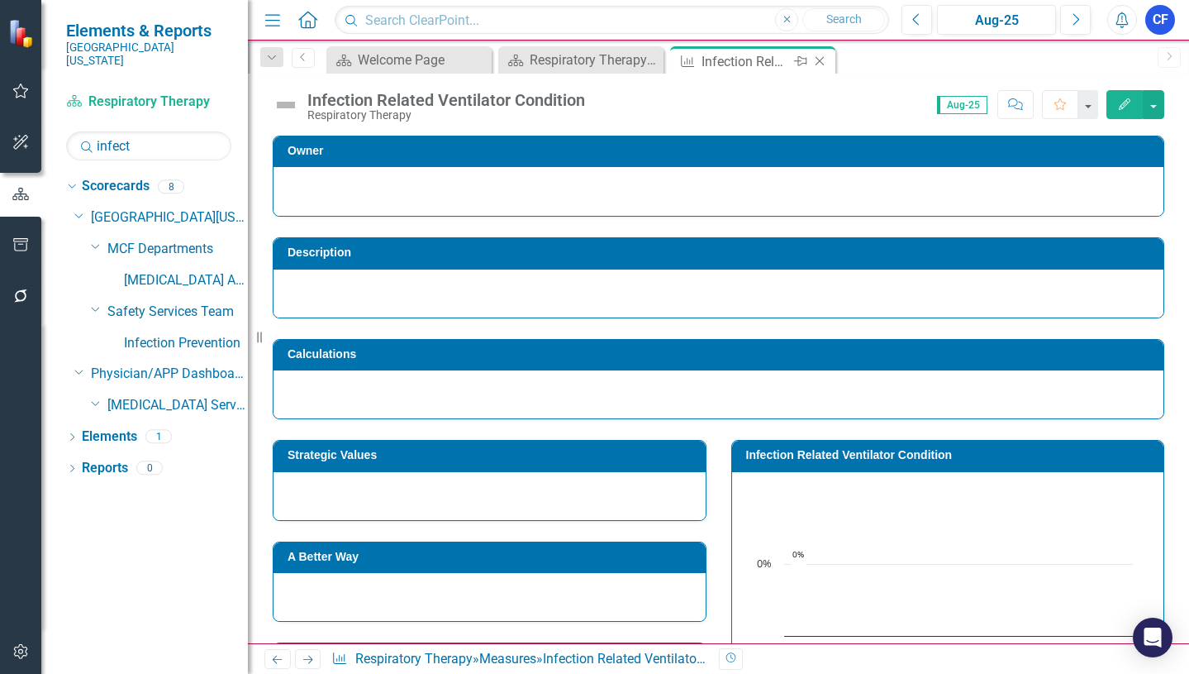
click at [817, 62] on icon "Close" at bounding box center [820, 61] width 17 height 13
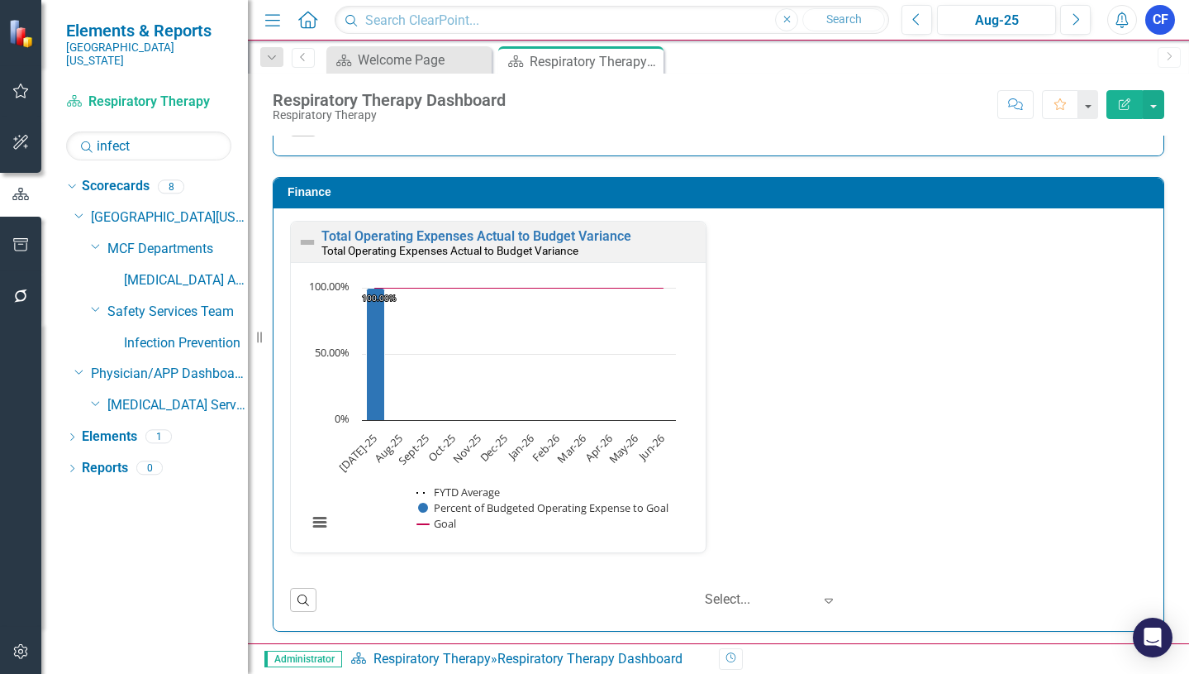
scroll to position [2922, 0]
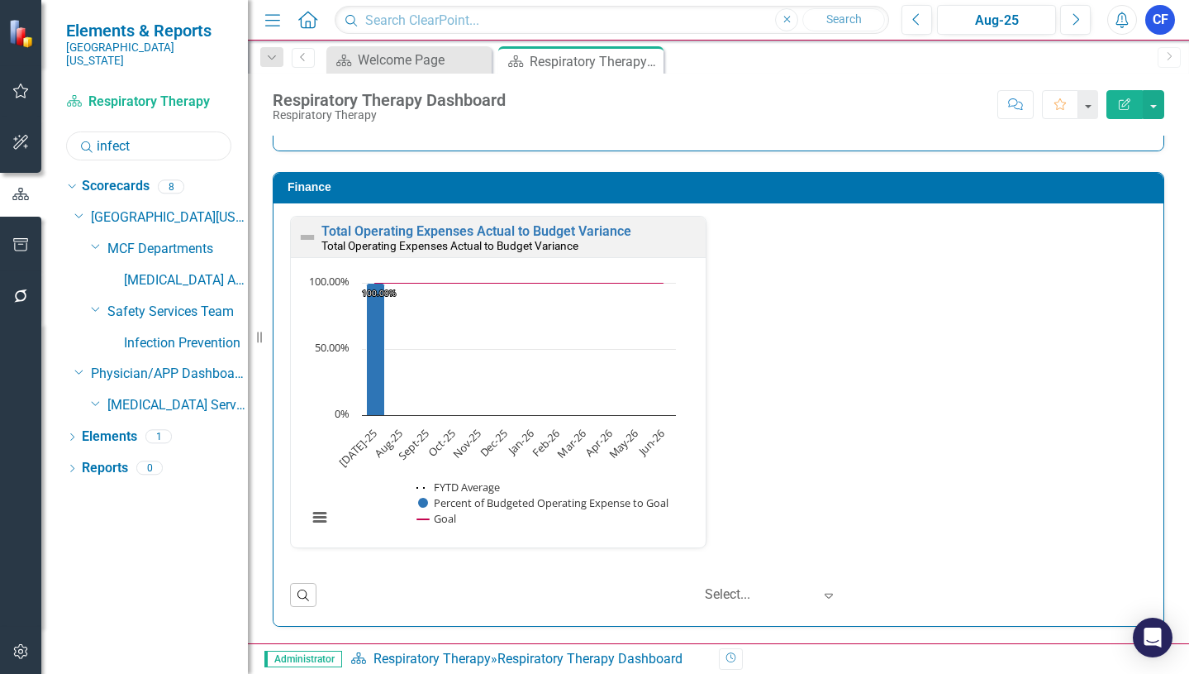
drag, startPoint x: 141, startPoint y: 127, endPoint x: 95, endPoint y: 129, distance: 46.3
click at [95, 131] on div "Search infect" at bounding box center [148, 145] width 165 height 29
type input "inter"
click at [224, 334] on link "Interventional Pulmonary Diagnostics" at bounding box center [186, 343] width 124 height 19
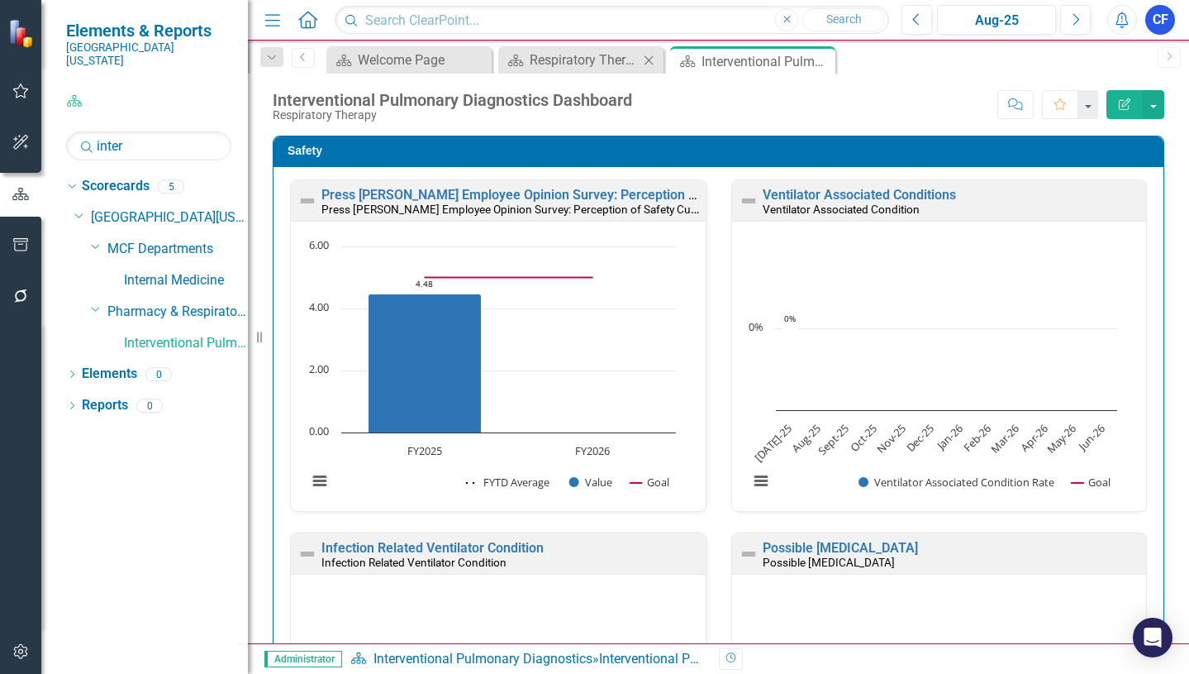
click at [650, 58] on icon "Close" at bounding box center [648, 60] width 17 height 13
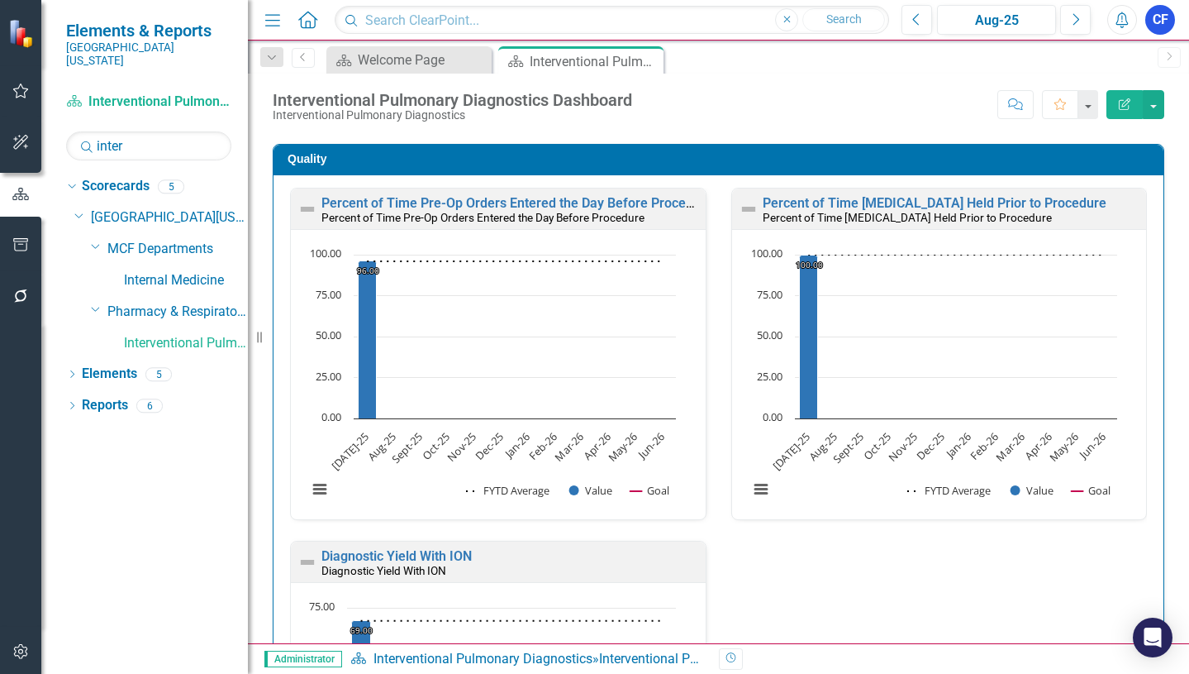
scroll to position [496, 0]
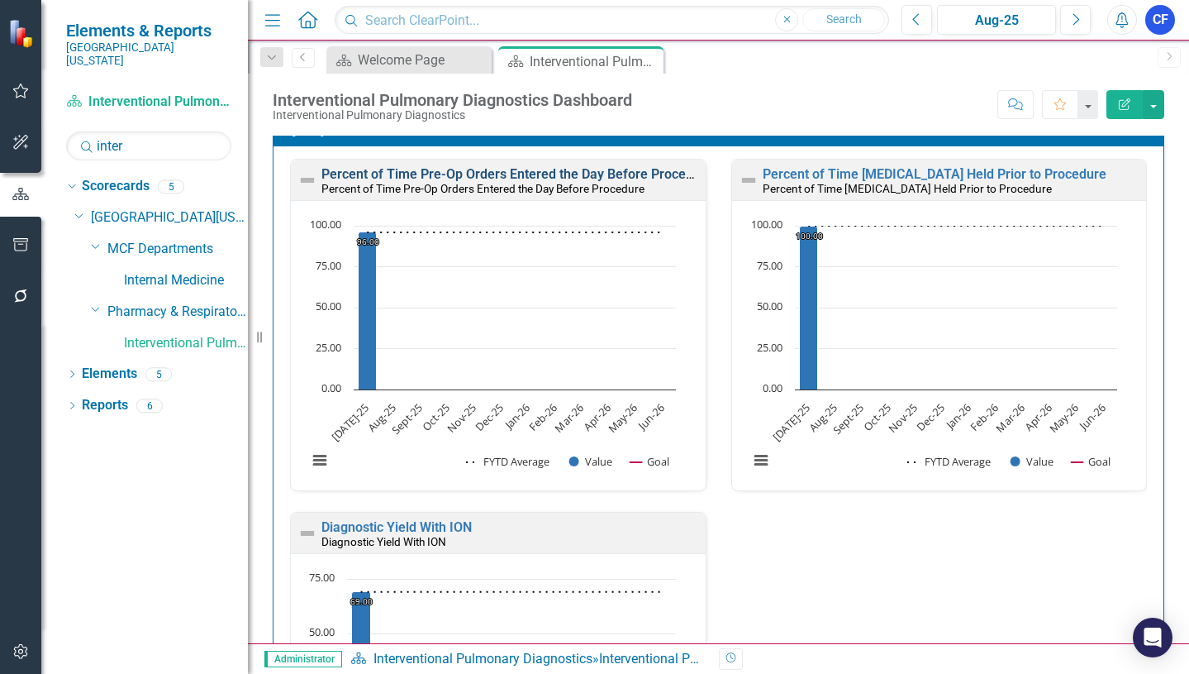
click at [518, 169] on link "Percent of Time Pre-Op Orders Entered the Day Before Procedure" at bounding box center [517, 174] width 392 height 16
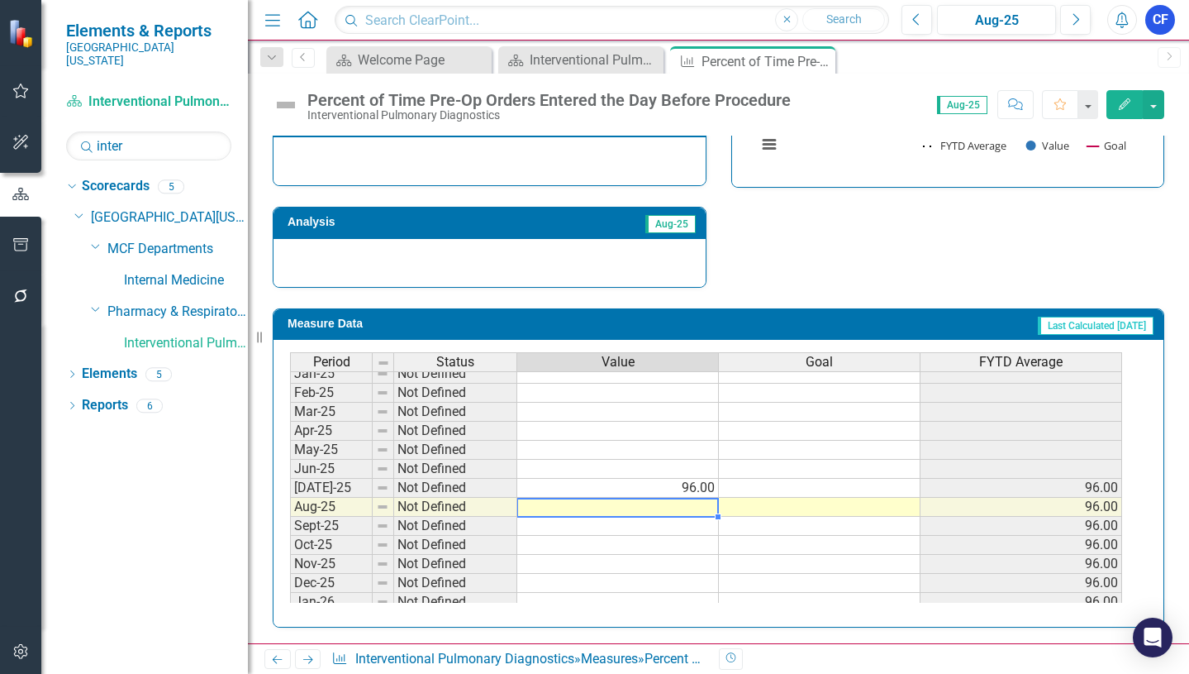
click at [682, 506] on tbody "Jan-24 Not Defined Feb-24 Not Defined Mar-24 Not Defined Apr-24 Not Defined May…" at bounding box center [706, 421] width 832 height 571
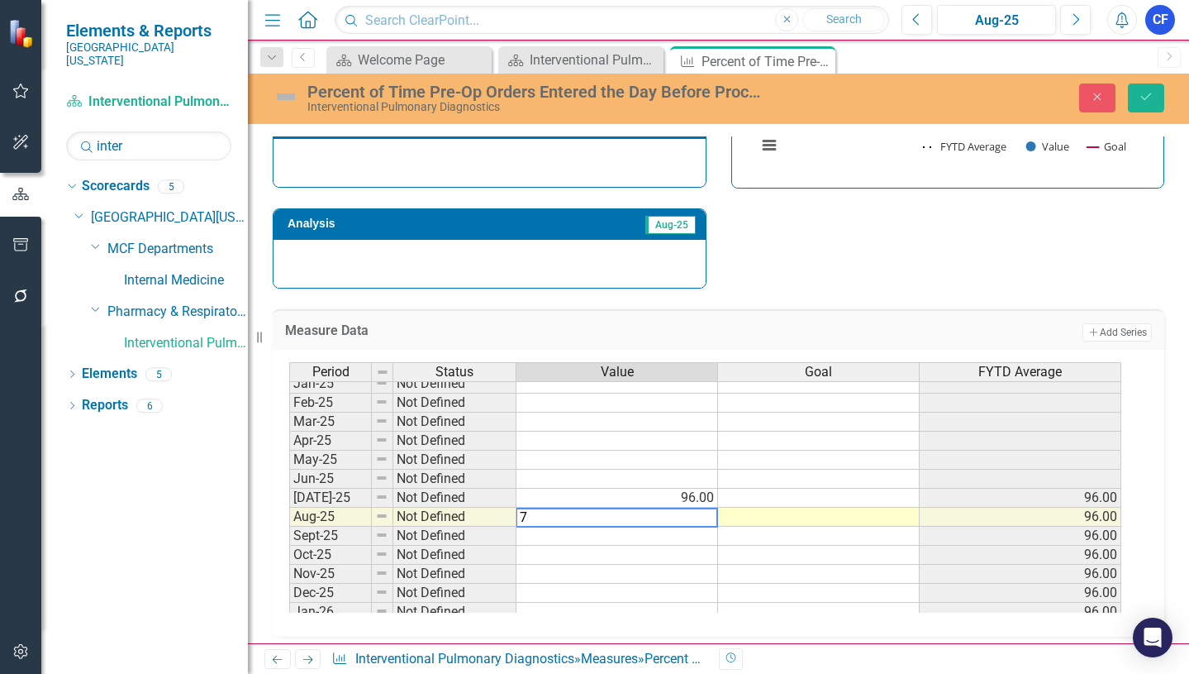
type textarea "73"
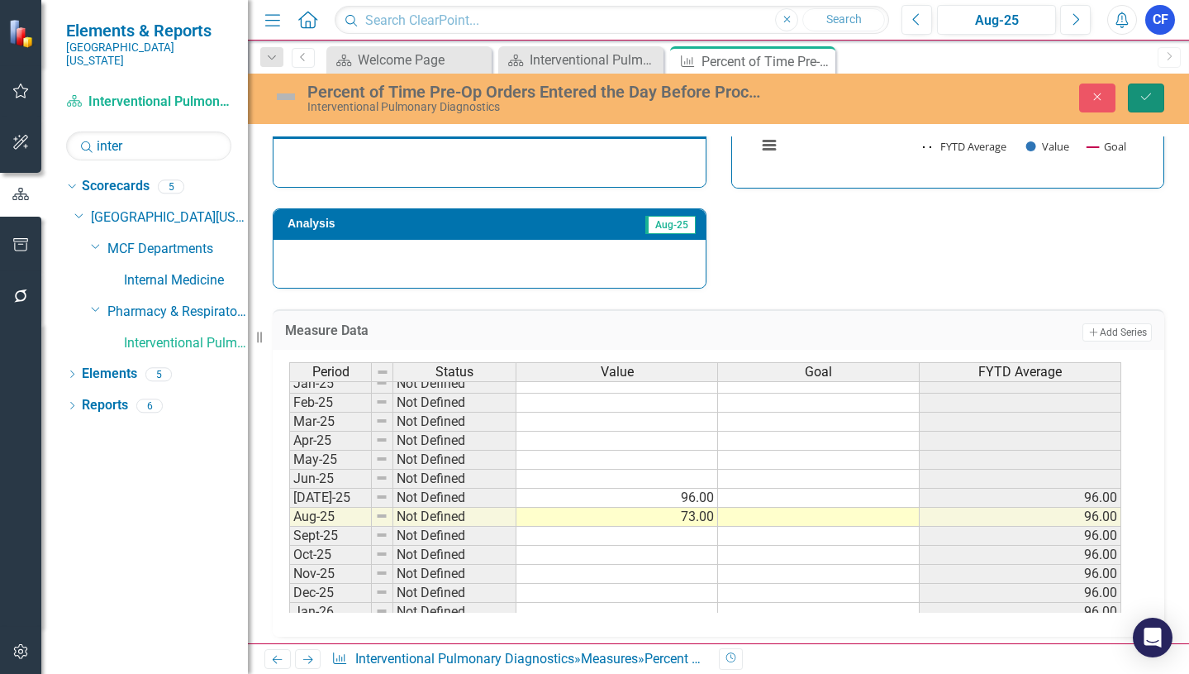
click at [1149, 95] on icon "Save" at bounding box center [1146, 97] width 15 height 12
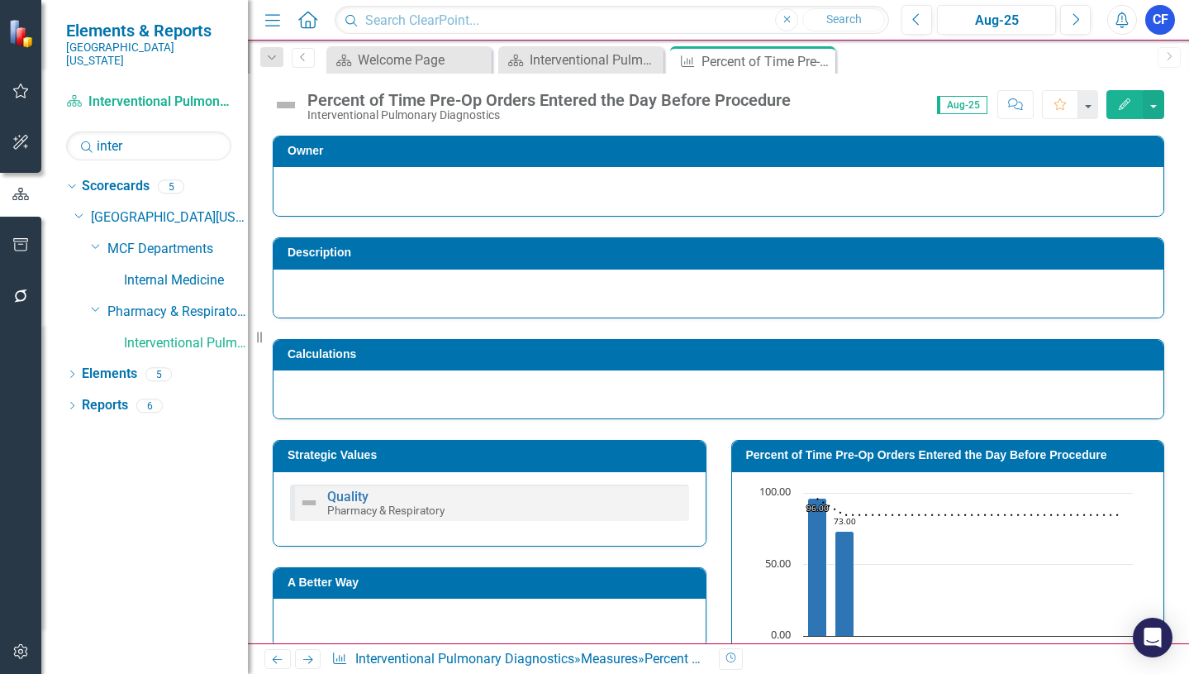
click at [311, 656] on icon "Next" at bounding box center [308, 659] width 14 height 11
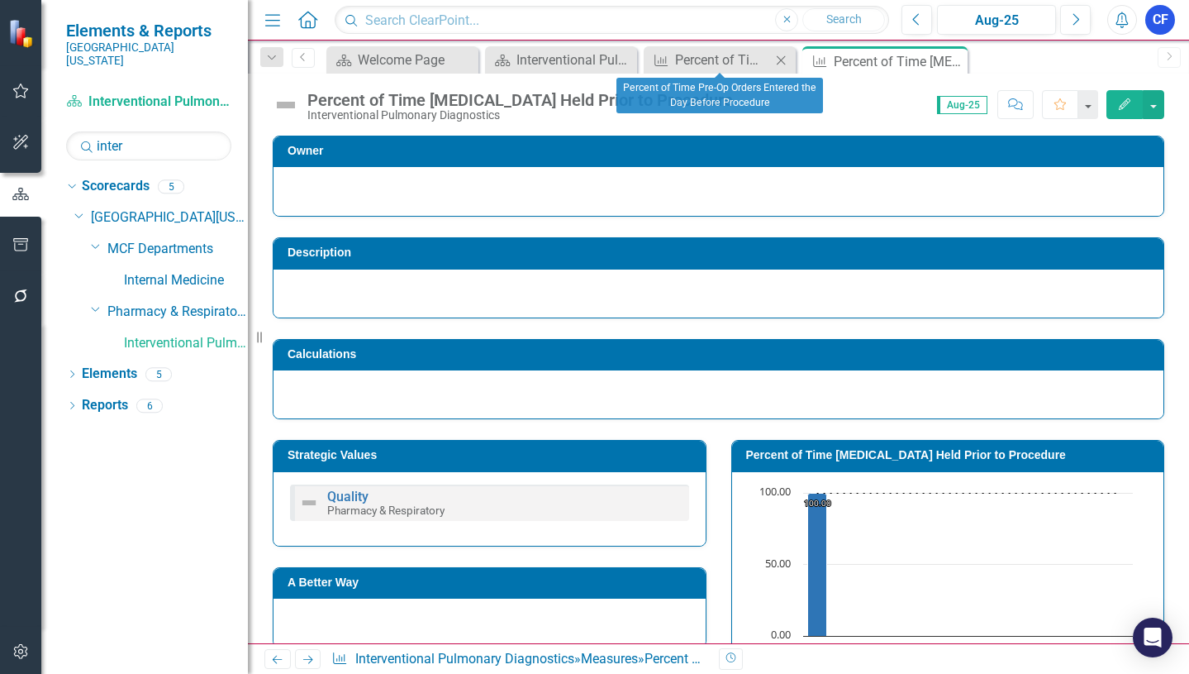
click at [788, 64] on icon "Close" at bounding box center [781, 60] width 17 height 13
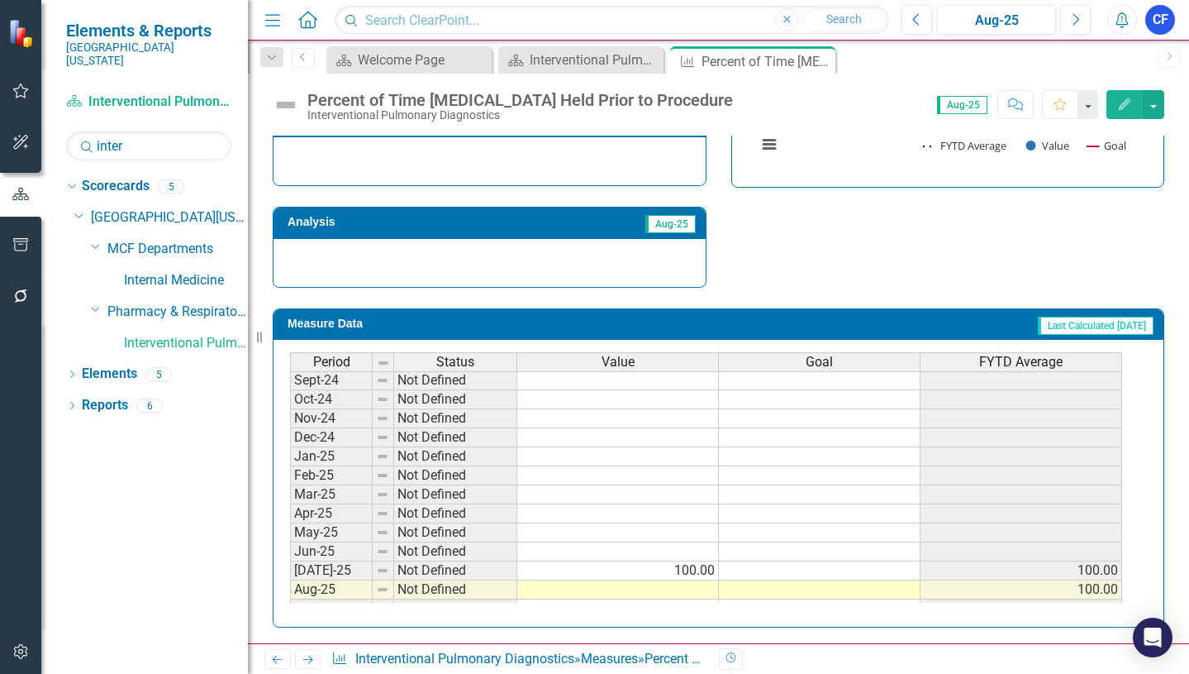
scroll to position [564, 0]
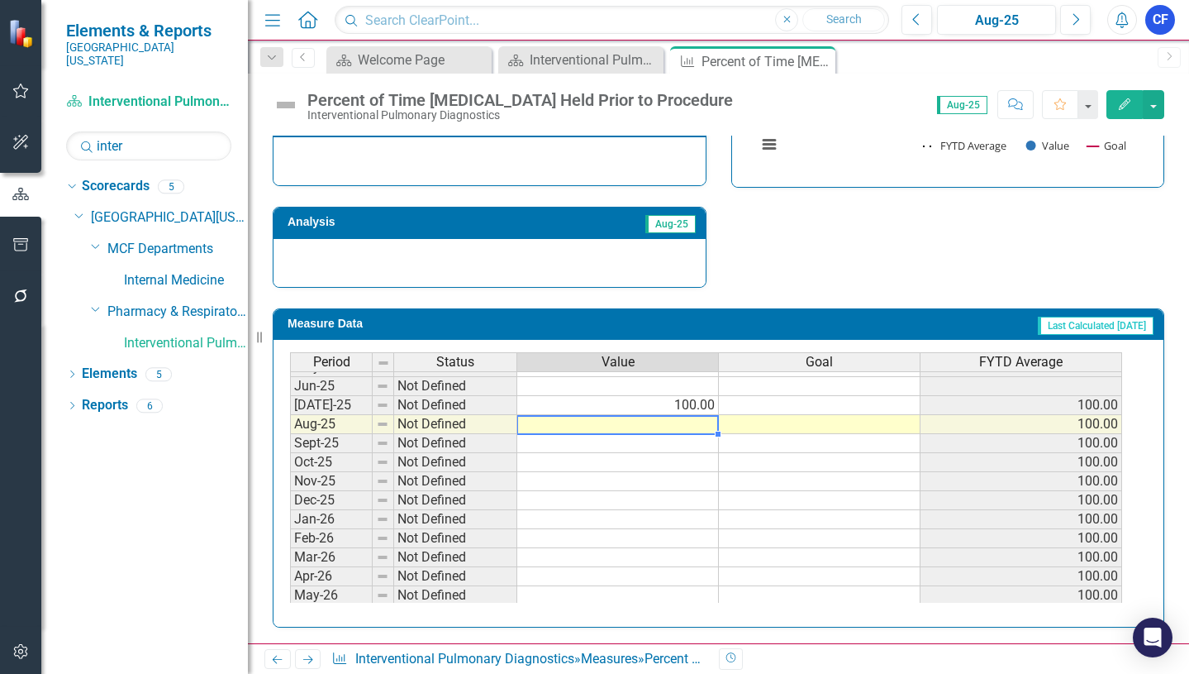
click at [692, 428] on tbody "May-24 Not Defined Jun-24 Not Defined Jul-24 Not Defined Aug-24 Not Defined Sep…" at bounding box center [706, 376] width 832 height 495
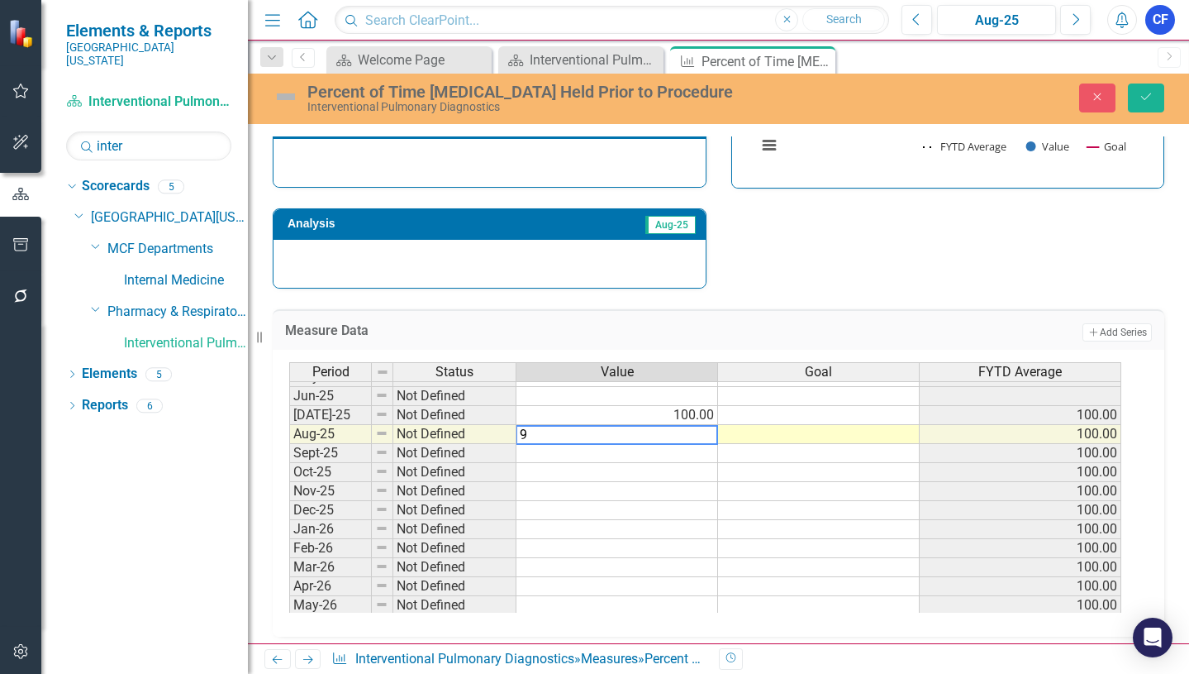
type textarea "91"
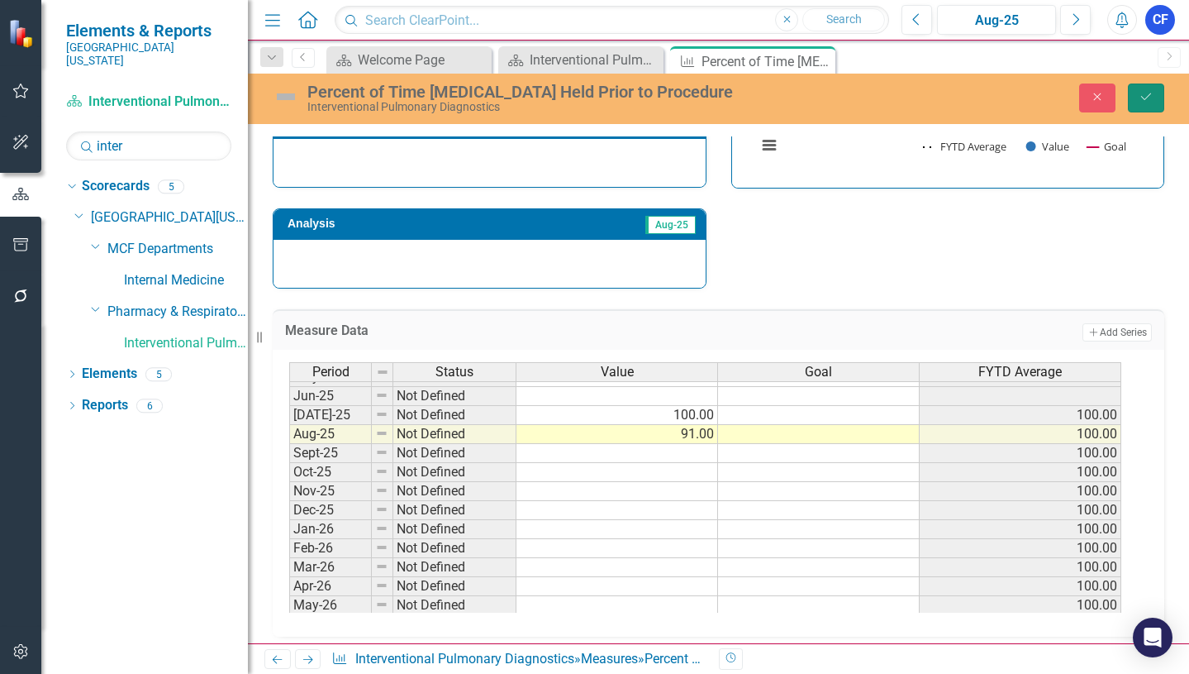
click at [1151, 98] on icon "Save" at bounding box center [1146, 97] width 15 height 12
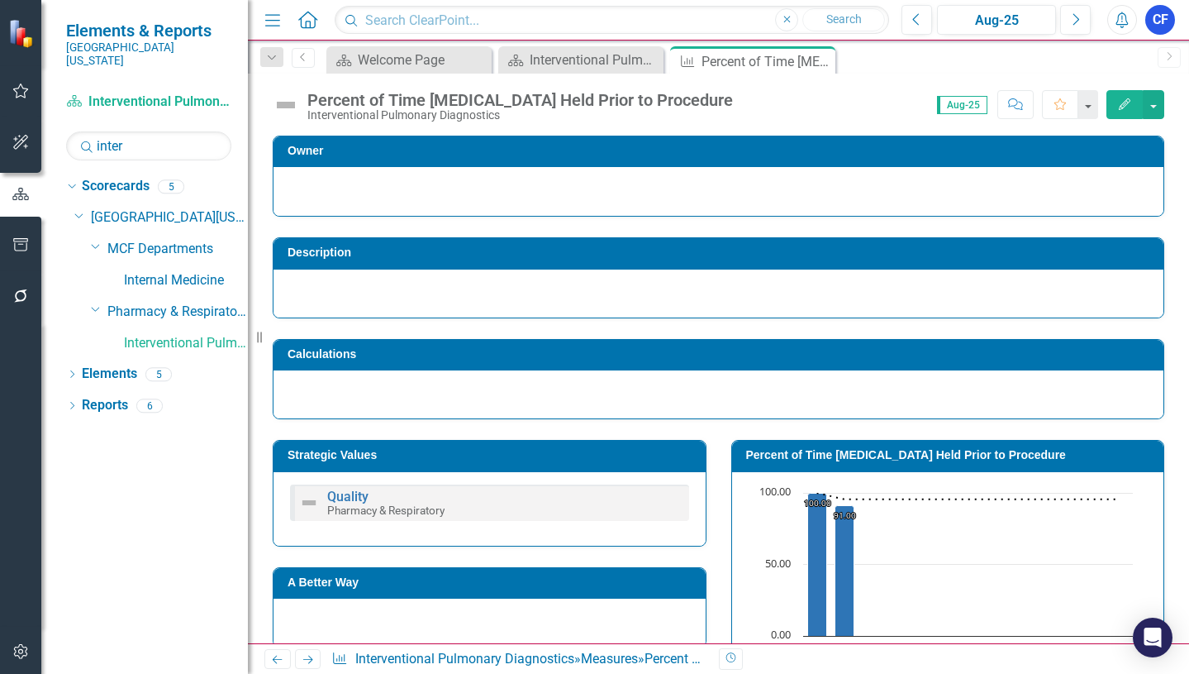
click at [305, 657] on icon "Next" at bounding box center [308, 659] width 14 height 11
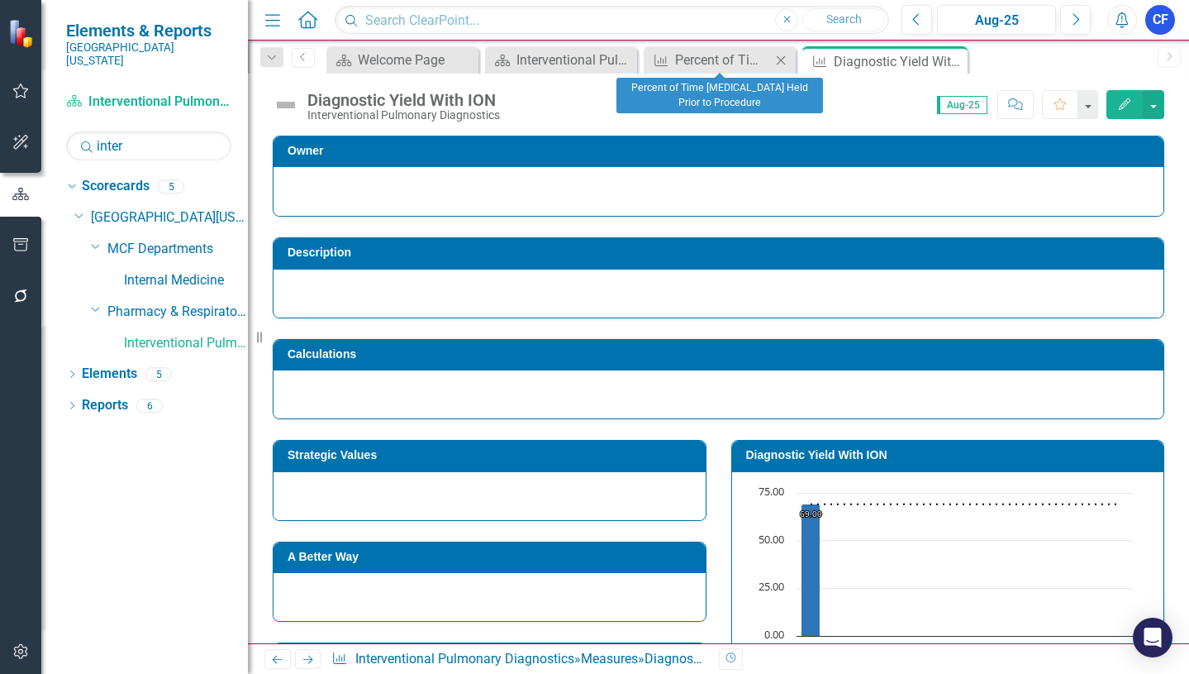
click at [780, 69] on div "Close" at bounding box center [781, 60] width 21 height 21
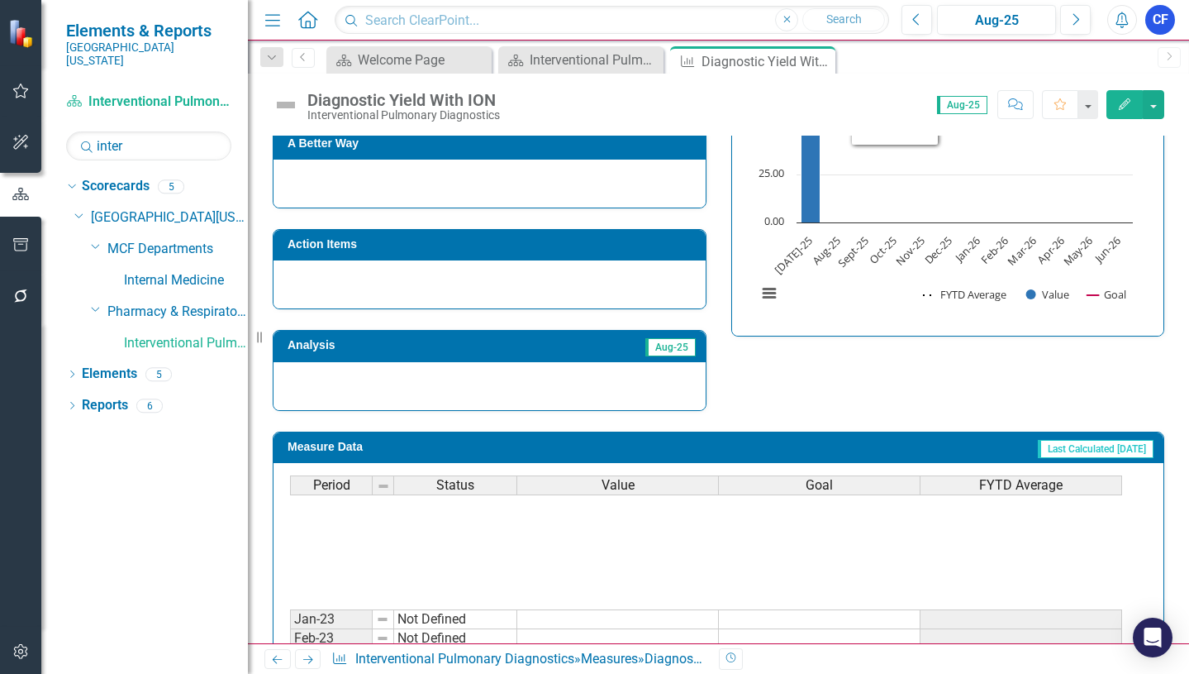
scroll to position [248, 0]
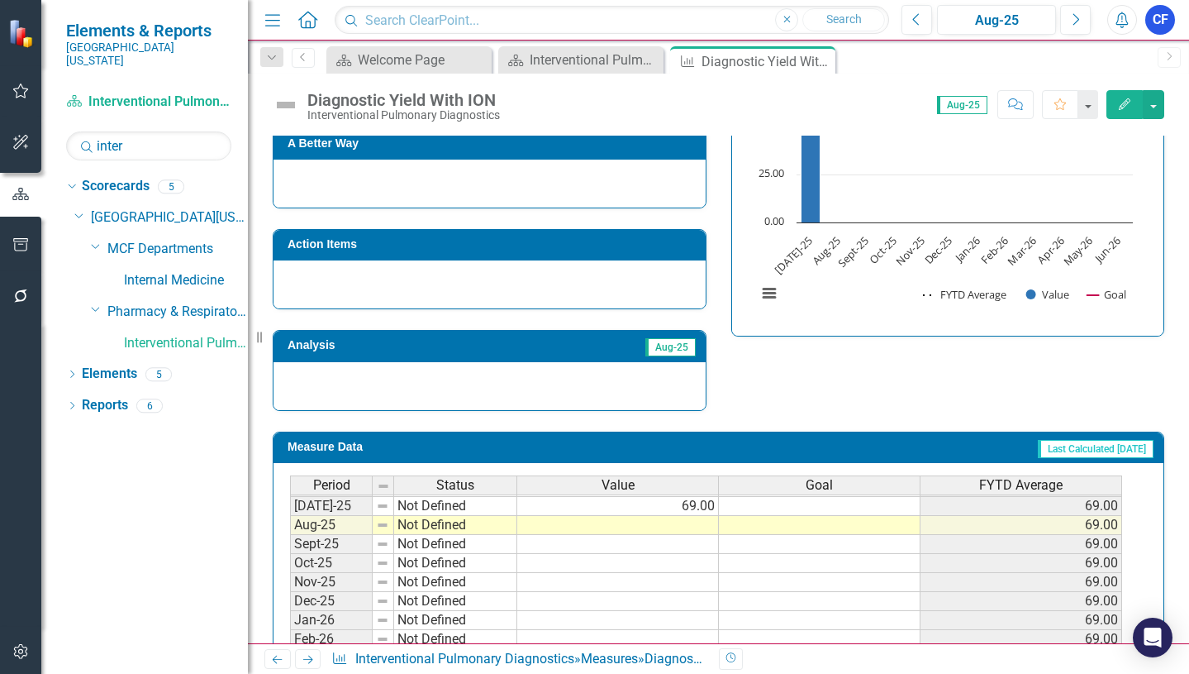
click at [702, 525] on tbody "Mar-24 Not Defined Apr-24 Not Defined May-24 Not Defined Jun-24 Not Defined Jul…" at bounding box center [706, 458] width 832 height 533
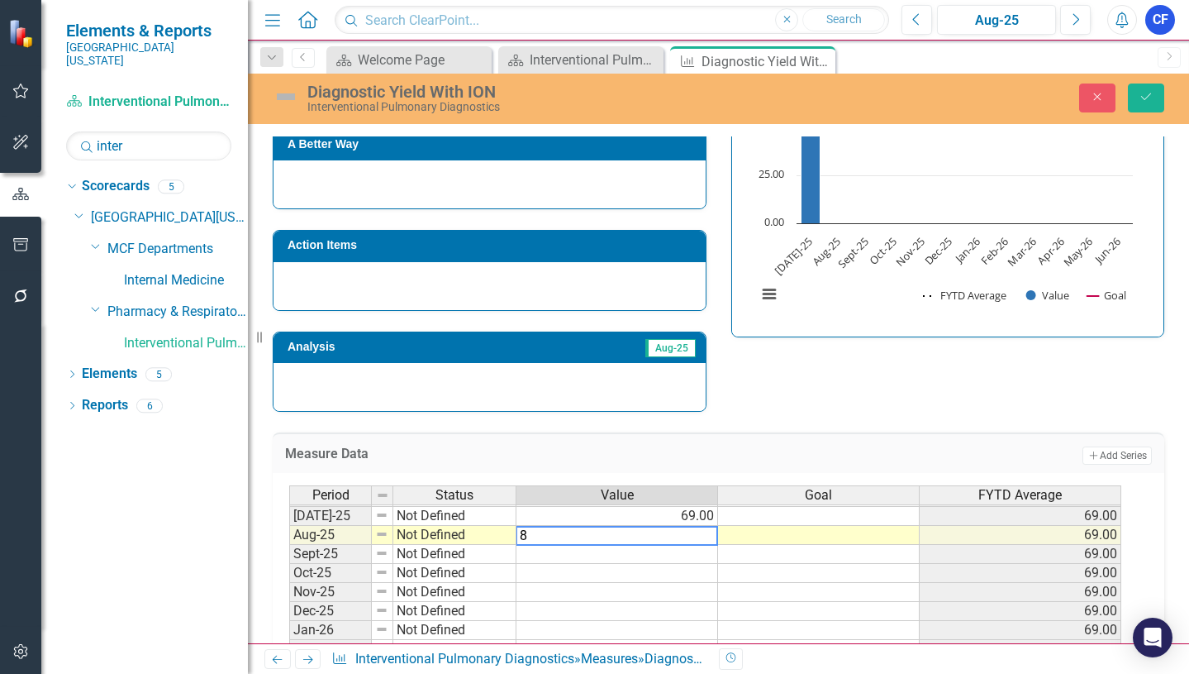
type textarea "81"
click at [1147, 89] on button "Save" at bounding box center [1146, 97] width 36 height 29
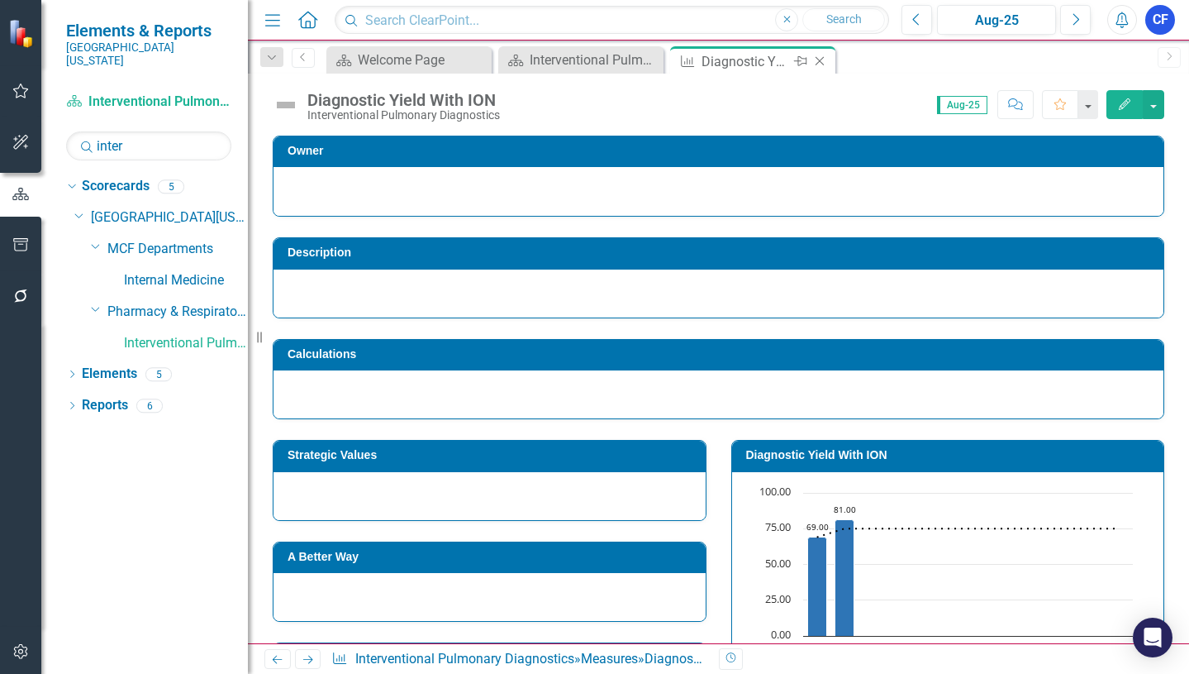
click at [818, 60] on icon at bounding box center [820, 61] width 9 height 9
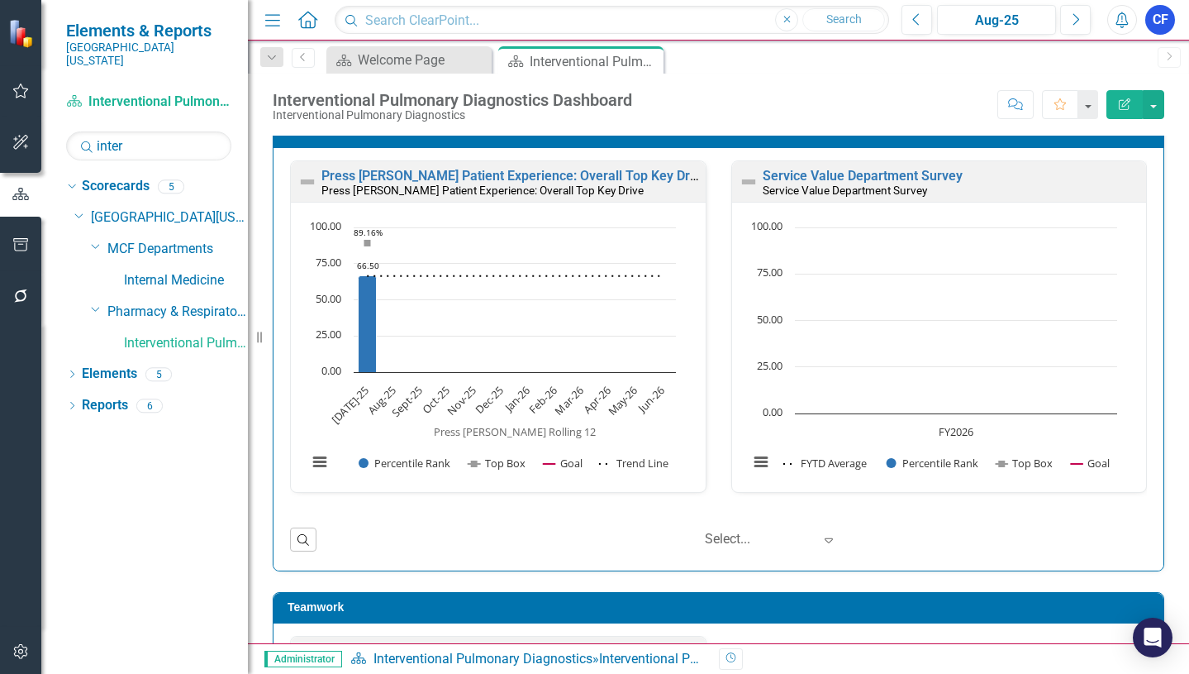
scroll to position [1326, 0]
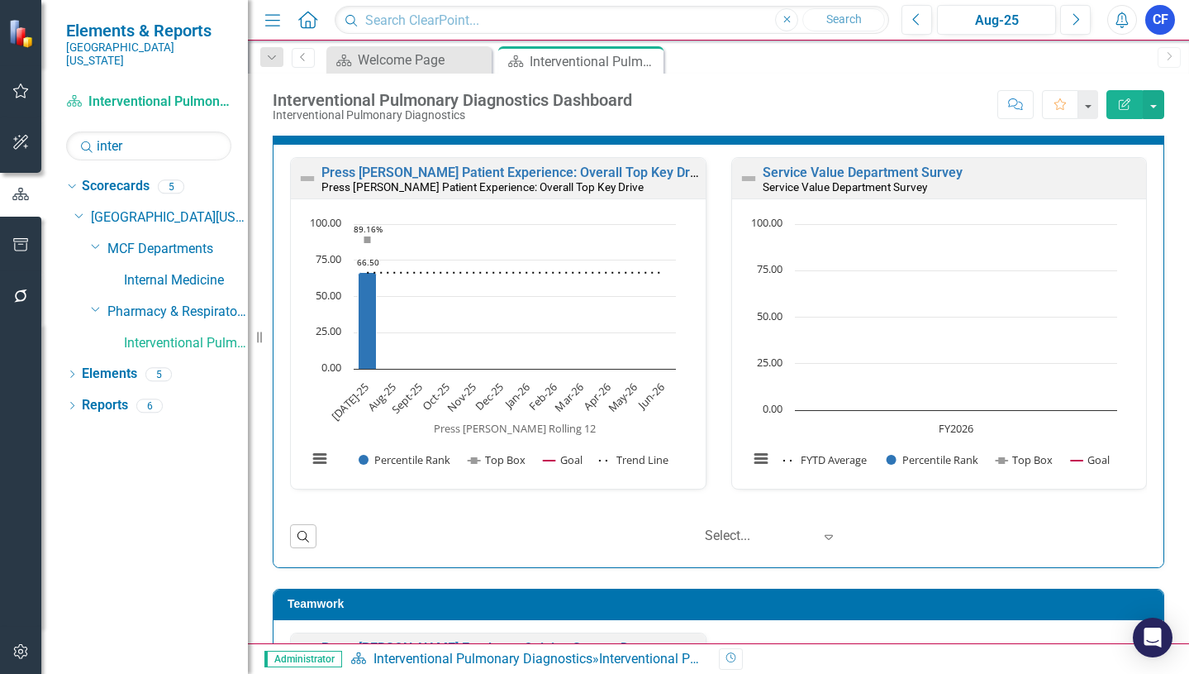
click at [0, 0] on icon "Close" at bounding box center [0, 0] width 0 height 0
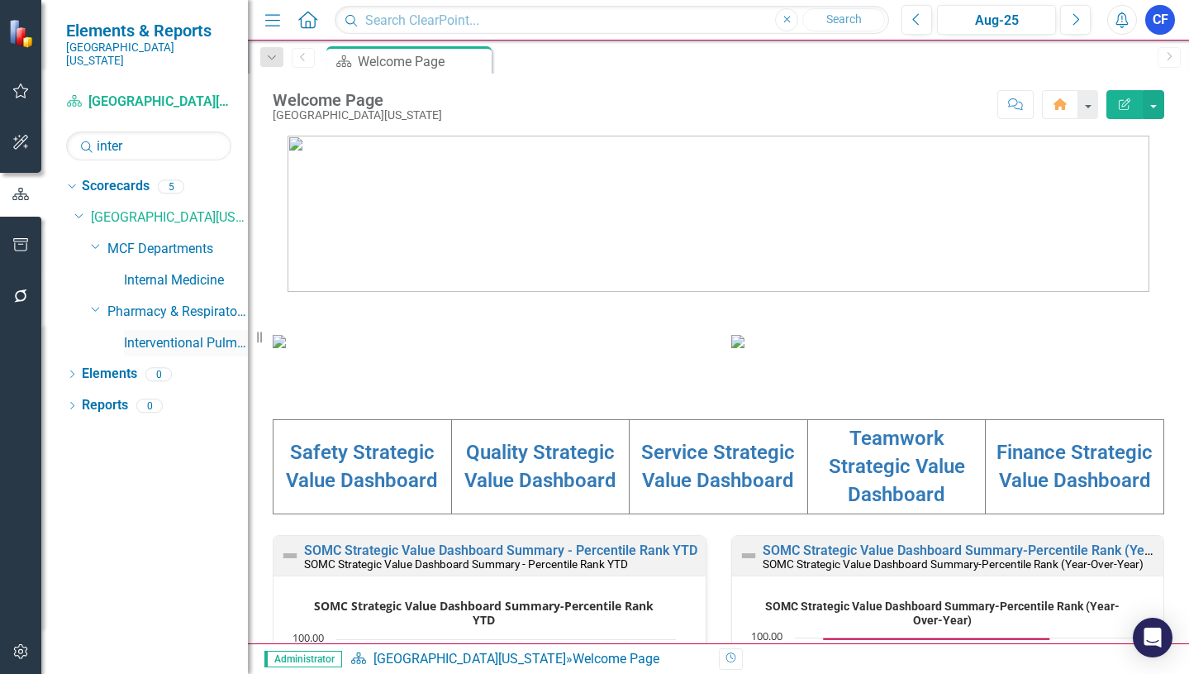
click at [171, 334] on link "Interventional Pulmonary Diagnostics" at bounding box center [186, 343] width 124 height 19
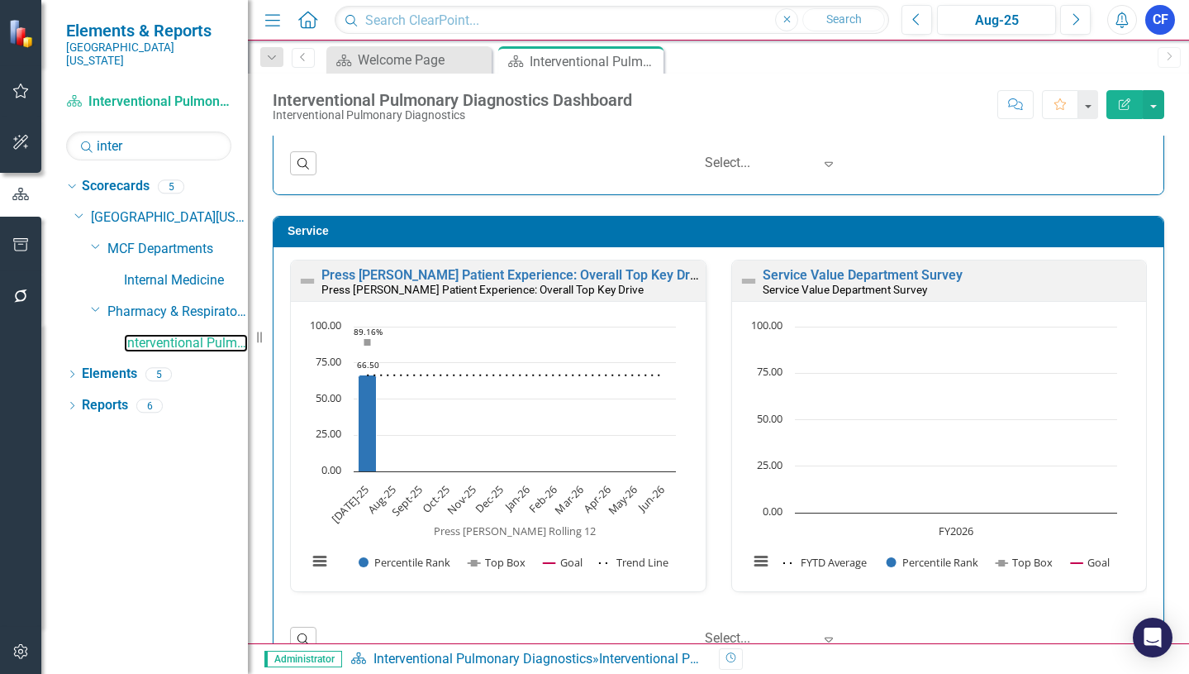
scroll to position [1240, 0]
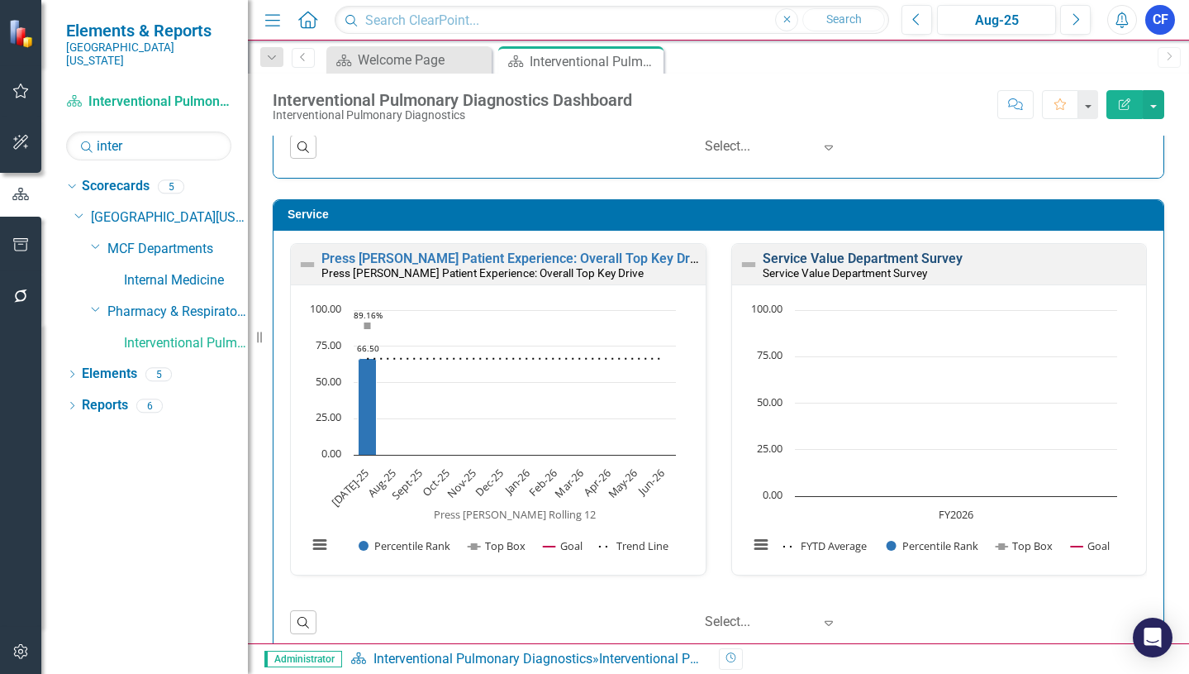
click at [878, 257] on link "Service Value Department Survey" at bounding box center [863, 258] width 200 height 16
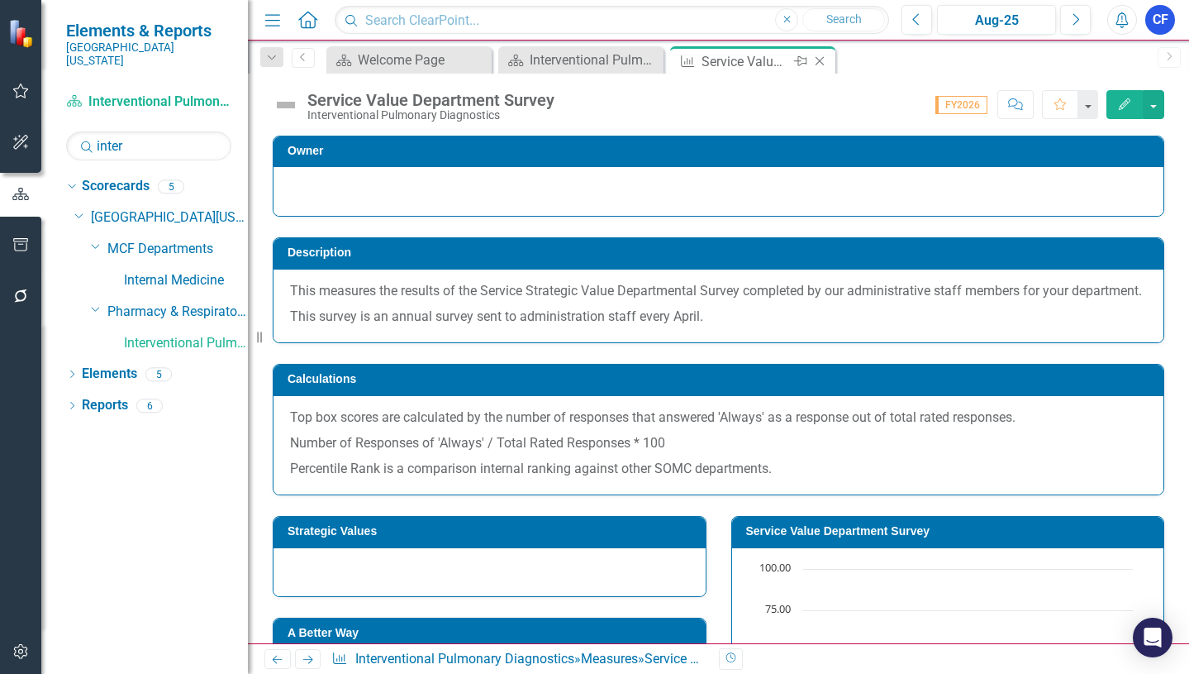
click at [821, 64] on icon "Close" at bounding box center [820, 61] width 17 height 13
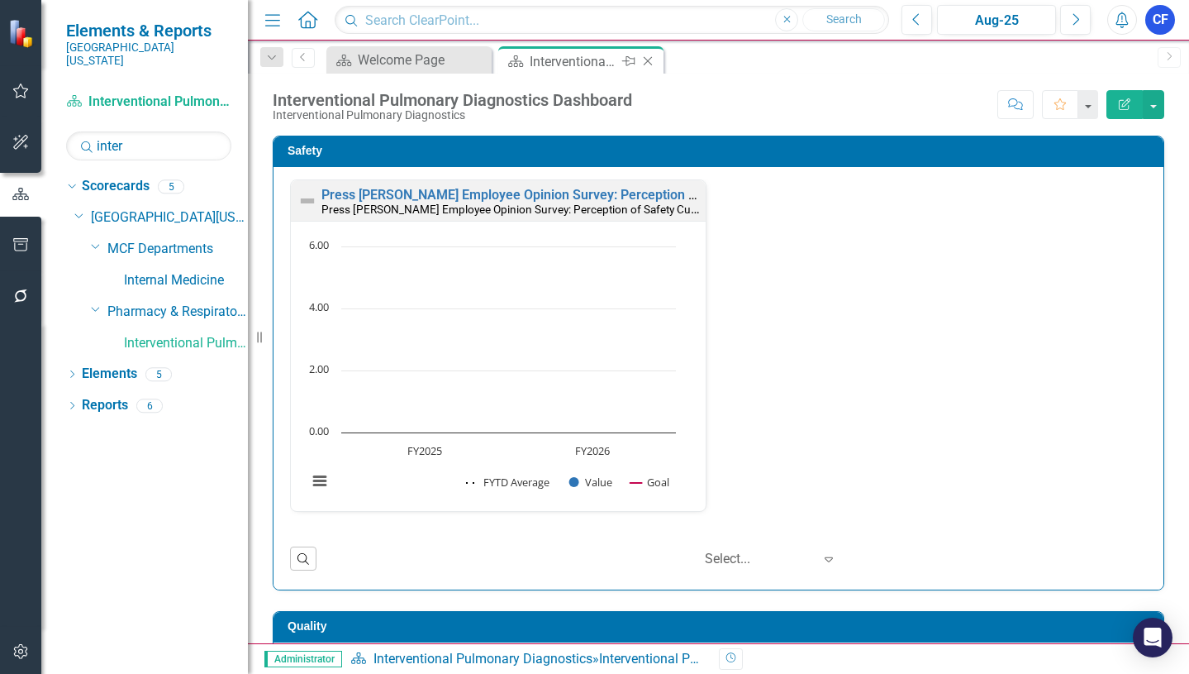
click at [650, 60] on icon "Close" at bounding box center [648, 61] width 17 height 13
